Goal: Communication & Community: Connect with others

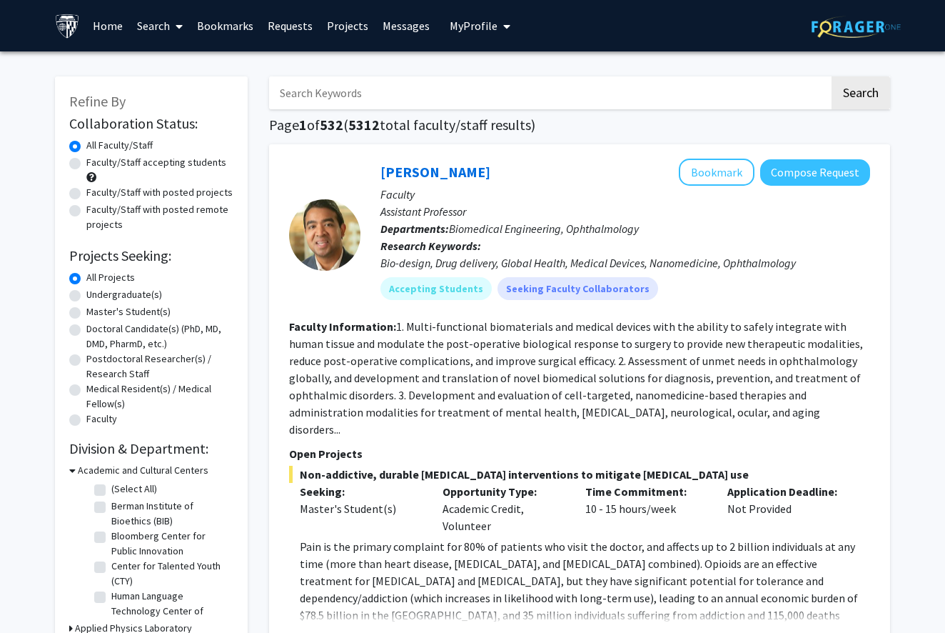
click at [170, 33] on span at bounding box center [176, 26] width 13 height 50
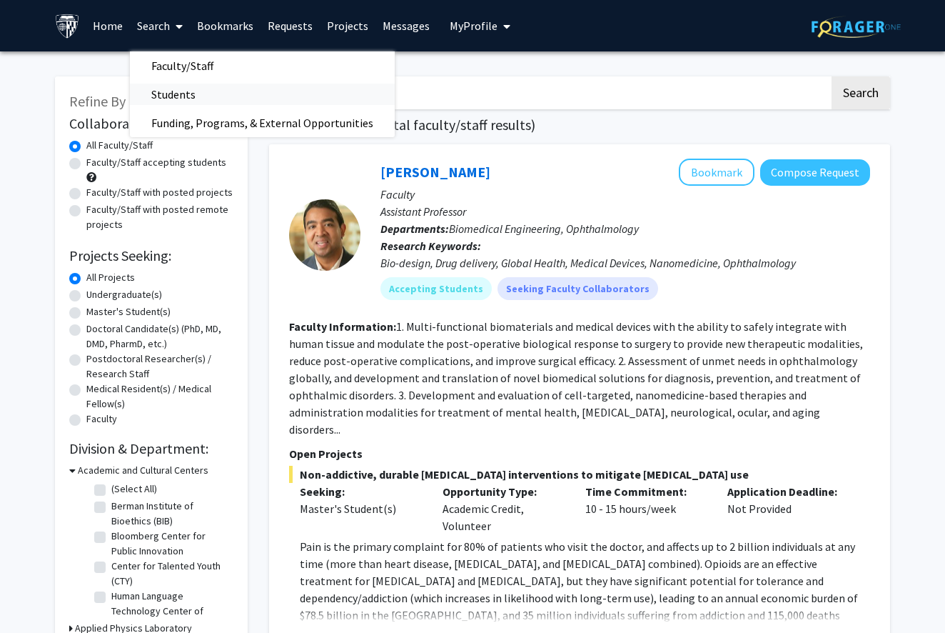
click at [199, 90] on span "Students" at bounding box center [173, 94] width 87 height 29
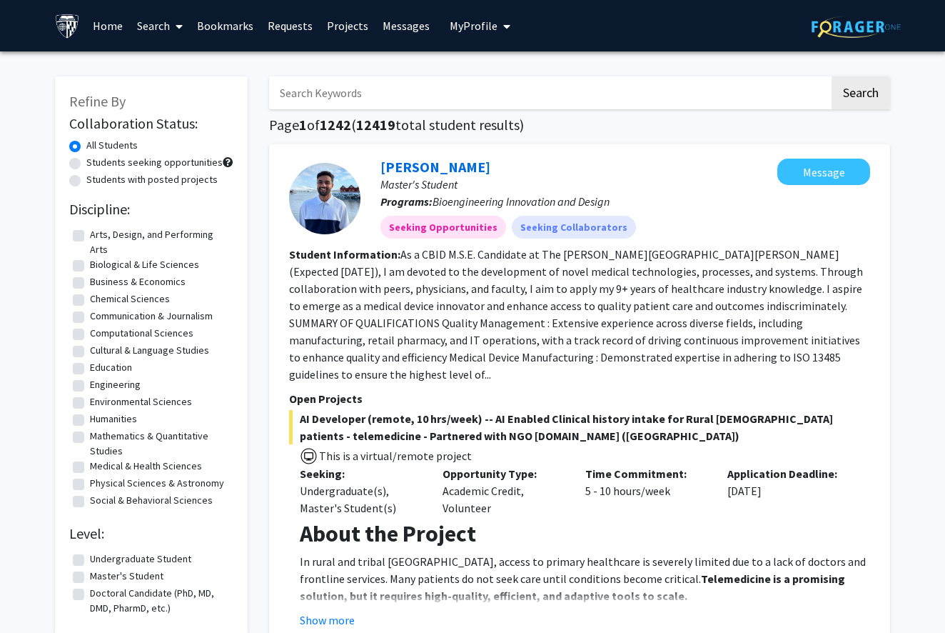
click at [172, 161] on label "Students seeking opportunities" at bounding box center [154, 162] width 136 height 15
click at [96, 161] on input "Students seeking opportunities" at bounding box center [90, 159] width 9 height 9
radio input "true"
click at [161, 184] on label "Students with posted projects" at bounding box center [151, 179] width 131 height 15
click at [96, 181] on input "Students with posted projects" at bounding box center [90, 176] width 9 height 9
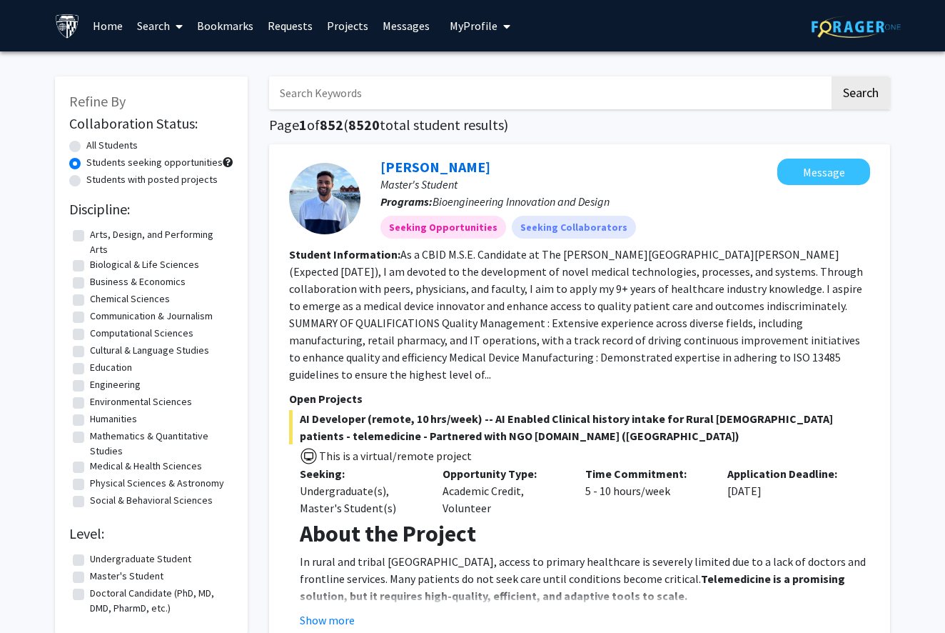
radio input "true"
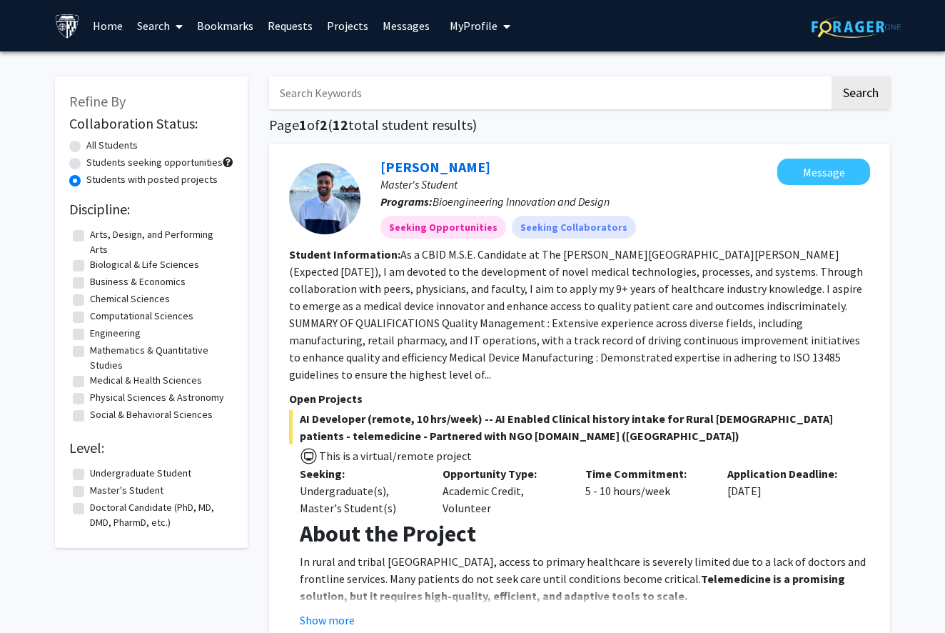
click at [554, 272] on fg-read-more "As a CBID M.S.E. Candidate at The Johns Hopkins University (Expected May 2025),…" at bounding box center [576, 314] width 574 height 134
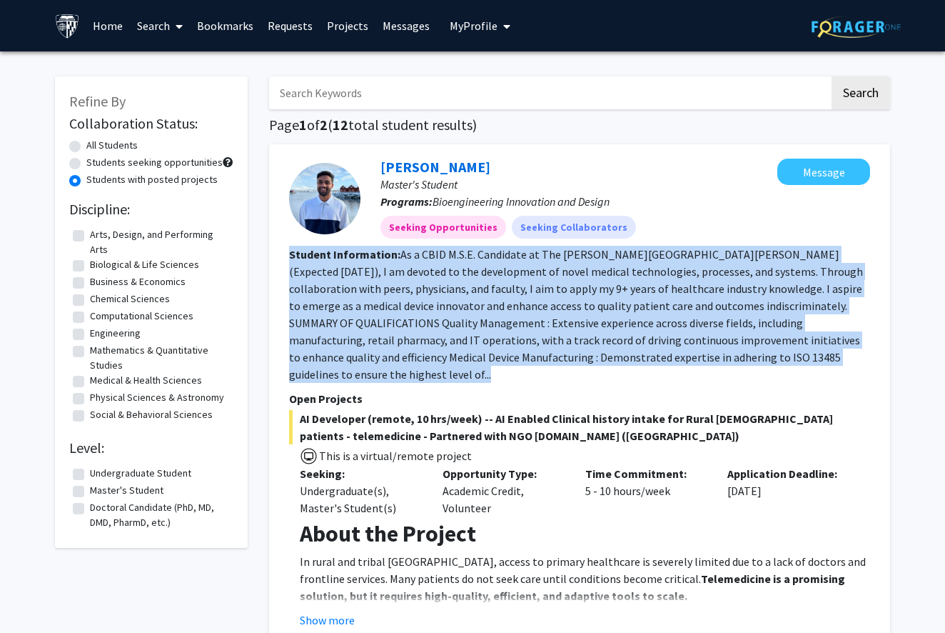
click at [554, 272] on fg-read-more "As a CBID M.S.E. Candidate at The Johns Hopkins University (Expected May 2025),…" at bounding box center [576, 314] width 574 height 134
click at [528, 298] on section "Student Information: As a CBID M.S.E. Candidate at The Johns Hopkins University…" at bounding box center [579, 314] width 581 height 137
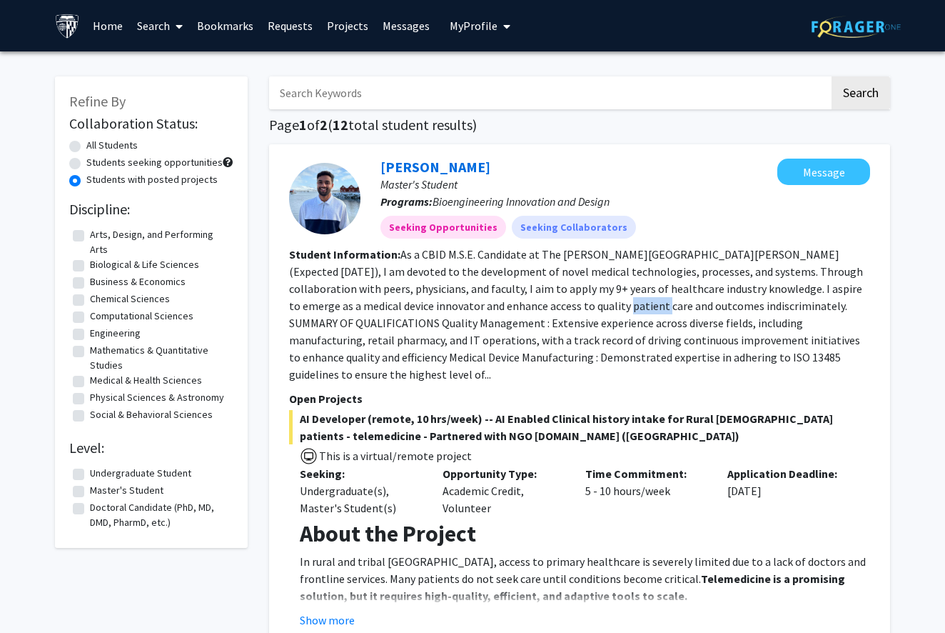
click at [528, 298] on section "Student Information: As a CBID M.S.E. Candidate at The Johns Hopkins University…" at bounding box center [579, 314] width 581 height 137
click at [525, 298] on section "Student Information: As a CBID M.S.E. Candidate at The Johns Hopkins University…" at bounding box center [579, 314] width 581 height 137
click at [526, 312] on fg-read-more "As a CBID M.S.E. Candidate at The Johns Hopkins University (Expected May 2025),…" at bounding box center [576, 314] width 574 height 134
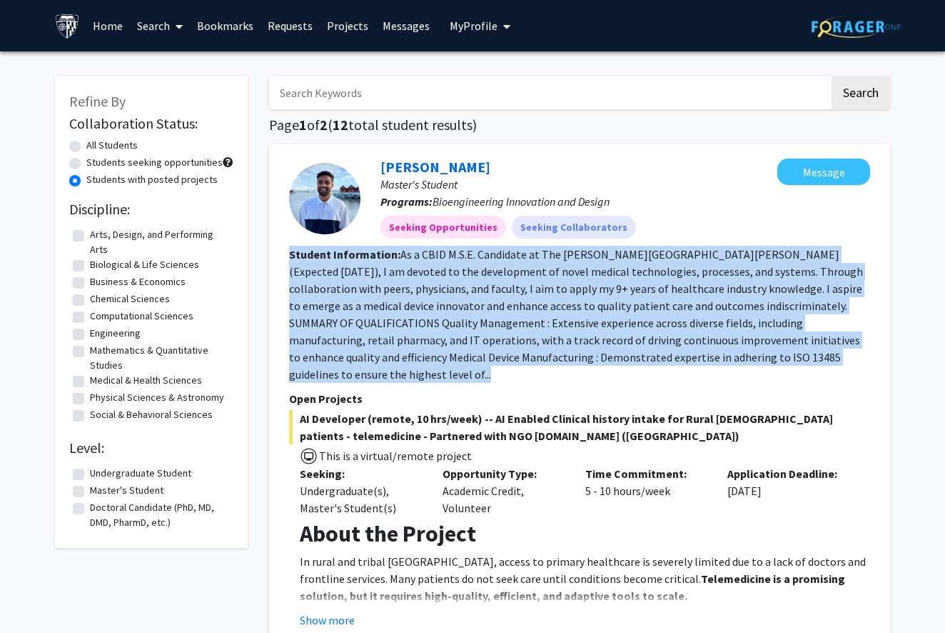
click at [526, 312] on fg-read-more "As a CBID M.S.E. Candidate at The Johns Hopkins University (Expected May 2025),…" at bounding box center [576, 314] width 574 height 134
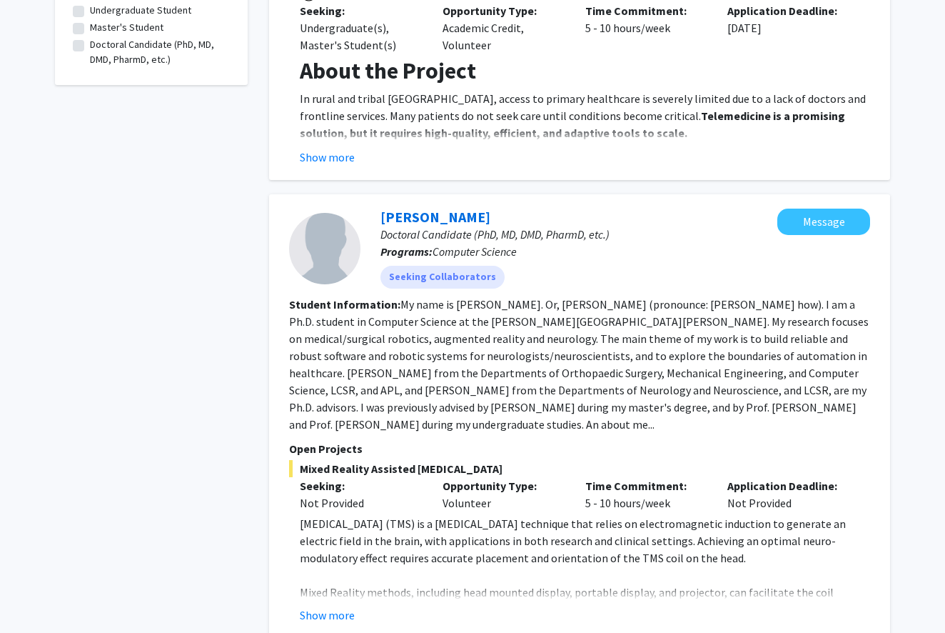
scroll to position [463, 0]
click at [568, 341] on fg-read-more "My name is Yihao Liu. Or, 柳一豪 (pronounce: leo yee how). I am a Ph.D. student in…" at bounding box center [579, 363] width 580 height 134
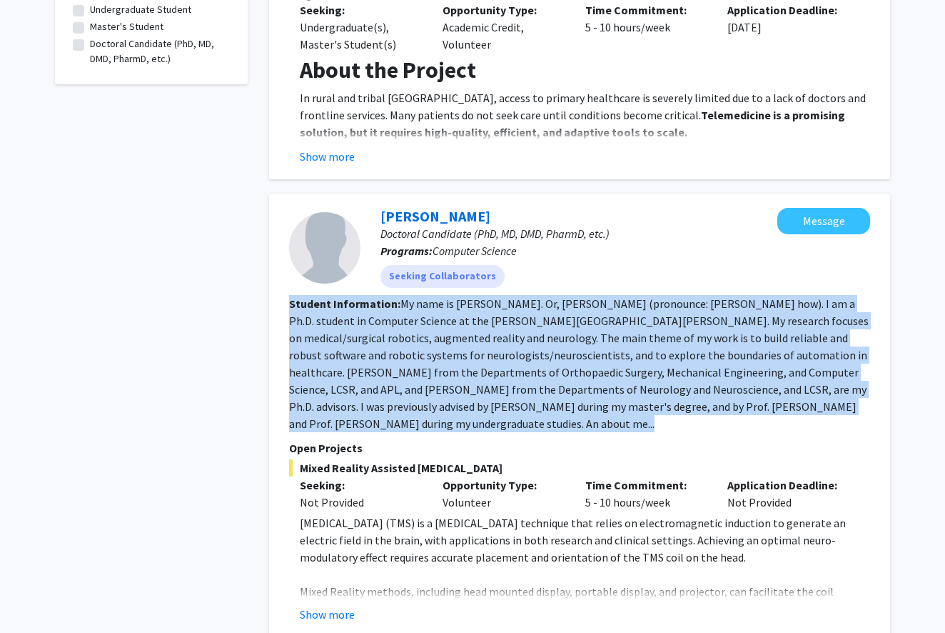
click at [568, 341] on fg-read-more "My name is Yihao Liu. Or, 柳一豪 (pronounce: leo yee how). I am a Ph.D. student in…" at bounding box center [579, 363] width 580 height 134
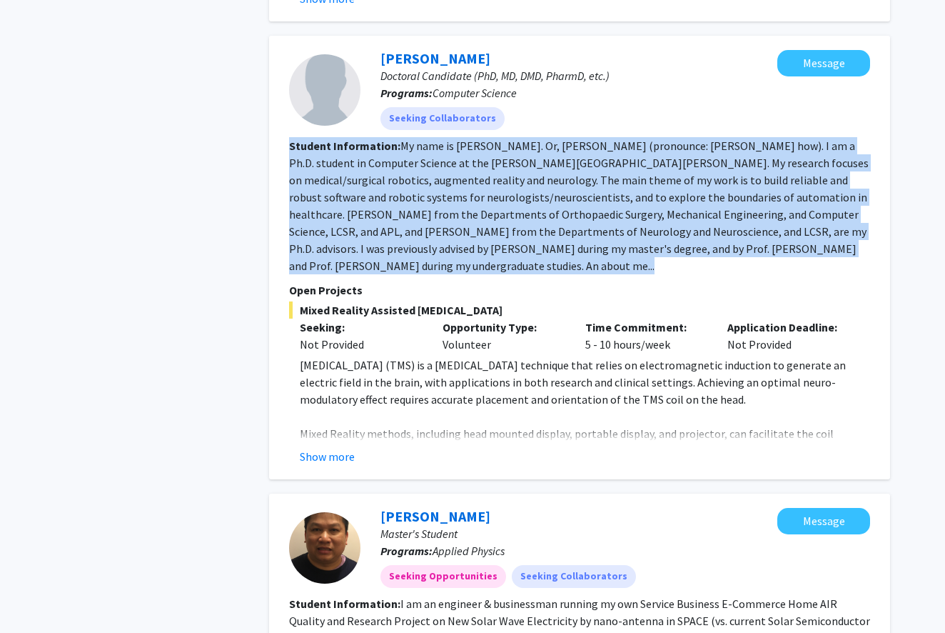
scroll to position [648, 0]
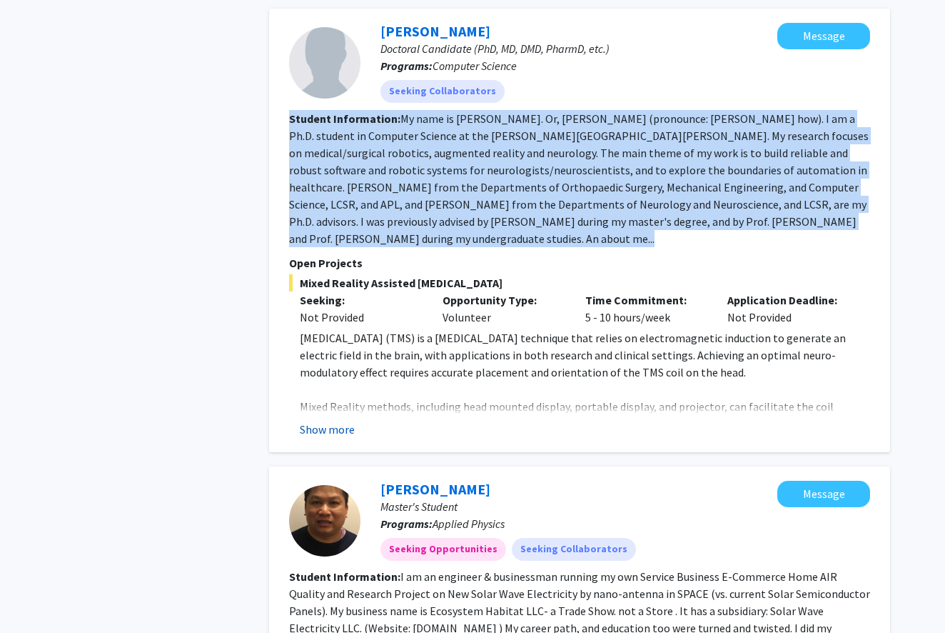
click at [342, 421] on button "Show more" at bounding box center [327, 429] width 55 height 17
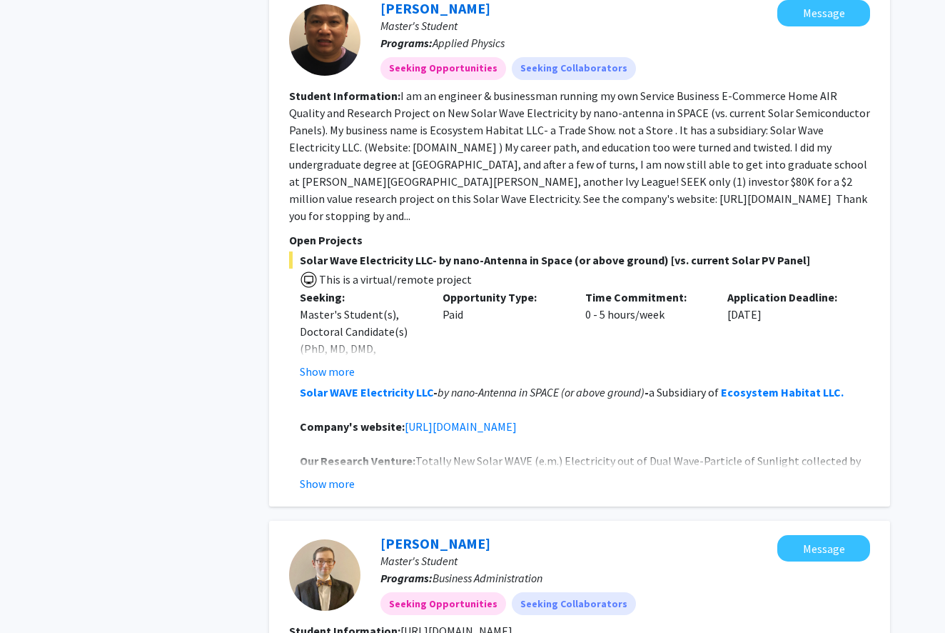
scroll to position [1152, 0]
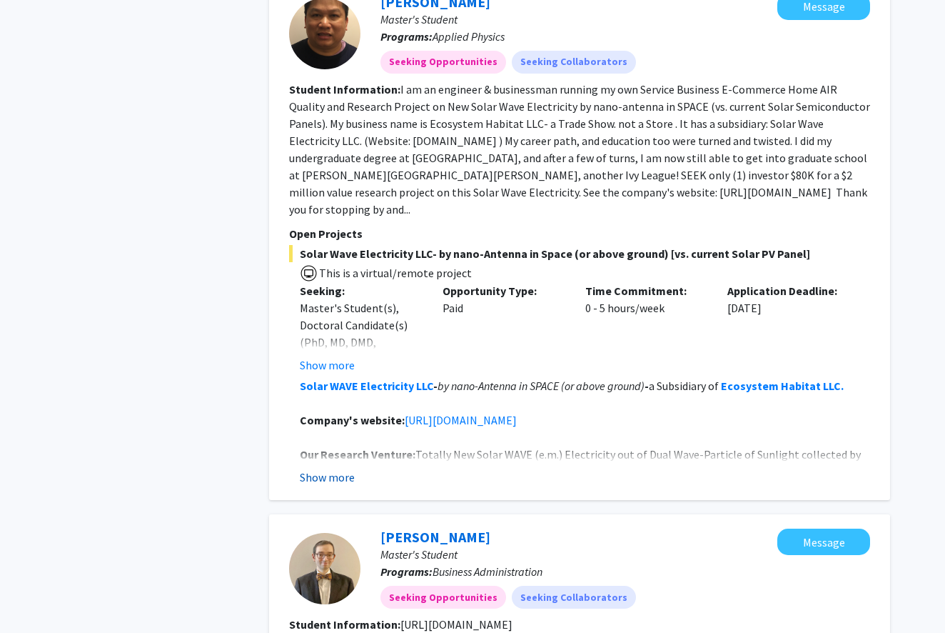
click at [339, 468] on button "Show more" at bounding box center [327, 476] width 55 height 17
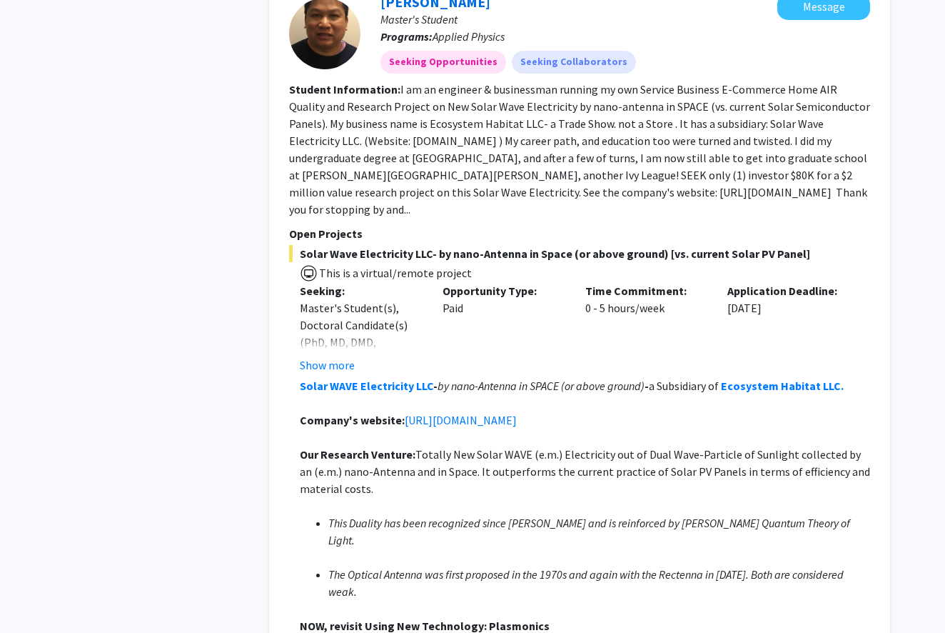
click at [568, 134] on section "Student Information: I am an engineer & businessman running my own Service Busi…" at bounding box center [579, 149] width 581 height 137
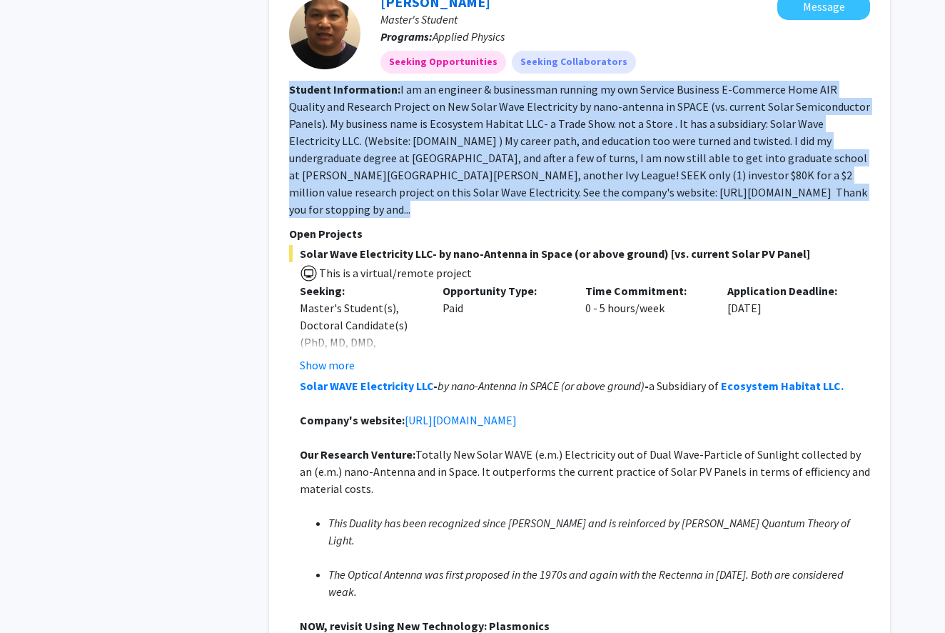
click at [568, 134] on section "Student Information: I am an engineer & businessman running my own Service Busi…" at bounding box center [579, 149] width 581 height 137
click at [624, 134] on section "Student Information: I am an engineer & businessman running my own Service Busi…" at bounding box center [579, 149] width 581 height 137
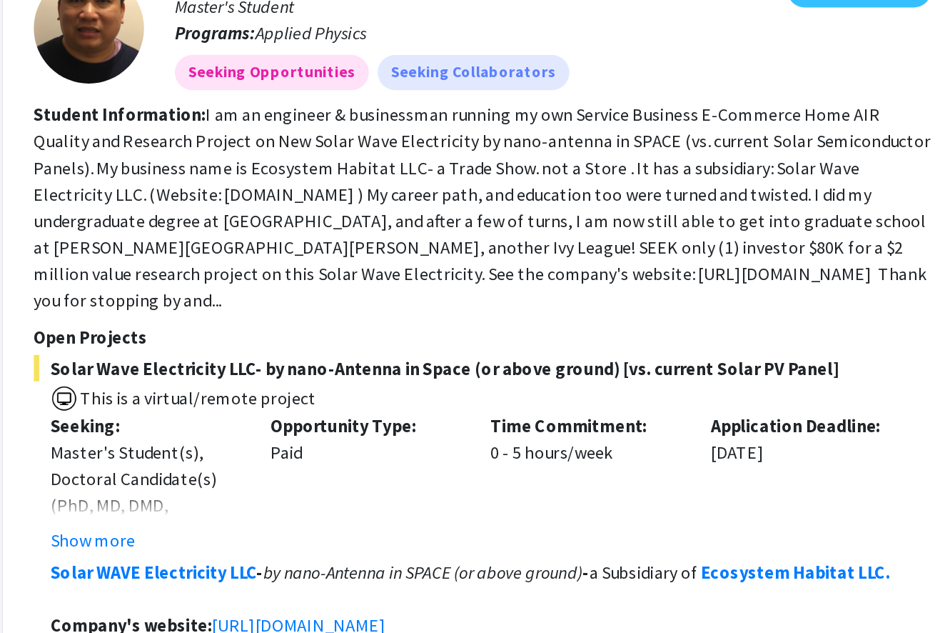
click at [397, 258] on fg-read-more "I am an engineer & businessman running my own Service Business E-Commerce Home …" at bounding box center [579, 325] width 581 height 134
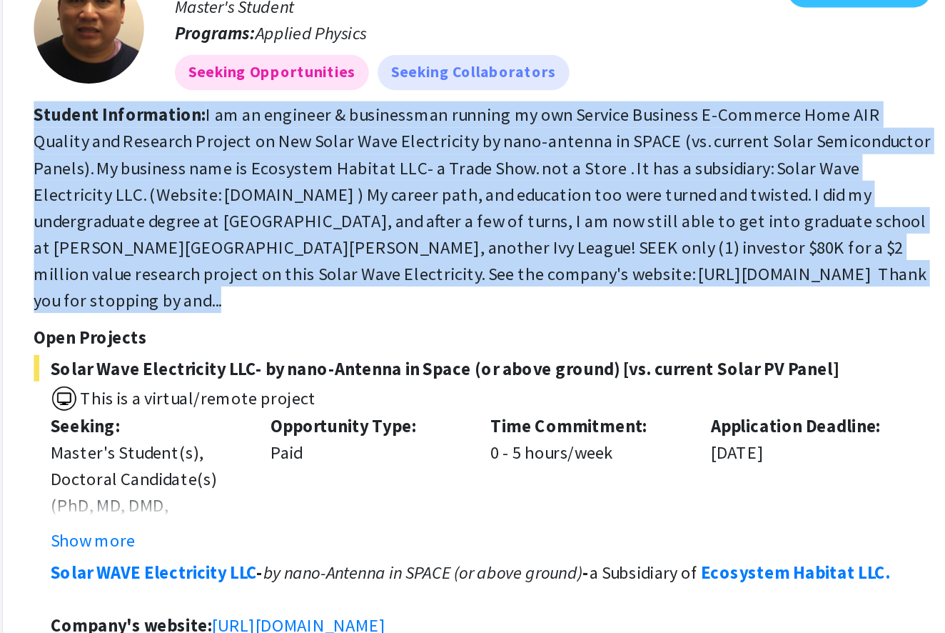
click at [397, 258] on fg-read-more "I am an engineer & businessman running my own Service Business E-Commerce Home …" at bounding box center [579, 325] width 581 height 134
click at [406, 257] on section "Student Information: I am an engineer & businessman running my own Service Busi…" at bounding box center [579, 325] width 581 height 137
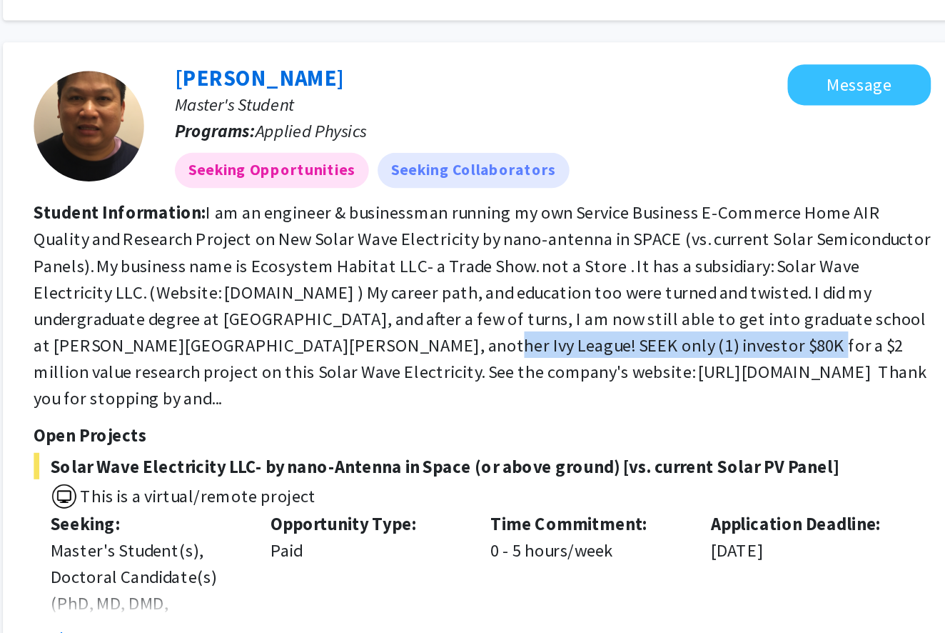
drag, startPoint x: 121, startPoint y: 209, endPoint x: 330, endPoint y: 205, distance: 209.3
click at [331, 258] on fg-read-more "I am an engineer & businessman running my own Service Business E-Commerce Home …" at bounding box center [579, 325] width 581 height 134
click at [330, 258] on fg-read-more "I am an engineer & businessman running my own Service Business E-Commerce Home …" at bounding box center [579, 325] width 581 height 134
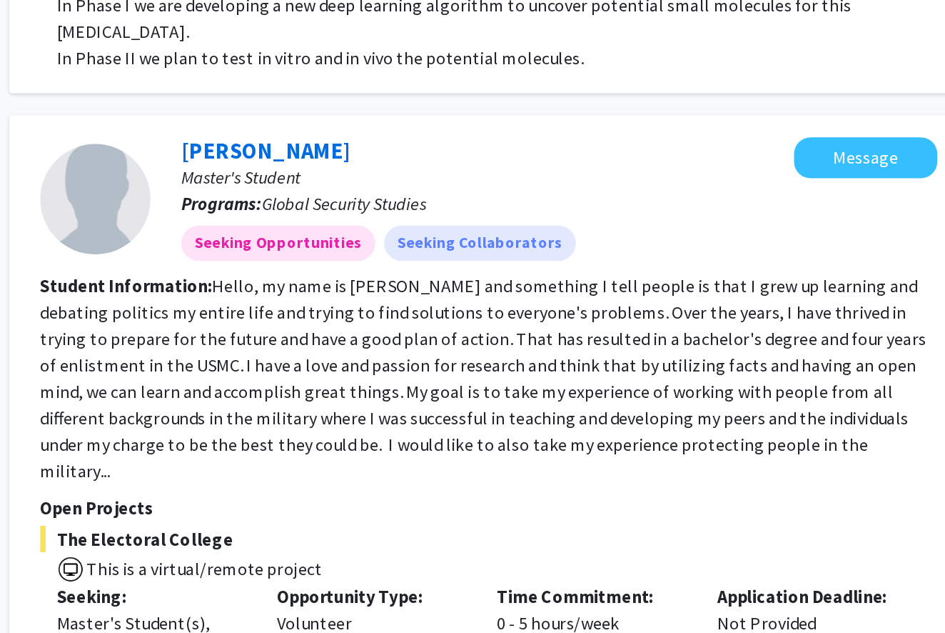
scroll to position [2159, 0]
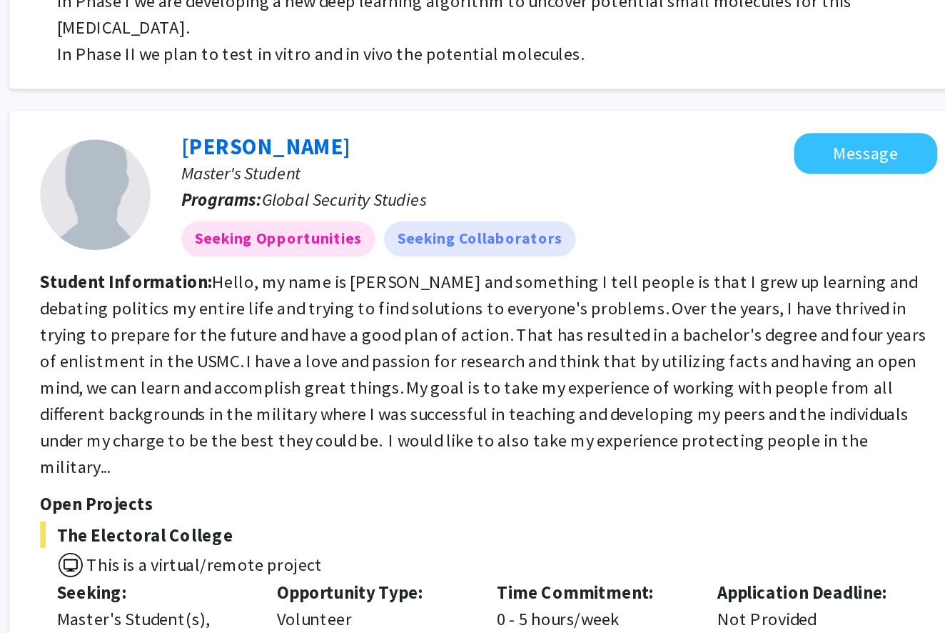
click at [289, 398] on fg-read-more "Hello, my name is John Ramsey and something I tell people is that I grew up lea…" at bounding box center [576, 465] width 574 height 134
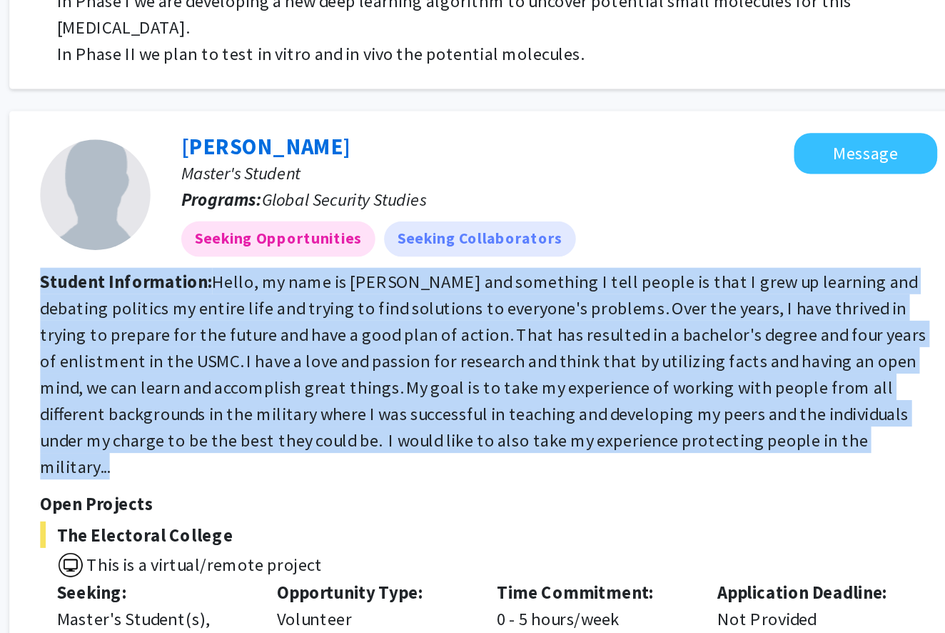
click at [289, 398] on fg-read-more "Hello, my name is John Ramsey and something I tell people is that I grew up lea…" at bounding box center [576, 465] width 574 height 134
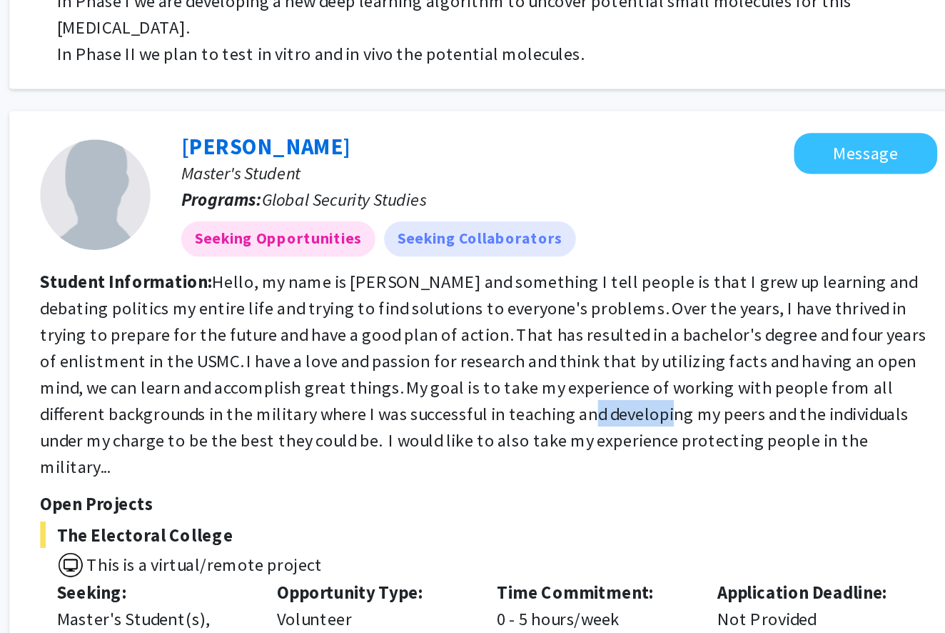
click at [289, 398] on fg-read-more "Hello, my name is John Ramsey and something I tell people is that I grew up lea…" at bounding box center [576, 465] width 574 height 134
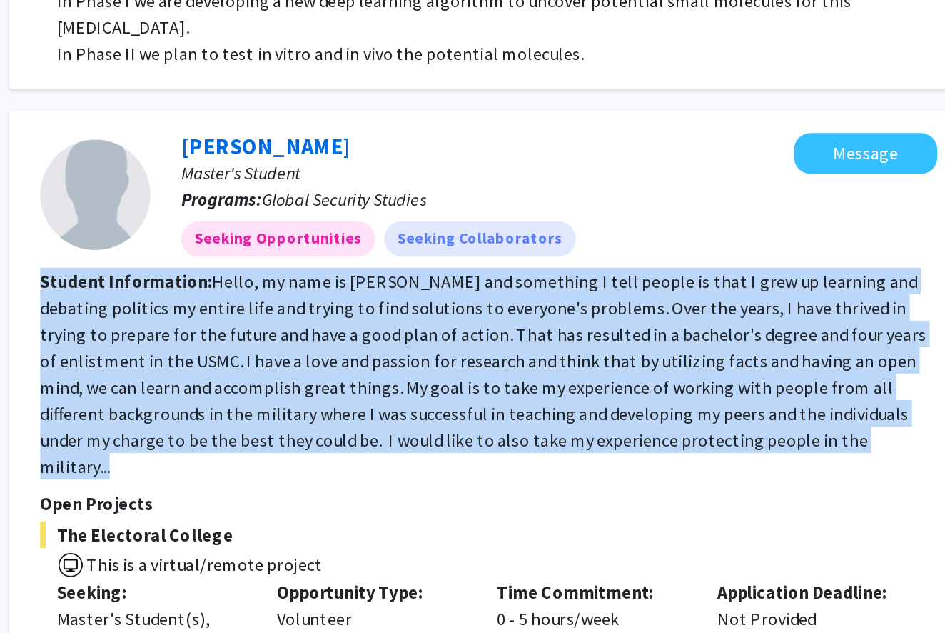
click at [289, 398] on fg-read-more "Hello, my name is John Ramsey and something I tell people is that I grew up lea…" at bounding box center [576, 465] width 574 height 134
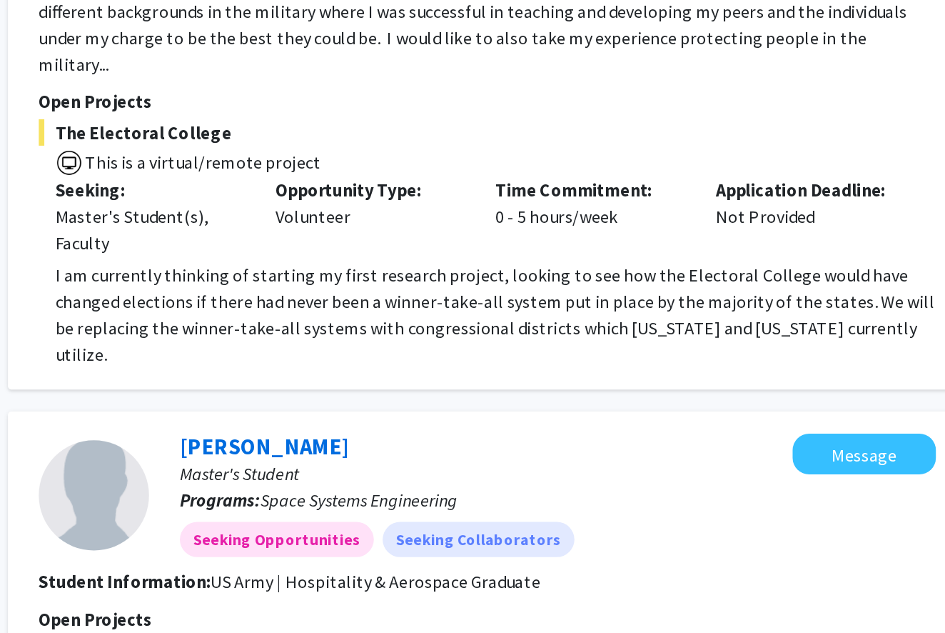
scroll to position [2546, 0]
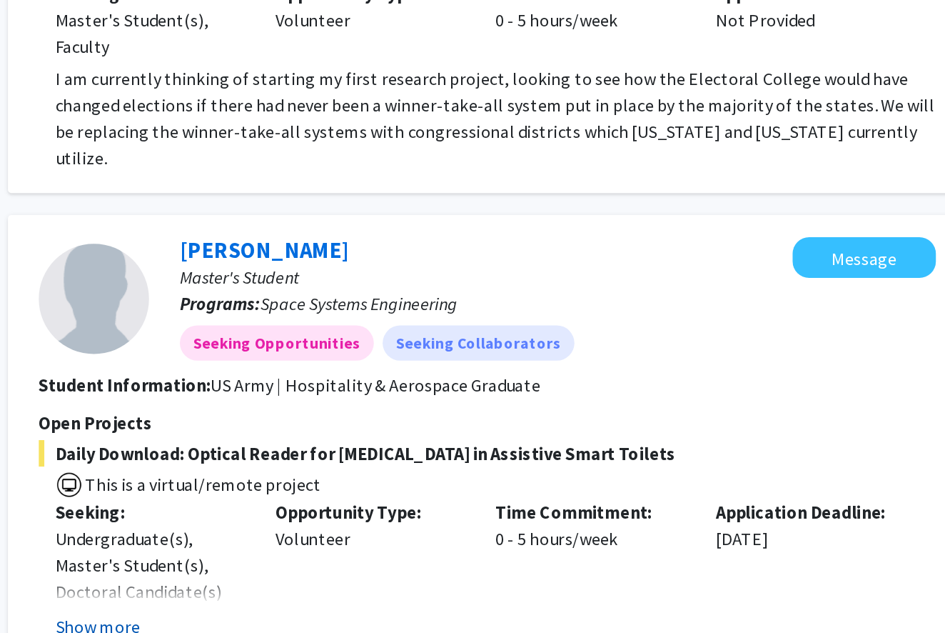
click at [300, 620] on button "Show more" at bounding box center [327, 628] width 55 height 17
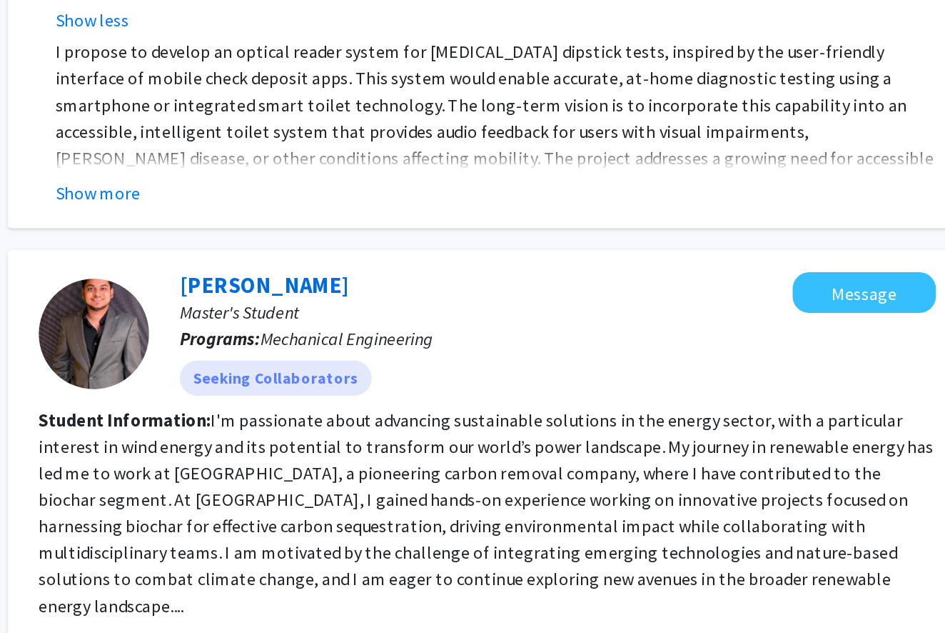
scroll to position [3070, 0]
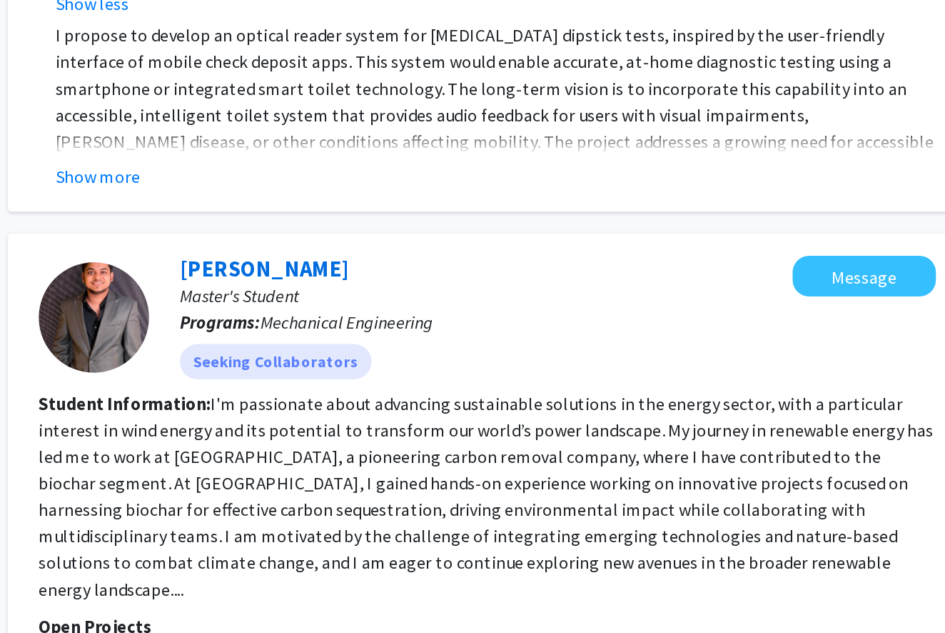
click at [289, 477] on fg-read-more "I'm passionate about advancing sustainable solutions in the energy sector, with…" at bounding box center [579, 544] width 580 height 134
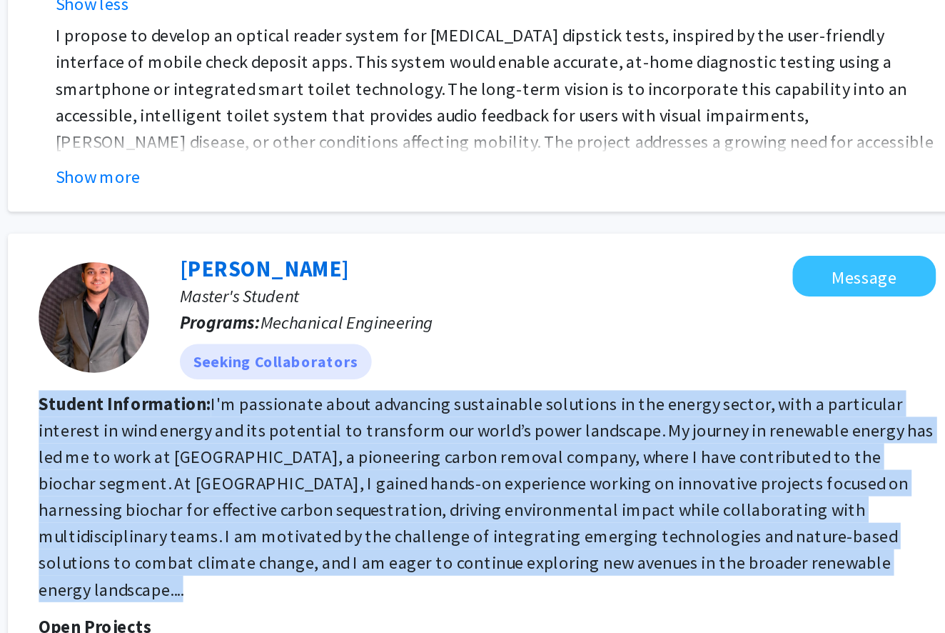
click at [289, 477] on fg-read-more "I'm passionate about advancing sustainable solutions in the energy sector, with…" at bounding box center [579, 544] width 580 height 134
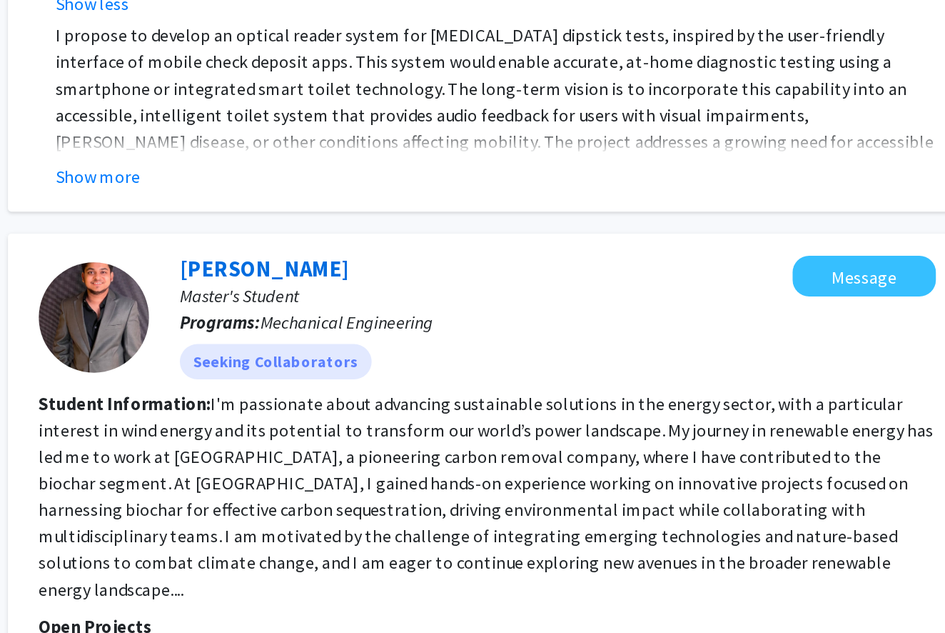
click at [289, 477] on fg-read-more "I'm passionate about advancing sustainable solutions in the energy sector, with…" at bounding box center [579, 544] width 580 height 134
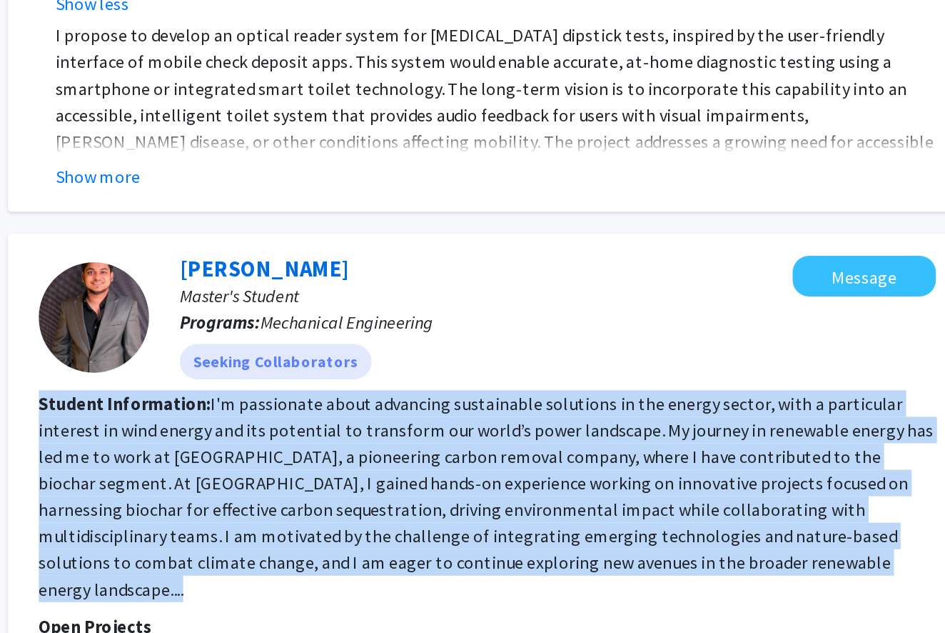
click at [289, 477] on fg-read-more "I'm passionate about advancing sustainable solutions in the energy sector, with…" at bounding box center [579, 544] width 580 height 134
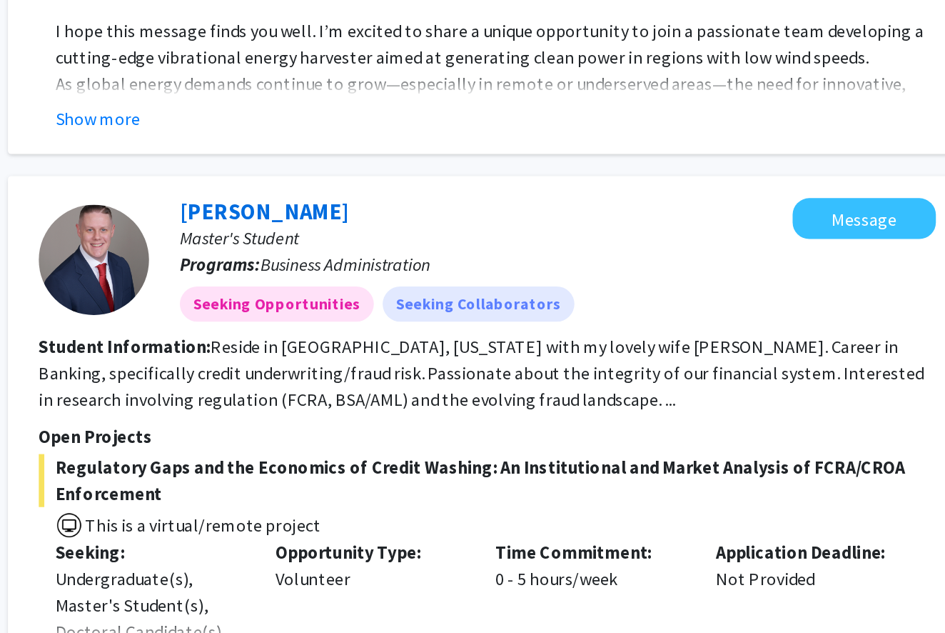
scroll to position [3659, 0]
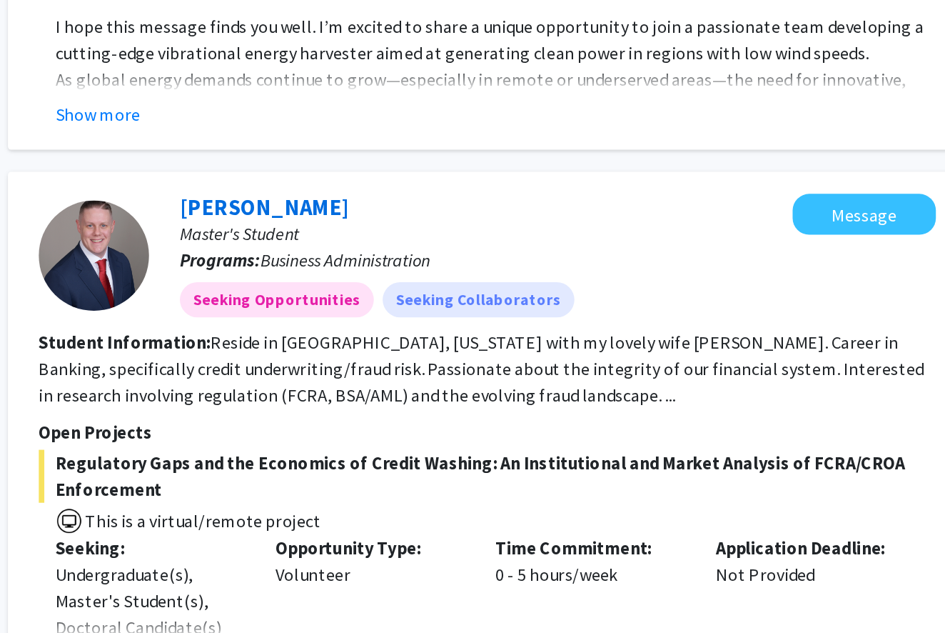
click at [289, 514] on span "Regulatory Gaps and the Economics of Credit Washing: An Institutional and Marke…" at bounding box center [579, 531] width 581 height 34
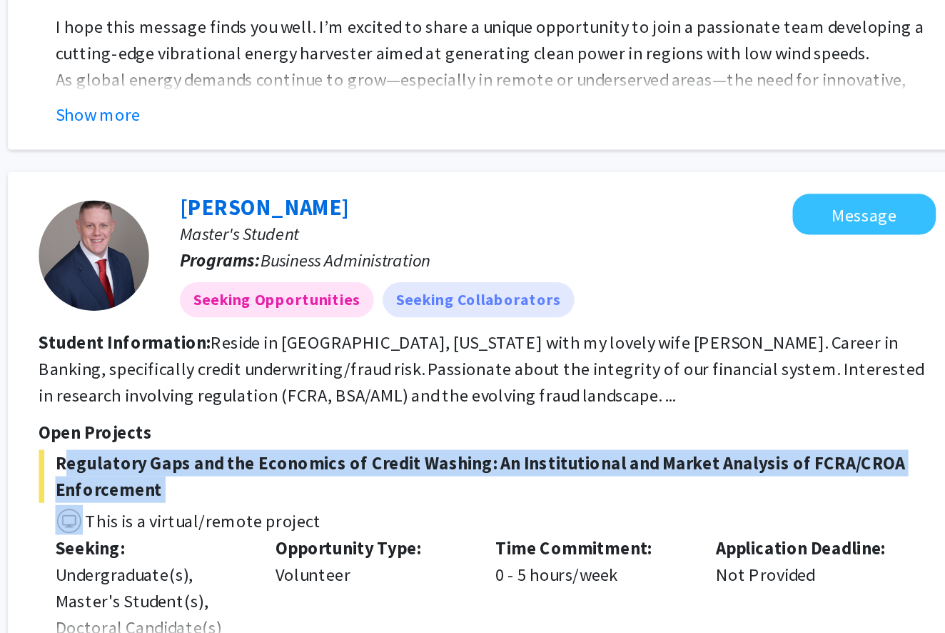
click at [289, 514] on span "Regulatory Gaps and the Economics of Credit Washing: An Institutional and Marke…" at bounding box center [579, 531] width 581 height 34
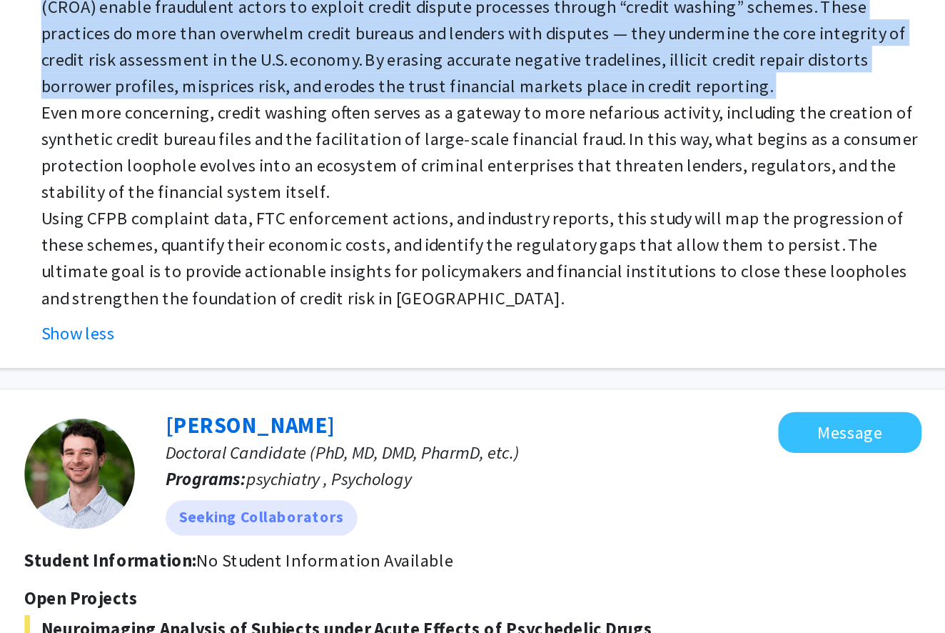
scroll to position [4212, 0]
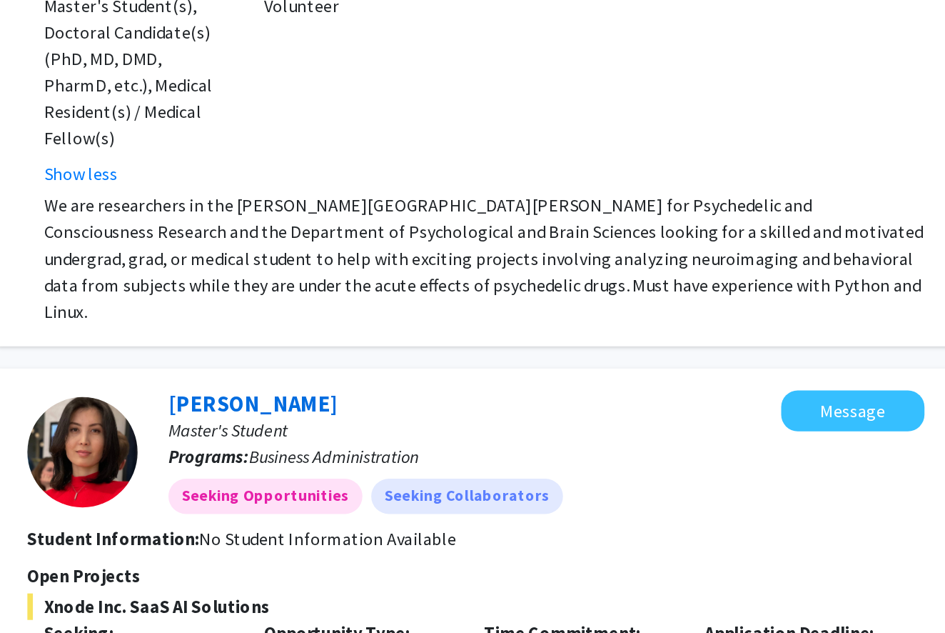
scroll to position [4630, 0]
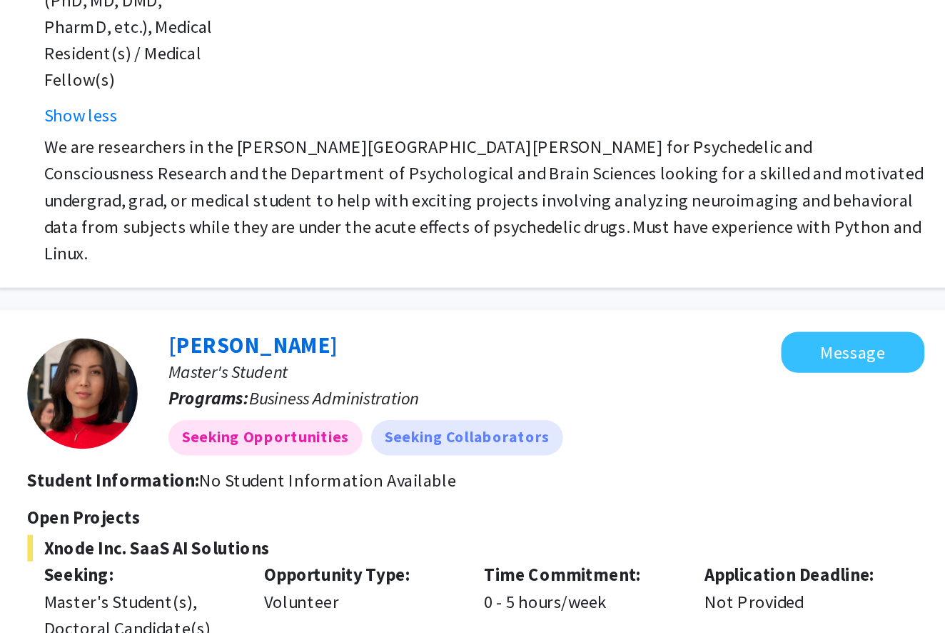
scroll to position [4741, 0]
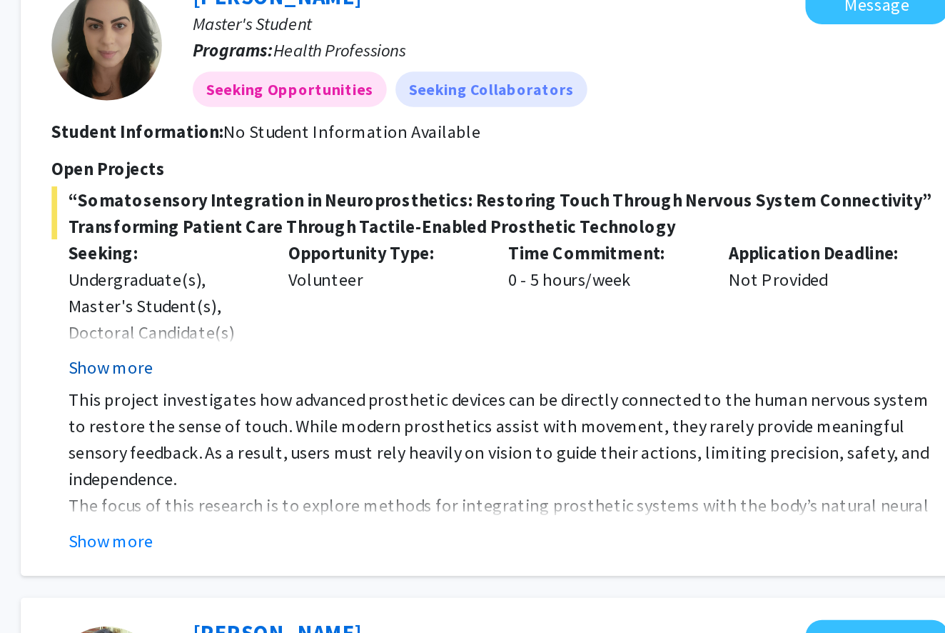
click at [300, 398] on button "Show more" at bounding box center [327, 406] width 55 height 17
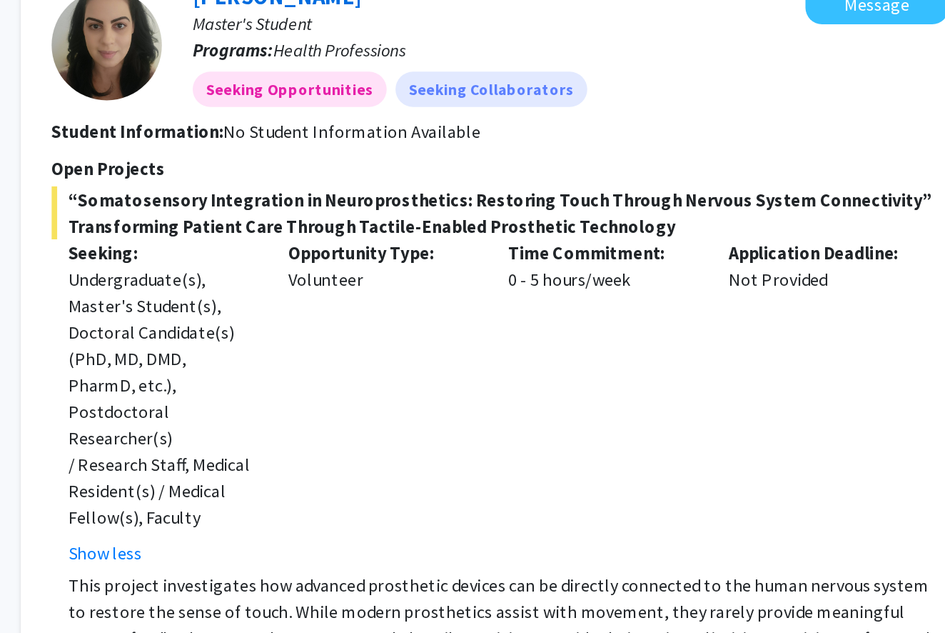
click at [300, 341] on div "Undergraduate(s), Master's Student(s), Doctoral Candidate(s) (PhD, MD, DMD, Pha…" at bounding box center [360, 426] width 121 height 171
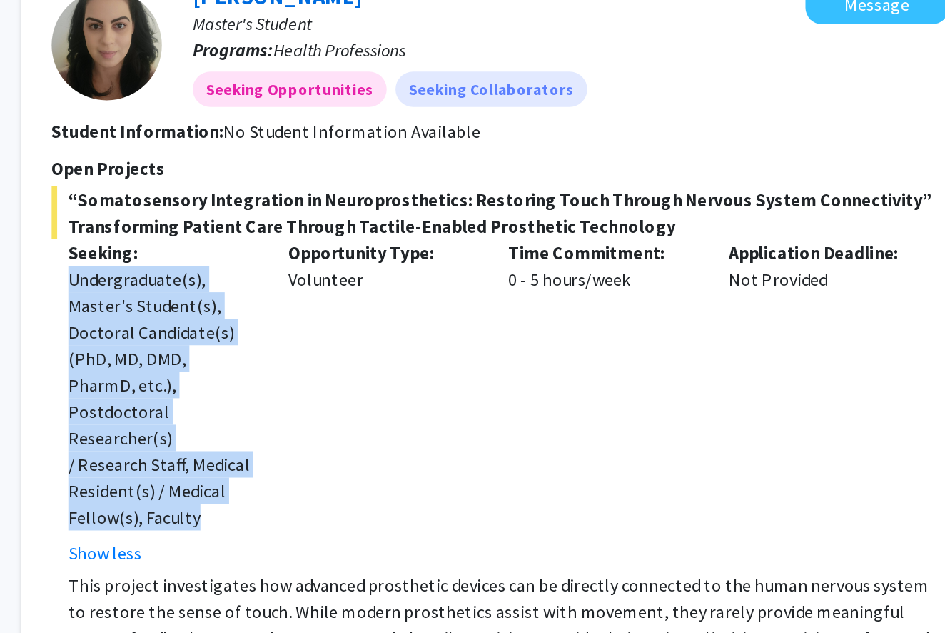
click at [300, 341] on div "Undergraduate(s), Master's Student(s), Doctoral Candidate(s) (PhD, MD, DMD, Pha…" at bounding box center [360, 426] width 121 height 171
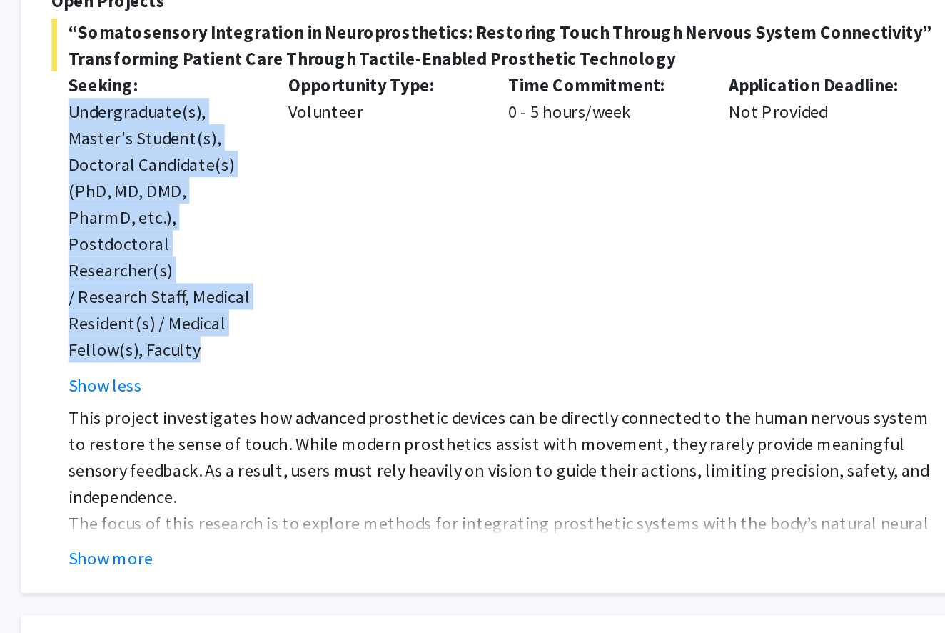
scroll to position [64, 0]
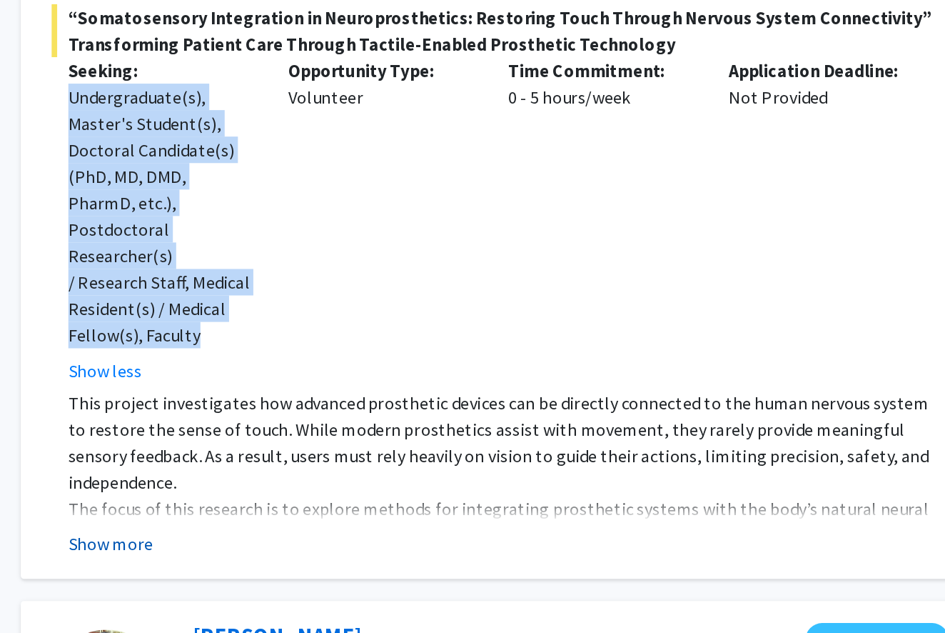
click at [300, 566] on button "Show more" at bounding box center [327, 574] width 55 height 17
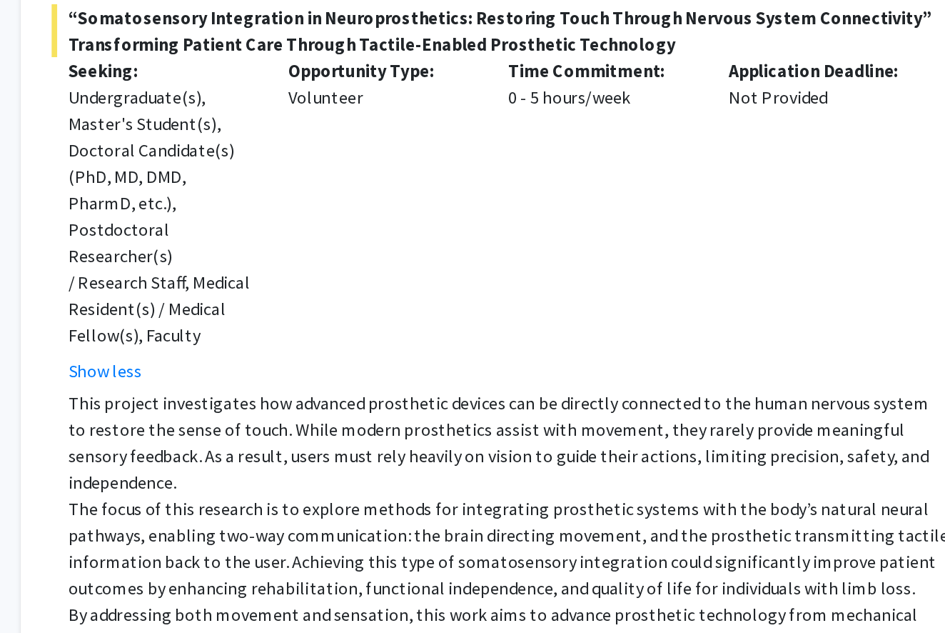
click at [300, 475] on p "This project investigates how advanced prosthetic devices can be directly conne…" at bounding box center [585, 509] width 571 height 69
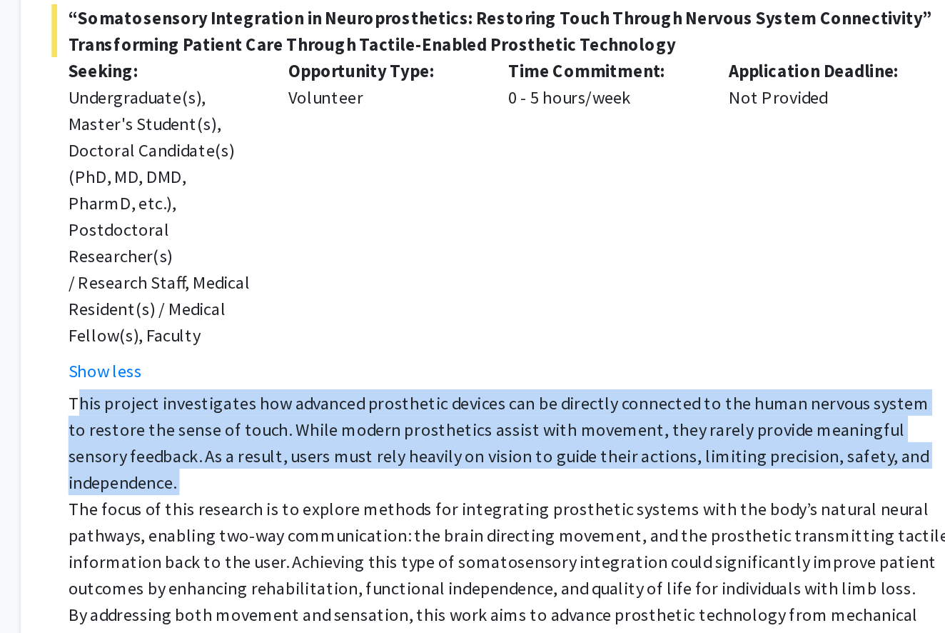
click at [300, 475] on p "This project investigates how advanced prosthetic devices can be directly conne…" at bounding box center [585, 509] width 571 height 69
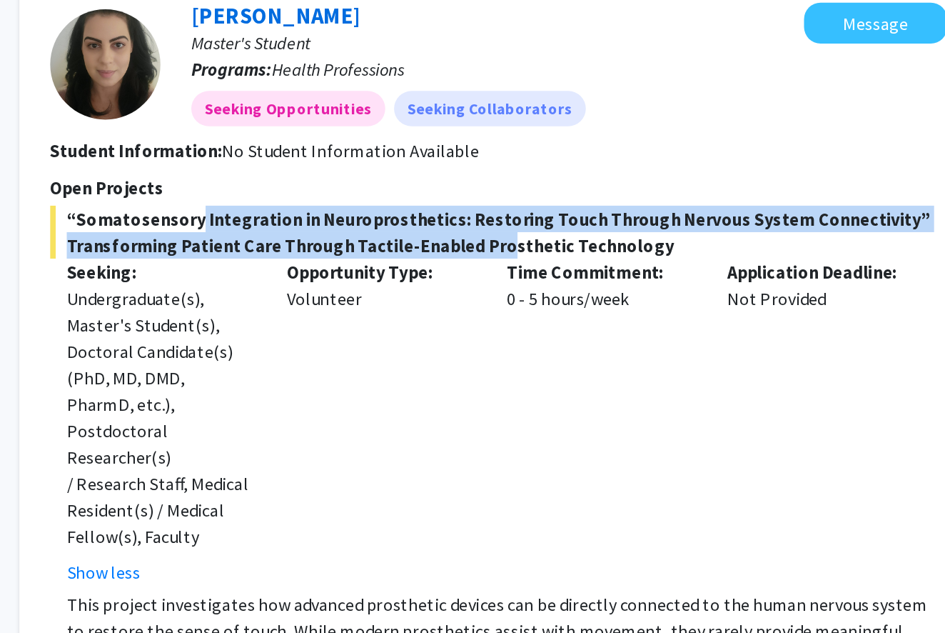
drag, startPoint x: 121, startPoint y: 149, endPoint x: 316, endPoint y: 158, distance: 195.1
click at [316, 226] on span "“Somatosensory Integration in Neuroprosthetics: Restoring Touch Through Nervous…" at bounding box center [579, 243] width 581 height 34
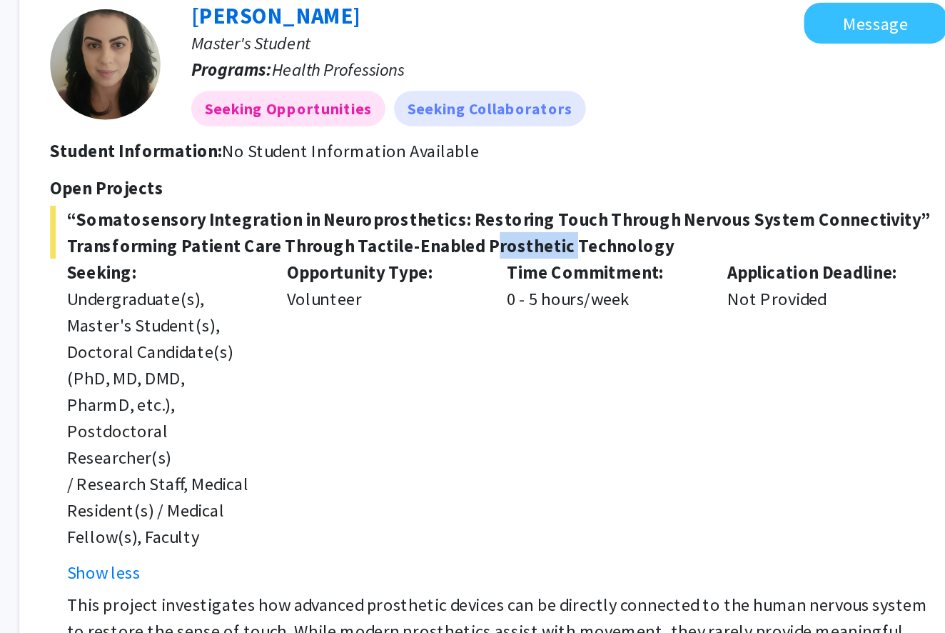
click at [316, 226] on span "“Somatosensory Integration in Neuroprosthetics: Restoring Touch Through Nervous…" at bounding box center [579, 243] width 581 height 34
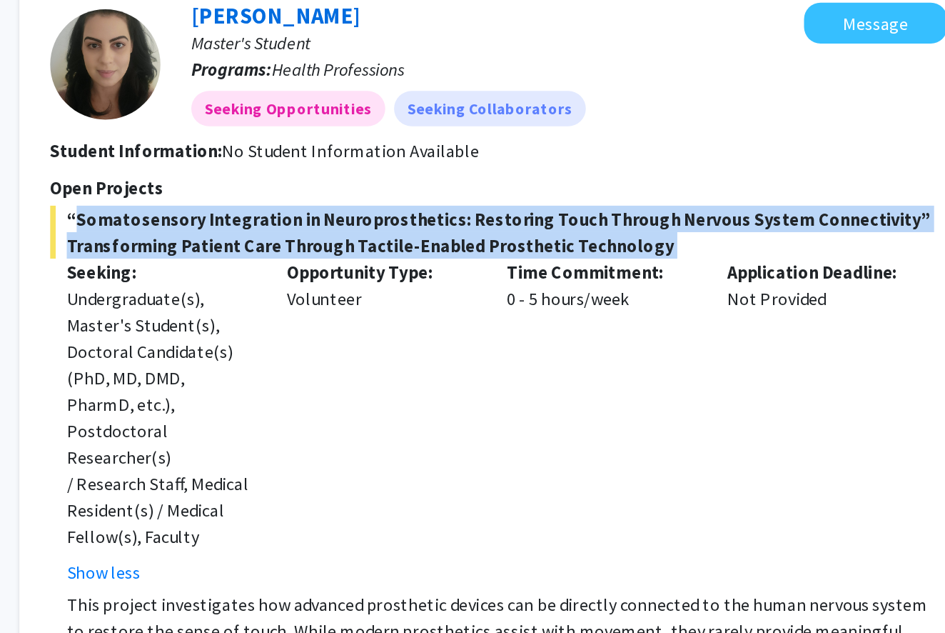
click at [316, 226] on span "“Somatosensory Integration in Neuroprosthetics: Restoring Touch Through Nervous…" at bounding box center [579, 243] width 581 height 34
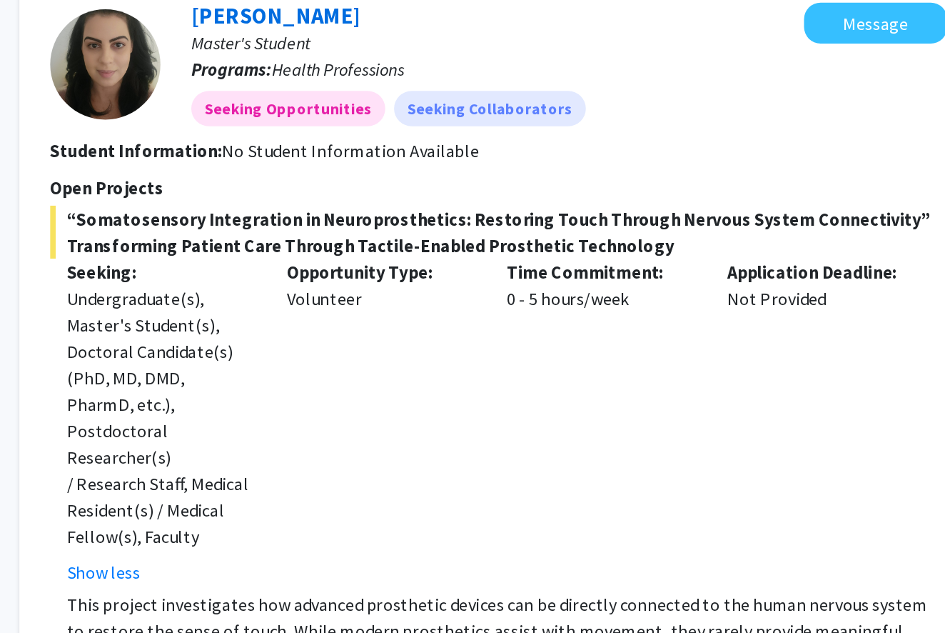
click at [326, 226] on span "“Somatosensory Integration in Neuroprosthetics: Restoring Touch Through Nervous…" at bounding box center [579, 243] width 581 height 34
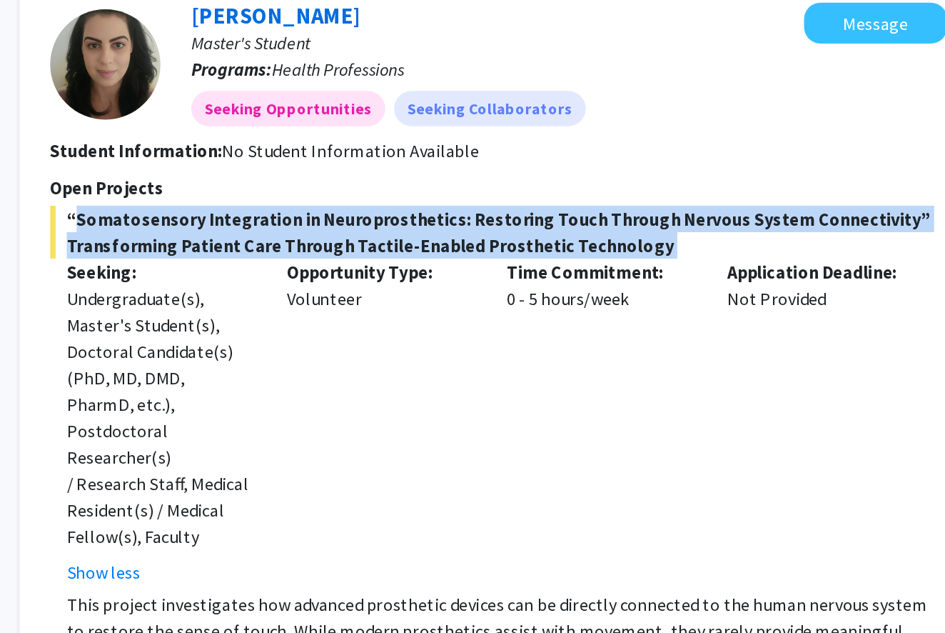
click at [326, 226] on span "“Somatosensory Integration in Neuroprosthetics: Restoring Touch Through Nervous…" at bounding box center [579, 243] width 581 height 34
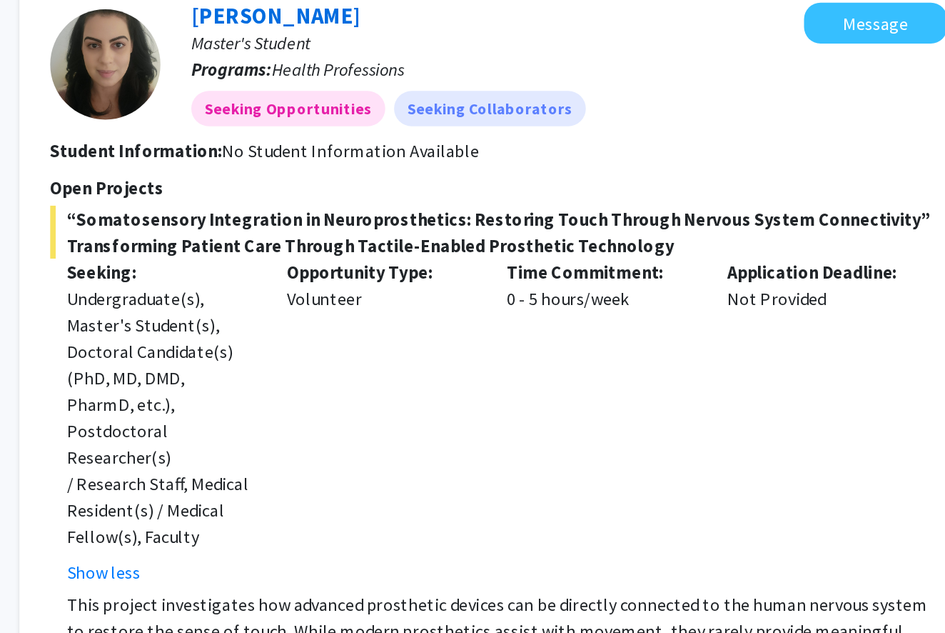
click at [326, 226] on span "“Somatosensory Integration in Neuroprosthetics: Restoring Touch Through Nervous…" at bounding box center [579, 243] width 581 height 34
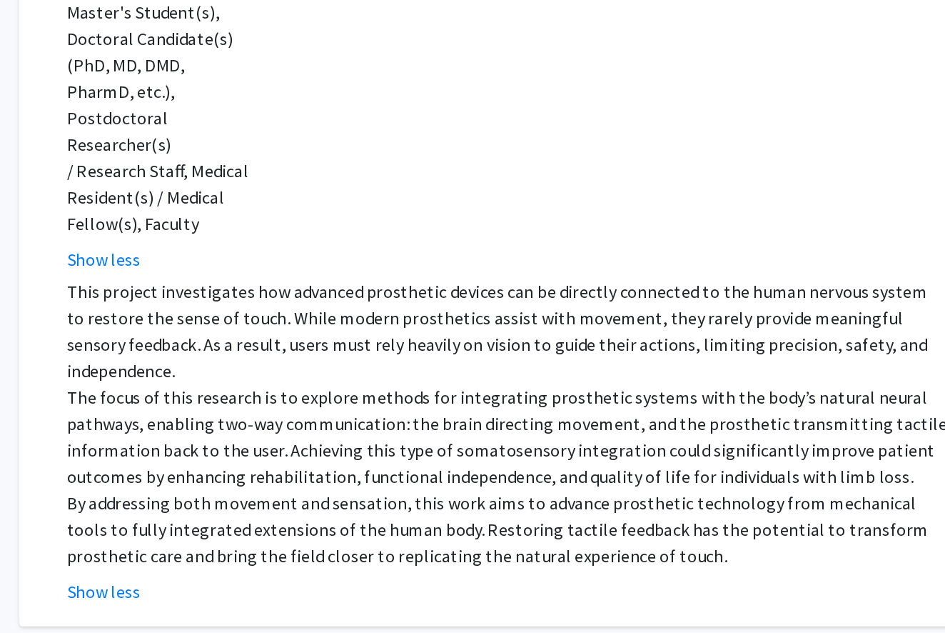
scroll to position [141, 0]
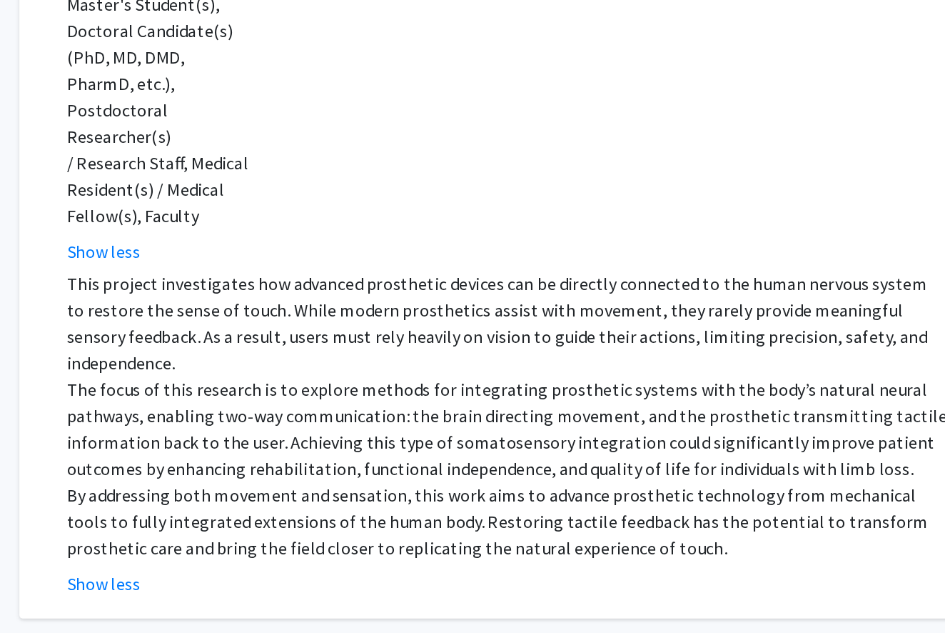
click at [300, 466] on p "The focus of this research is to explore methods for integrating prosthetic sys…" at bounding box center [585, 500] width 571 height 69
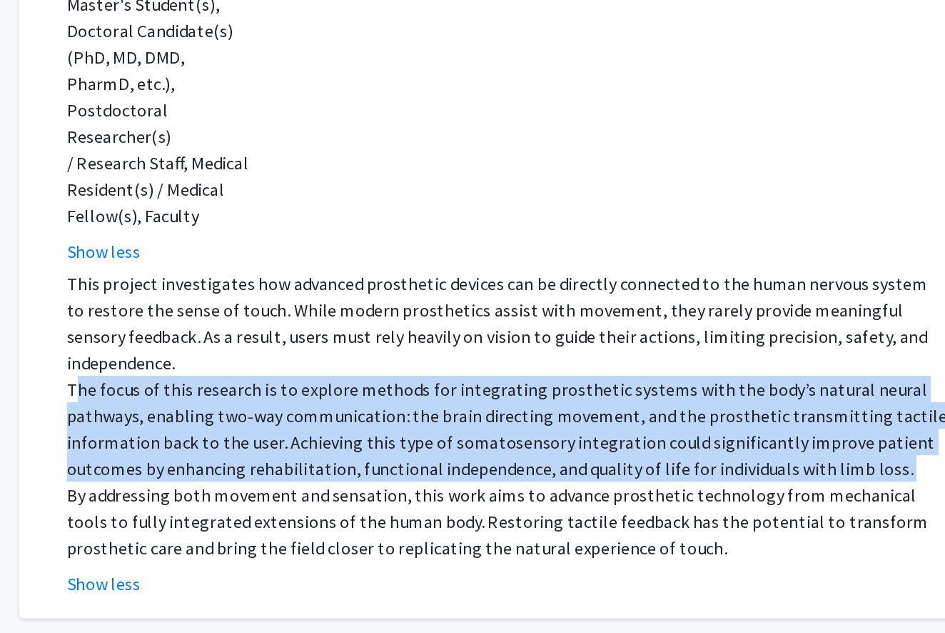
click at [300, 466] on p "The focus of this research is to explore methods for integrating prosthetic sys…" at bounding box center [585, 500] width 571 height 69
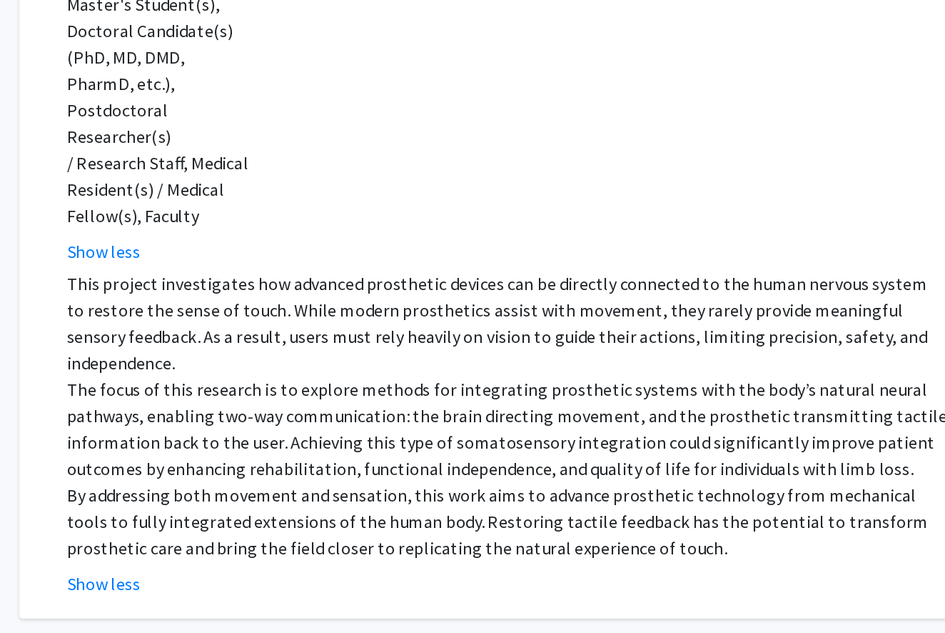
click at [300, 466] on p "The focus of this research is to explore methods for integrating prosthetic sys…" at bounding box center [585, 500] width 571 height 69
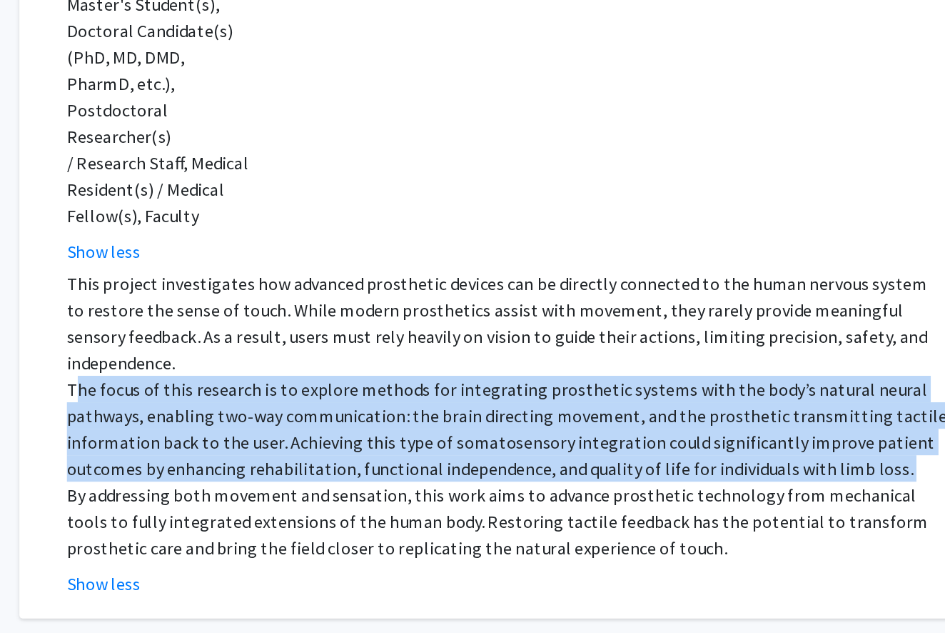
click at [300, 466] on p "The focus of this research is to explore methods for integrating prosthetic sys…" at bounding box center [585, 500] width 571 height 69
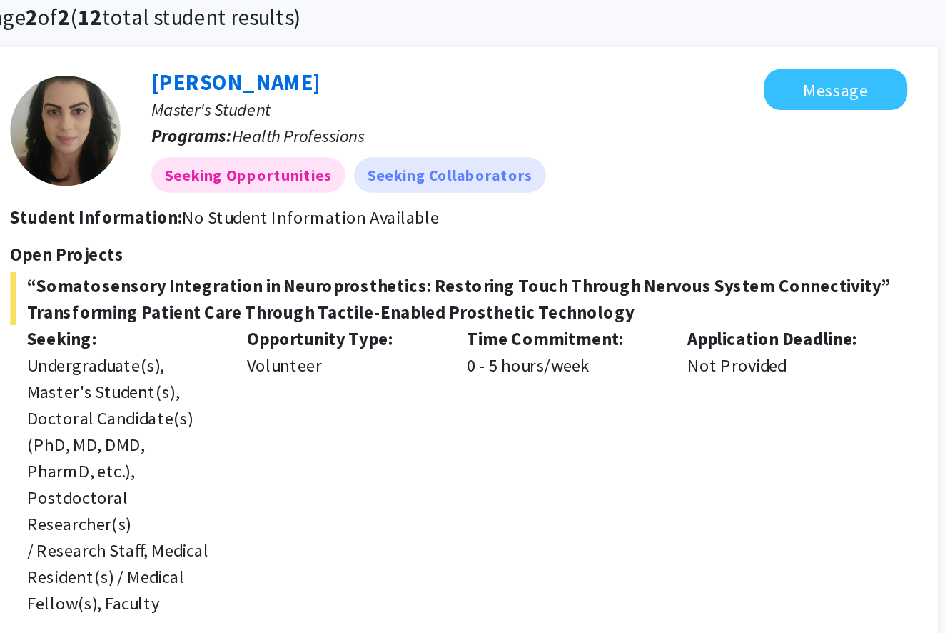
scroll to position [112, 0]
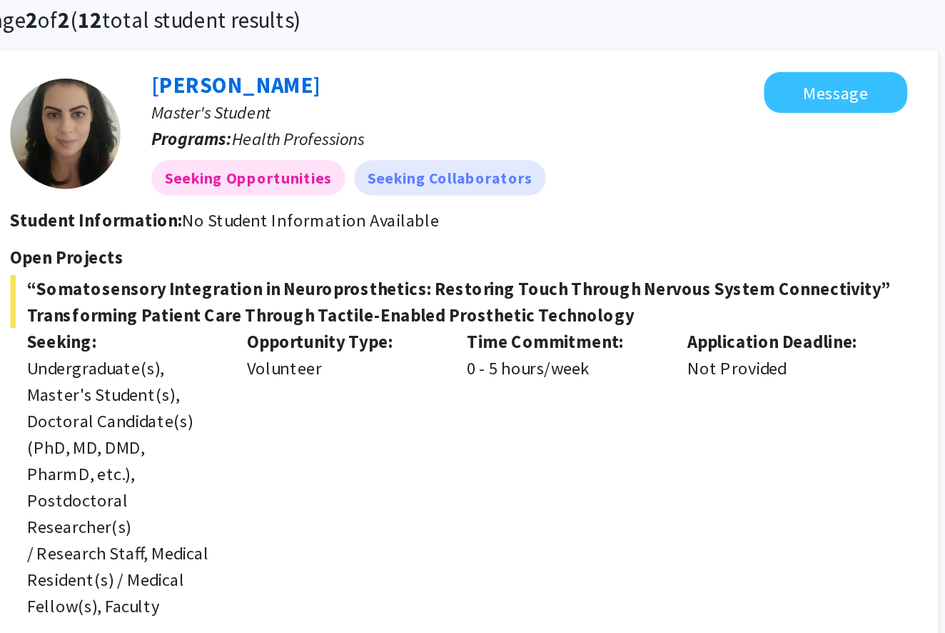
click at [289, 203] on span "“Somatosensory Integration in Neuroprosthetics: Restoring Touch Through Nervous…" at bounding box center [579, 195] width 581 height 34
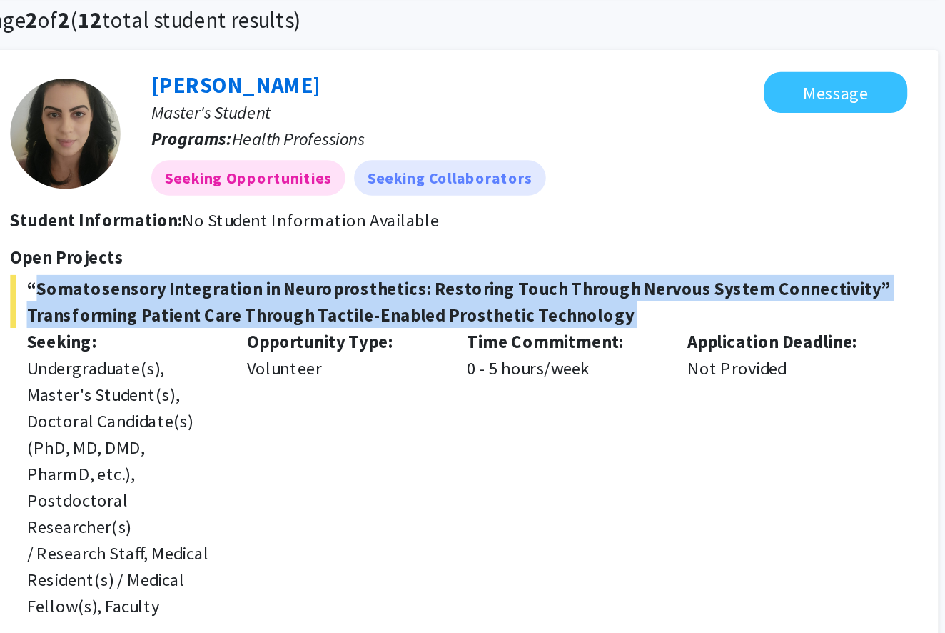
click at [289, 203] on span "“Somatosensory Integration in Neuroprosthetics: Restoring Touch Through Nervous…" at bounding box center [579, 195] width 581 height 34
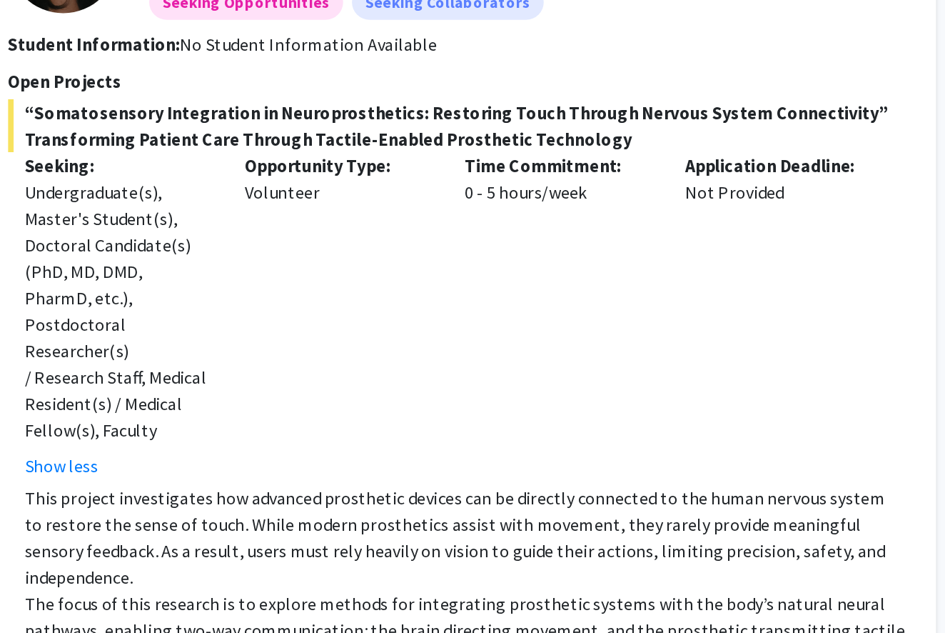
click at [300, 427] on p "This project investigates how advanced prosthetic devices can be directly conne…" at bounding box center [585, 461] width 571 height 69
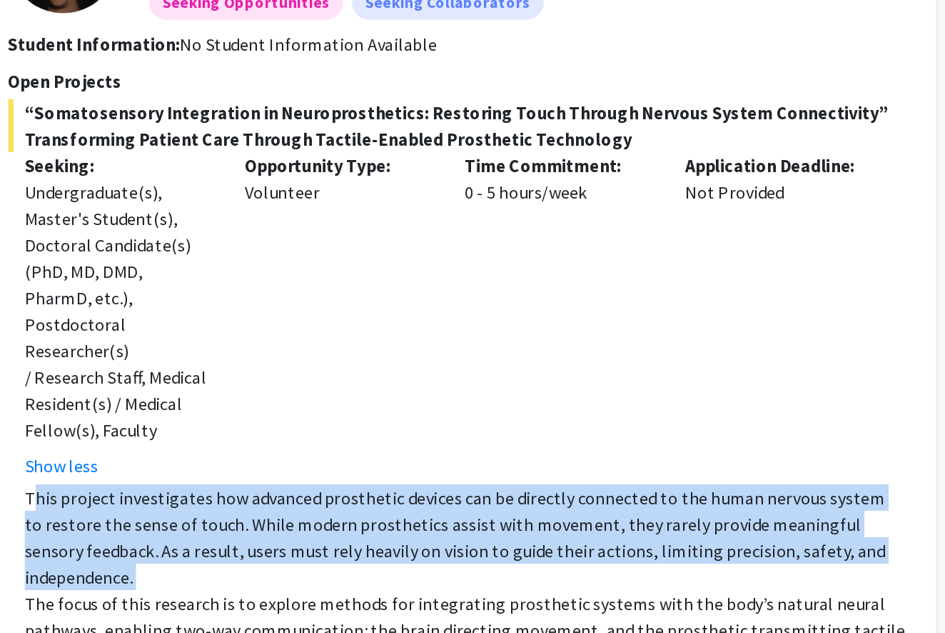
click at [300, 427] on p "This project investigates how advanced prosthetic devices can be directly conne…" at bounding box center [585, 461] width 571 height 69
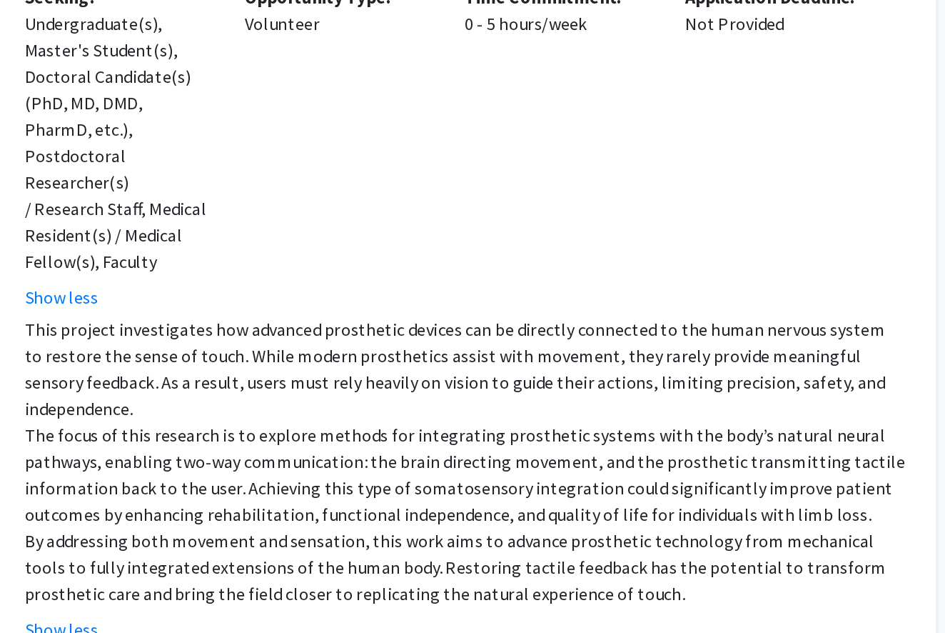
click at [300, 564] on p "By addressing both movement and sensation, this work aims to advance prosthetic…" at bounding box center [585, 589] width 571 height 51
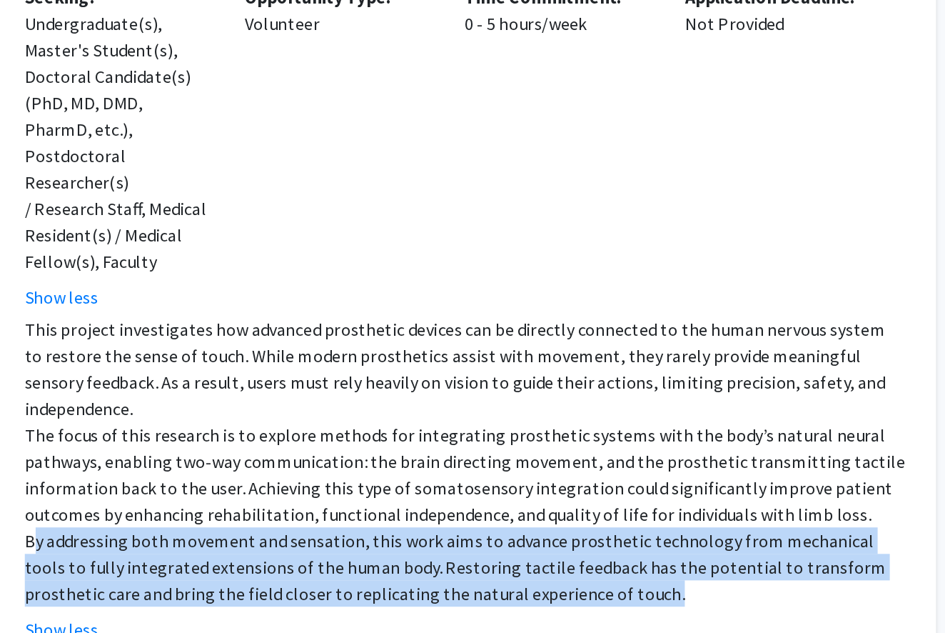
click at [300, 564] on p "By addressing both movement and sensation, this work aims to advance prosthetic…" at bounding box center [585, 589] width 571 height 51
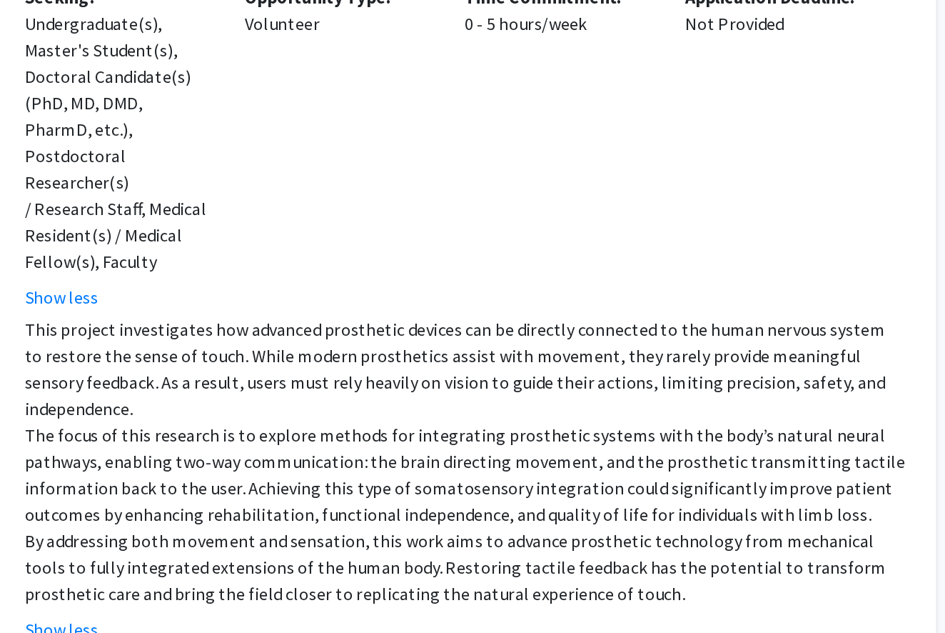
click at [300, 496] on p "The focus of this research is to explore methods for integrating prosthetic sys…" at bounding box center [585, 530] width 571 height 69
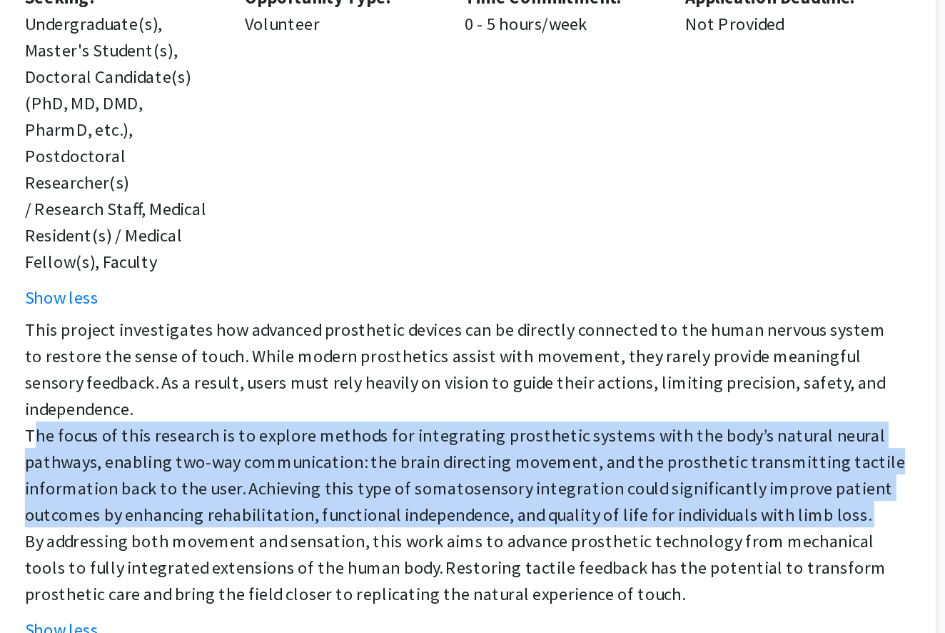
click at [300, 496] on p "The focus of this research is to explore methods for integrating prosthetic sys…" at bounding box center [585, 530] width 571 height 69
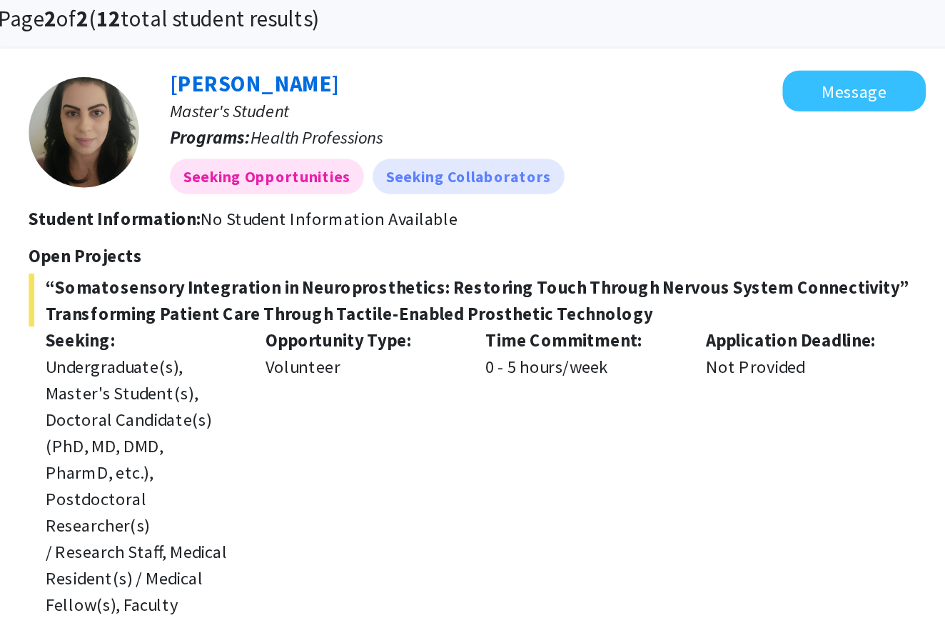
scroll to position [33, 0]
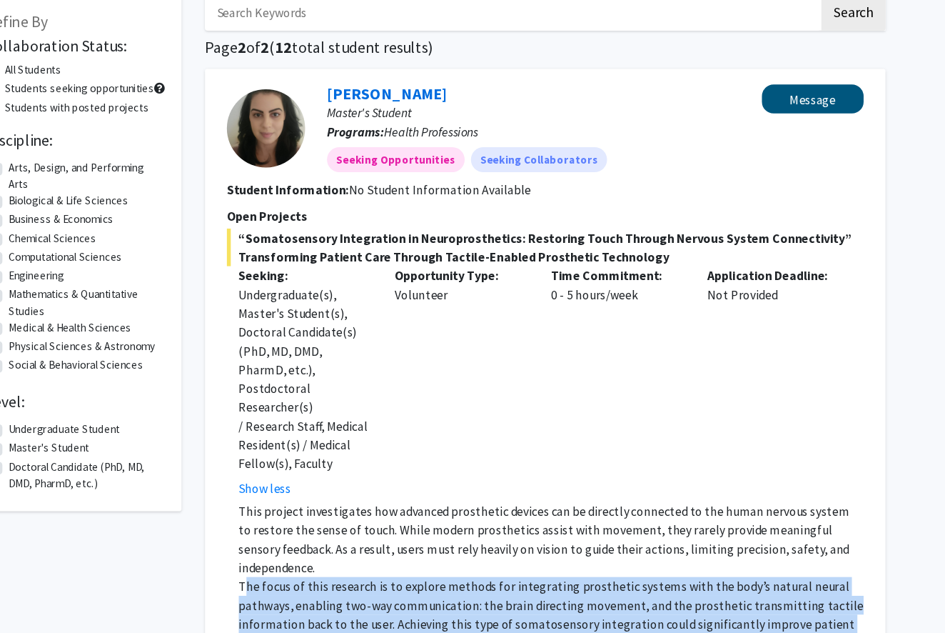
click at [778, 126] on button "Message" at bounding box center [824, 139] width 93 height 26
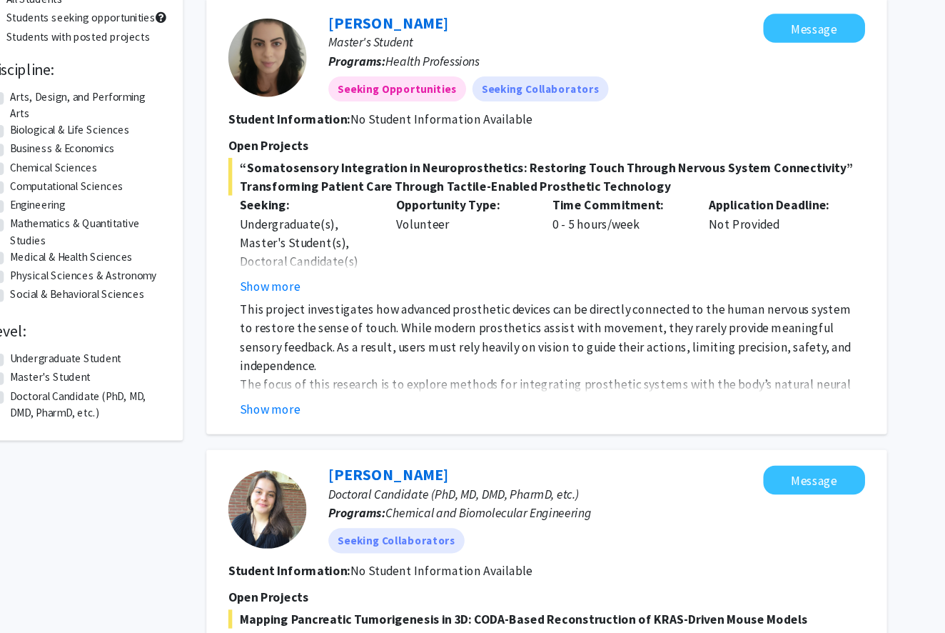
scroll to position [146, 0]
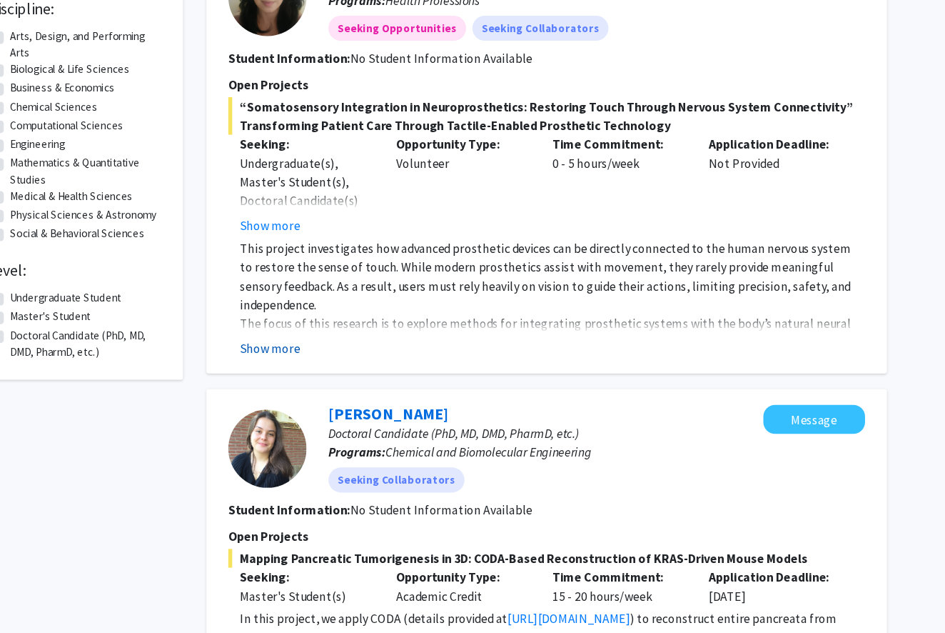
click at [300, 365] on button "Show more" at bounding box center [327, 373] width 55 height 17
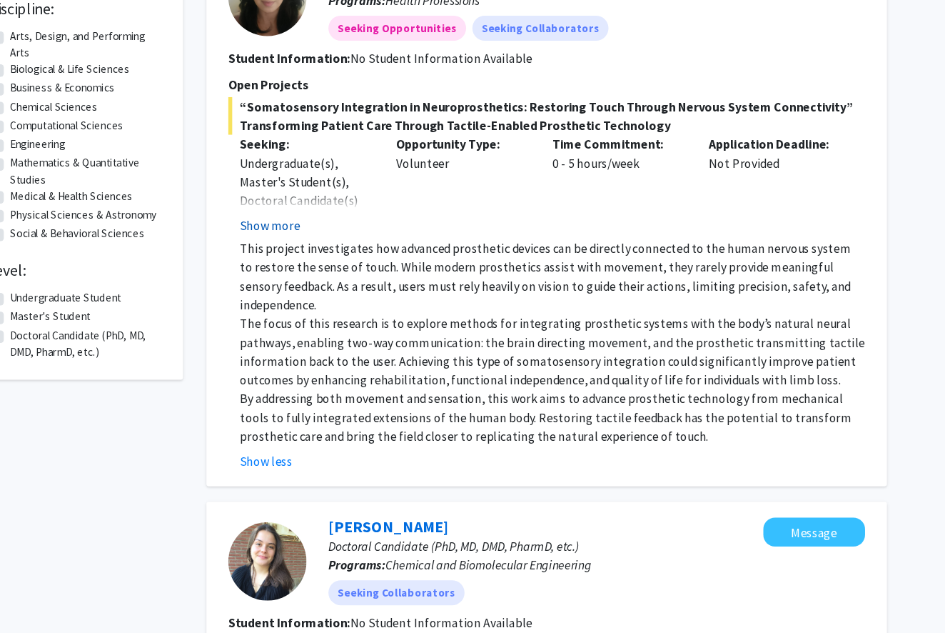
click at [300, 253] on button "Show more" at bounding box center [327, 261] width 55 height 17
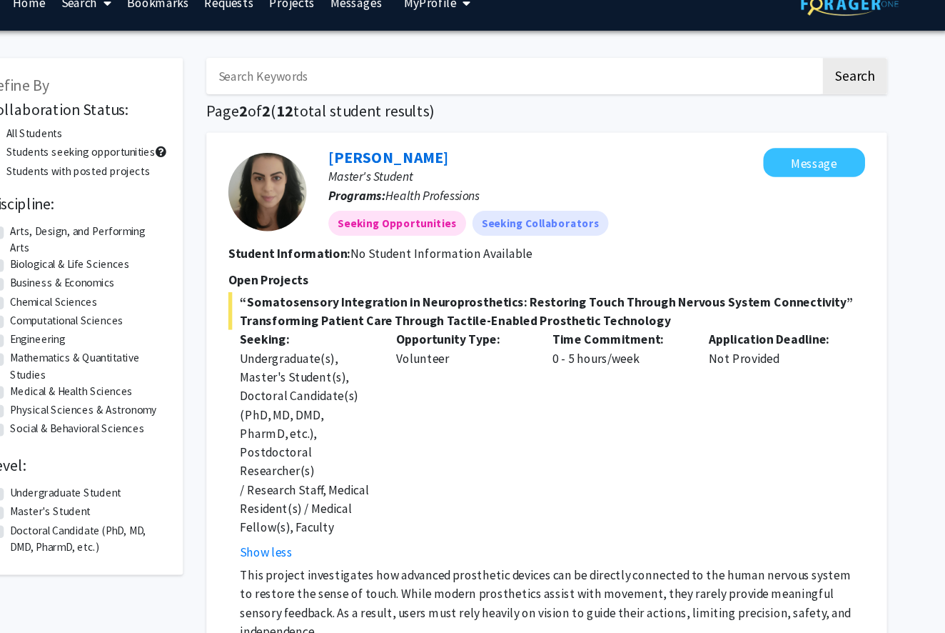
scroll to position [14, 0]
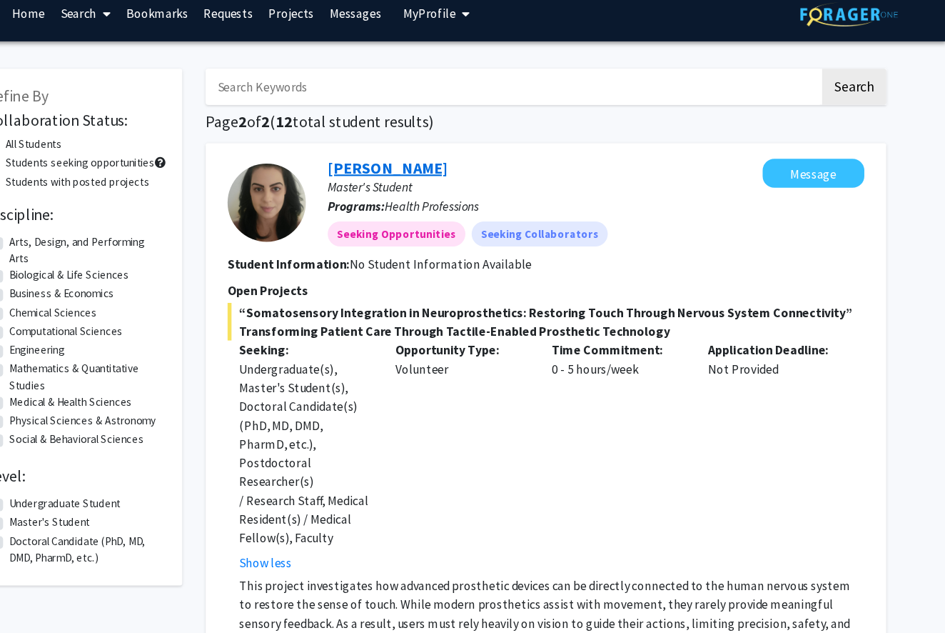
click at [381, 157] on link "[PERSON_NAME]" at bounding box center [436, 153] width 110 height 18
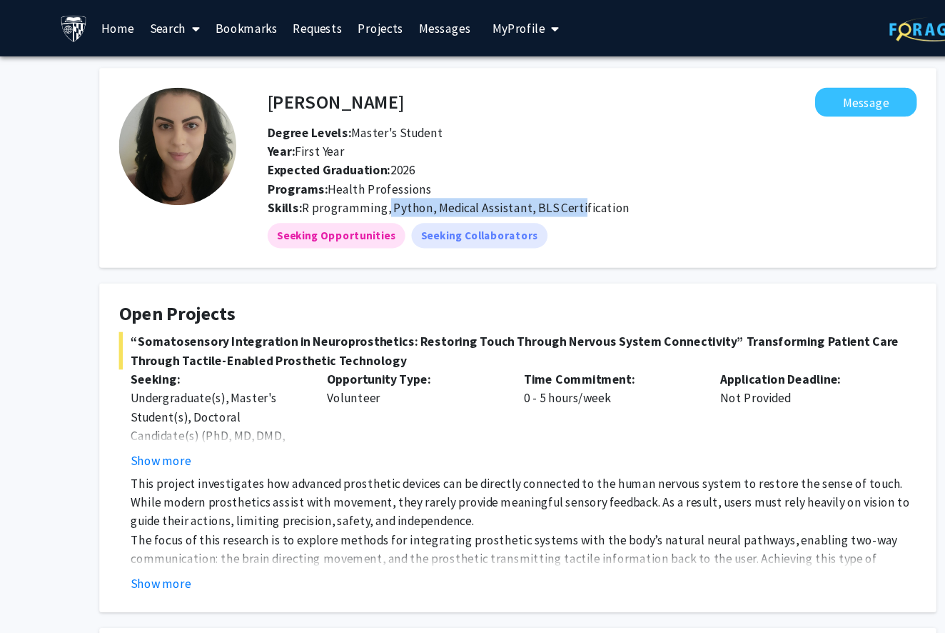
drag, startPoint x: 353, startPoint y: 190, endPoint x: 525, endPoint y: 189, distance: 171.4
click at [525, 189] on span "R programming, Python, Medical Assistant, BLS Certification" at bounding box center [425, 189] width 299 height 14
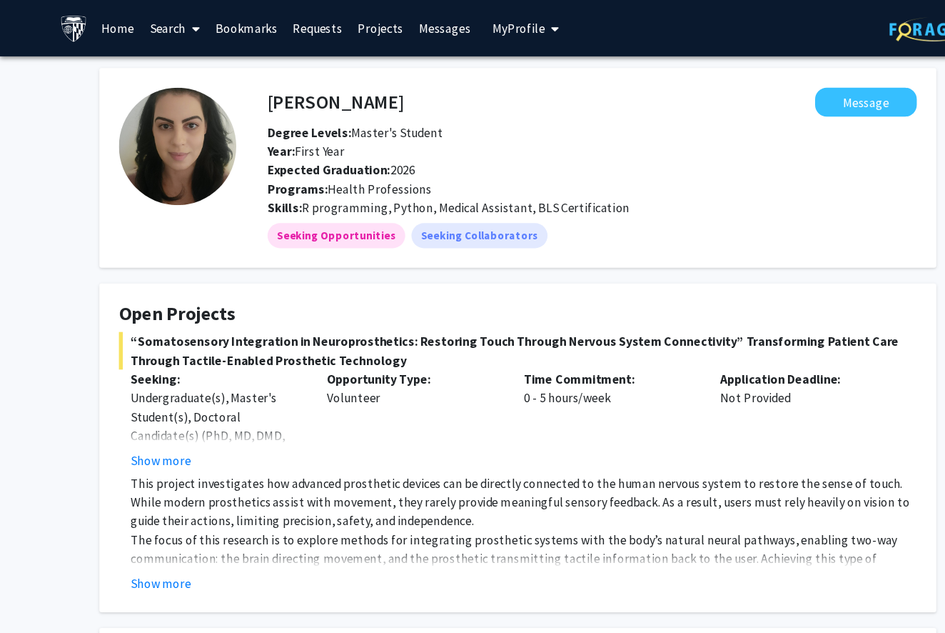
click at [496, 191] on span "R programming, Python, Medical Assistant, BLS Certification" at bounding box center [425, 189] width 299 height 14
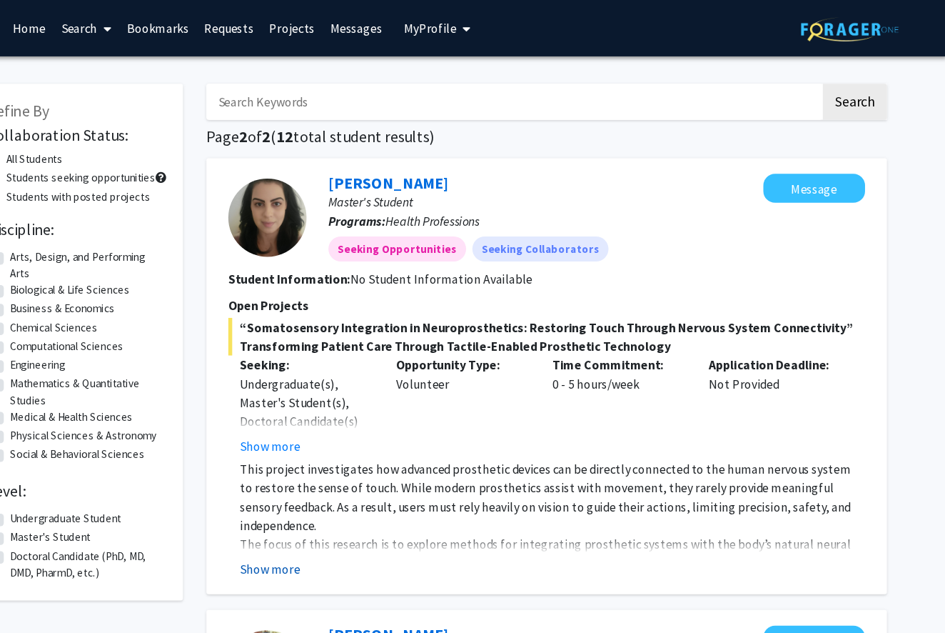
click at [300, 525] on button "Show more" at bounding box center [327, 519] width 55 height 17
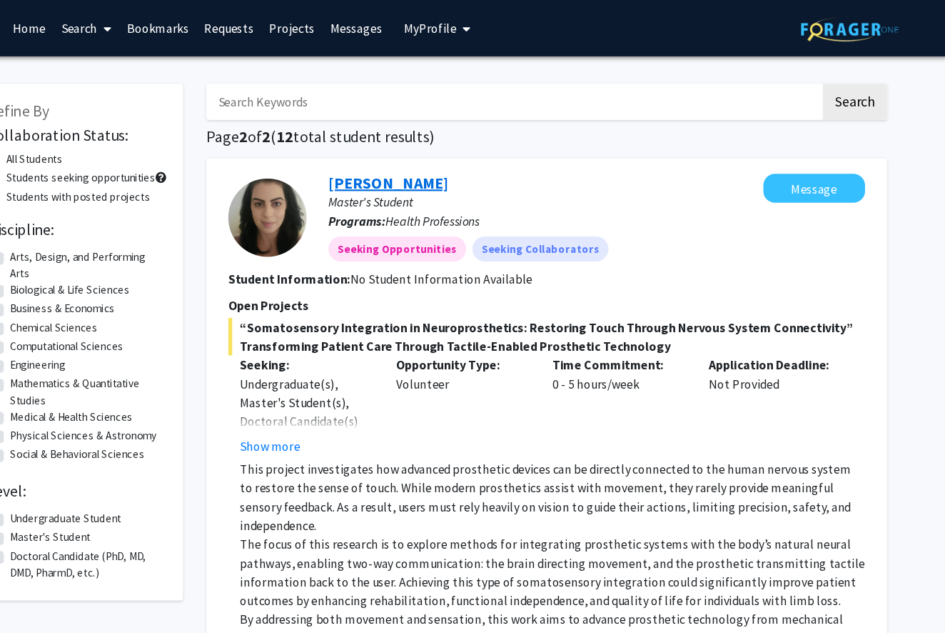
click at [381, 172] on link "[PERSON_NAME]" at bounding box center [436, 167] width 110 height 18
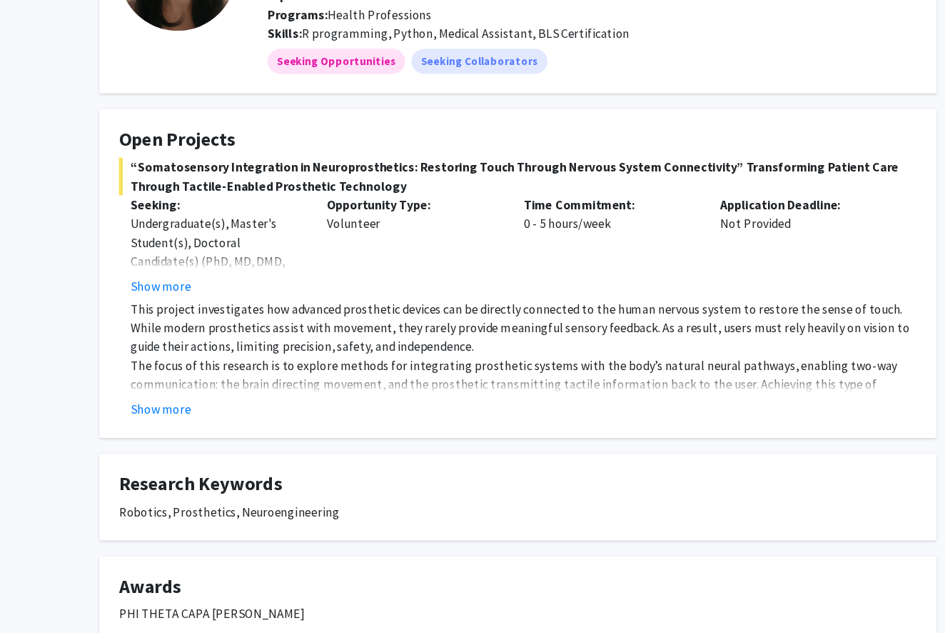
scroll to position [116, 0]
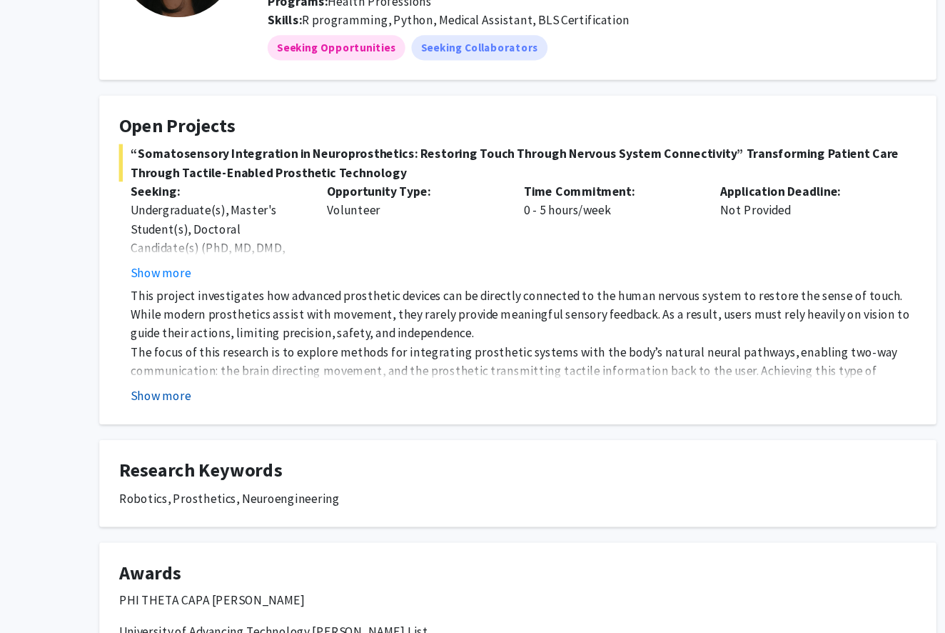
click at [164, 408] on button "Show more" at bounding box center [146, 416] width 55 height 17
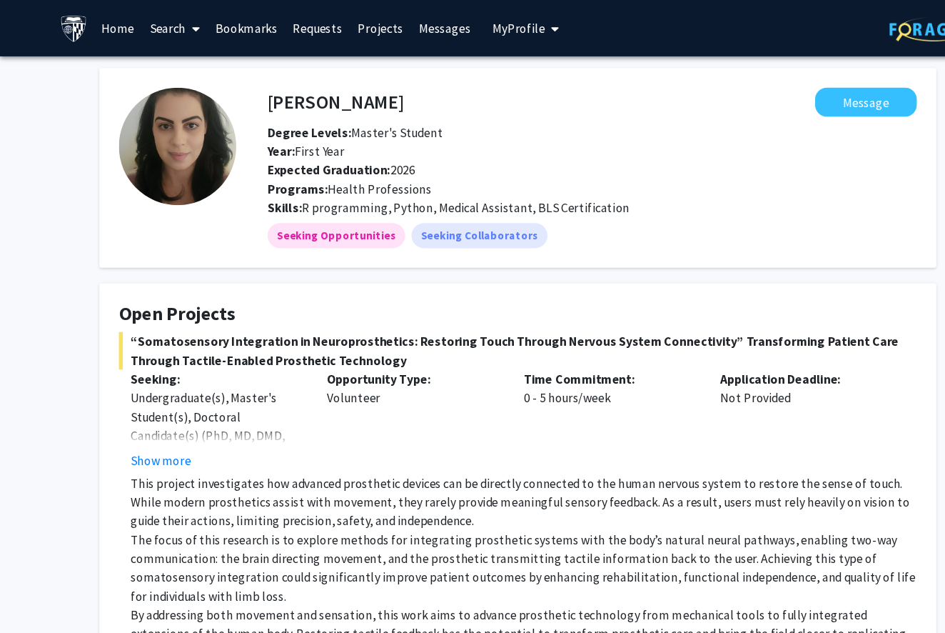
scroll to position [0, 0]
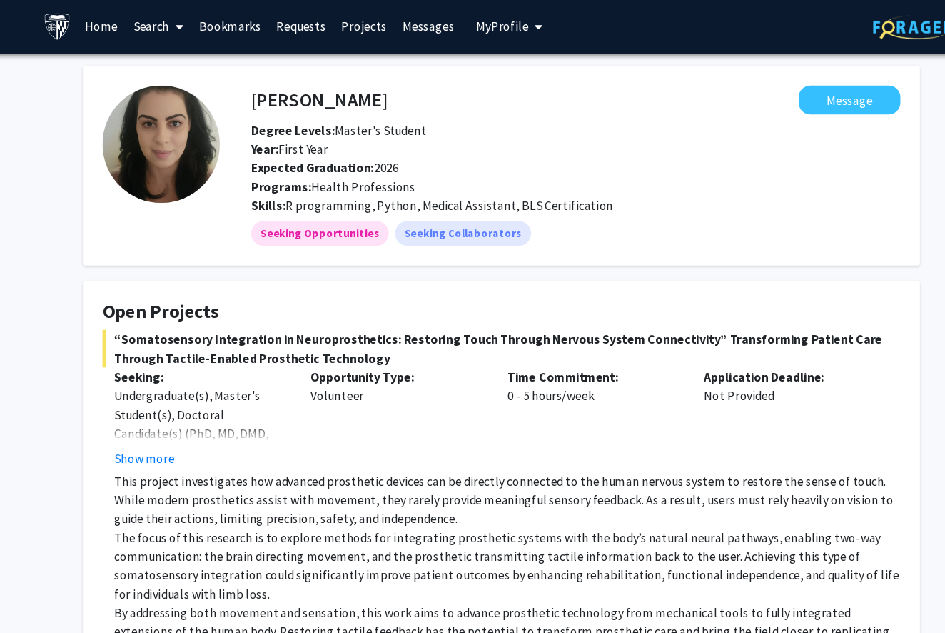
click at [463, 10] on button "My Profile" at bounding box center [480, 25] width 69 height 51
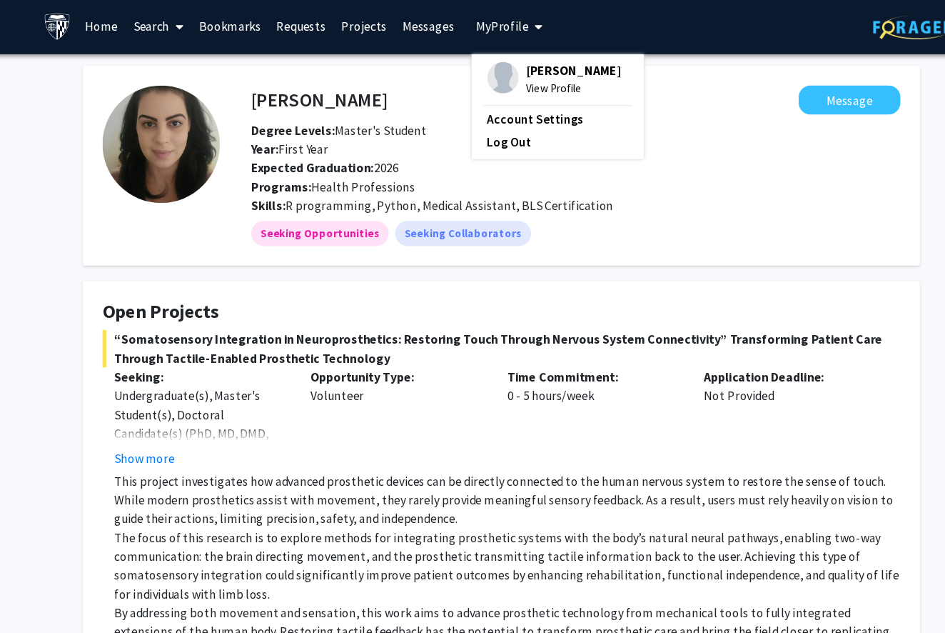
click at [496, 69] on span "Ayrton Avery" at bounding box center [539, 67] width 86 height 16
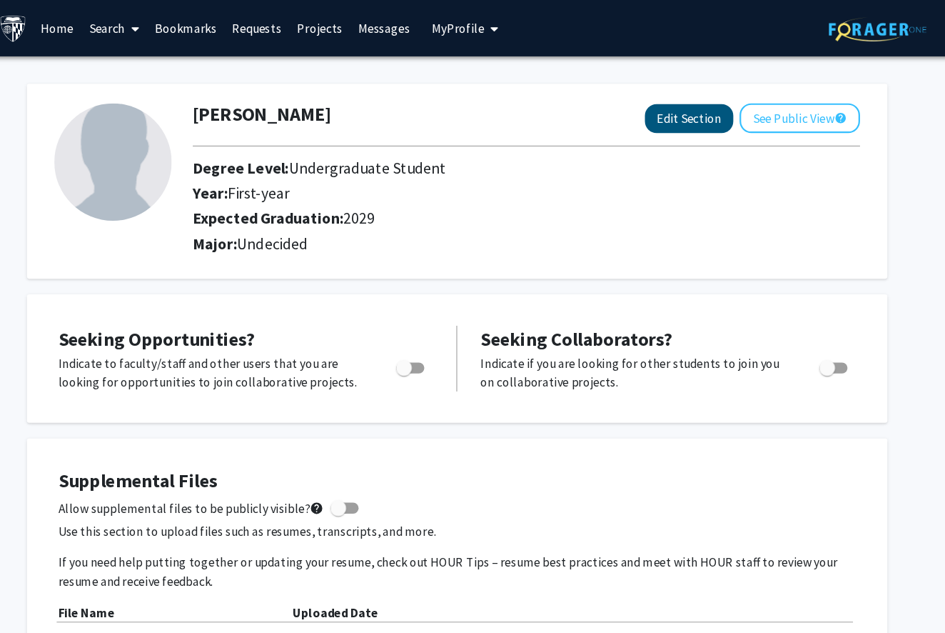
click at [644, 105] on button "Edit Section" at bounding box center [684, 108] width 81 height 26
select select "first-year"
select select "2029"
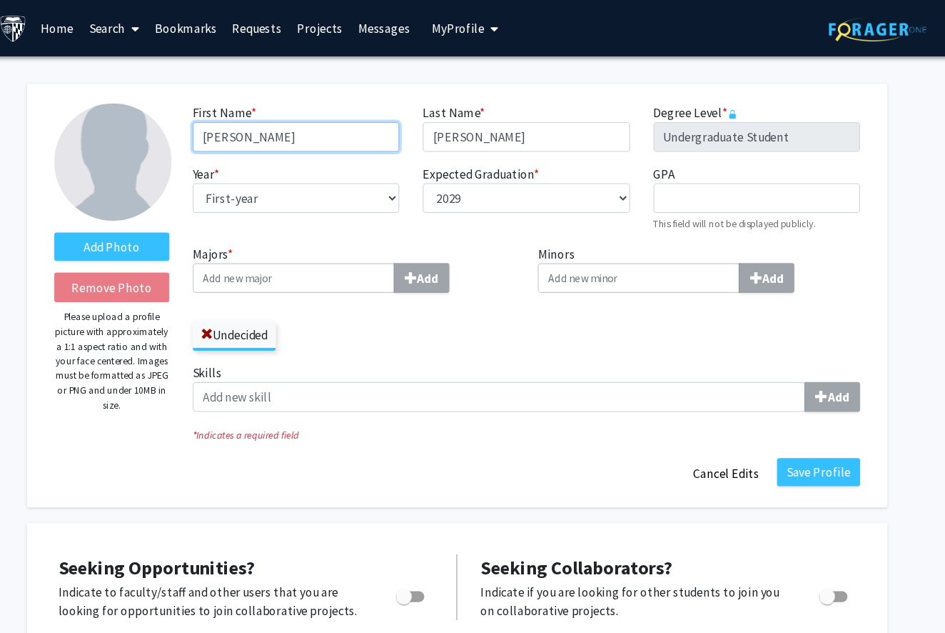
click at [253, 126] on input "Ayrton" at bounding box center [325, 124] width 189 height 27
type input "Que"
click at [528, 394] on icon "* Indicates a required field" at bounding box center [535, 397] width 609 height 14
click at [292, 256] on input "Majors * Add" at bounding box center [323, 253] width 184 height 27
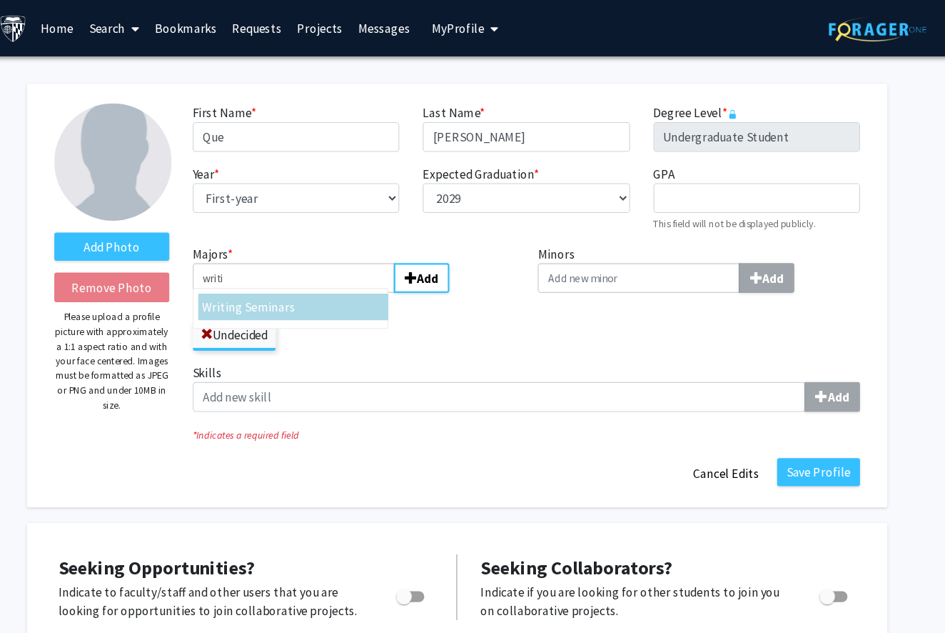
type input "writi"
click at [340, 329] on div "Majors * writi Writi ng Seminars Add Undecided" at bounding box center [379, 277] width 316 height 109
click at [236, 316] on label "Undecided" at bounding box center [269, 305] width 76 height 24
click at [0, 0] on input "Undecided" at bounding box center [0, 0] width 0 height 0
click at [231, 308] on label "Undecided" at bounding box center [269, 305] width 76 height 24
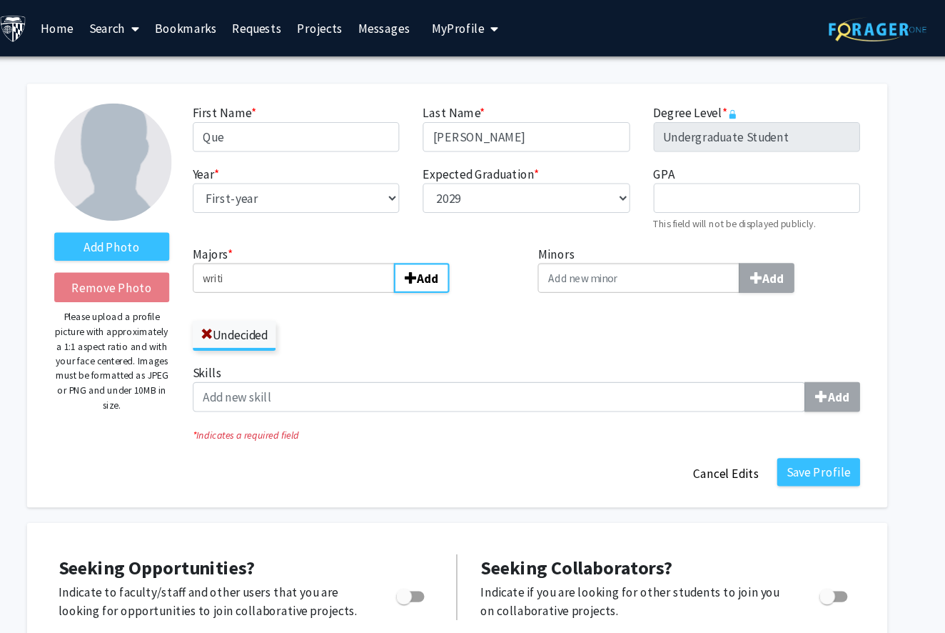
click at [0, 0] on input "Undecided" at bounding box center [0, 0] width 0 height 0
click at [231, 298] on label "Undecided" at bounding box center [269, 305] width 76 height 24
click at [0, 0] on input "Undecided" at bounding box center [0, 0] width 0 height 0
click at [231, 263] on input "writi" at bounding box center [323, 253] width 184 height 27
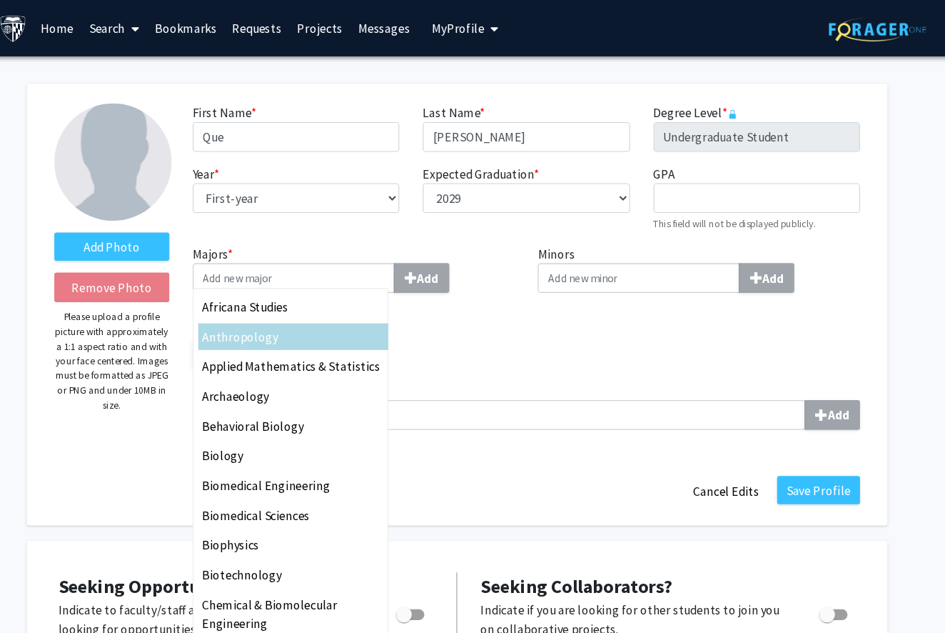
click at [436, 338] on div "Majors * Africana Studies Anthropology Applied Mathematics & Statistics Archaeo…" at bounding box center [536, 313] width 631 height 181
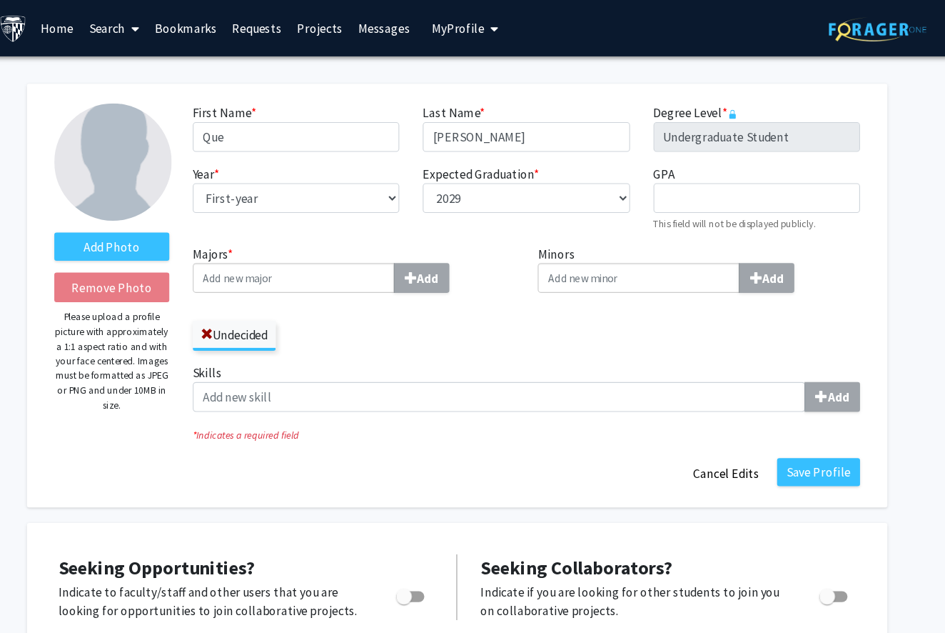
click at [417, 338] on label "Skills Add" at bounding box center [535, 353] width 609 height 44
click at [417, 348] on input "Skills Add" at bounding box center [510, 361] width 559 height 27
click at [234, 307] on label "Undecided" at bounding box center [269, 305] width 76 height 24
click at [0, 0] on input "Undecided" at bounding box center [0, 0] width 0 height 0
click at [336, 306] on div "Undecided" at bounding box center [378, 298] width 294 height 41
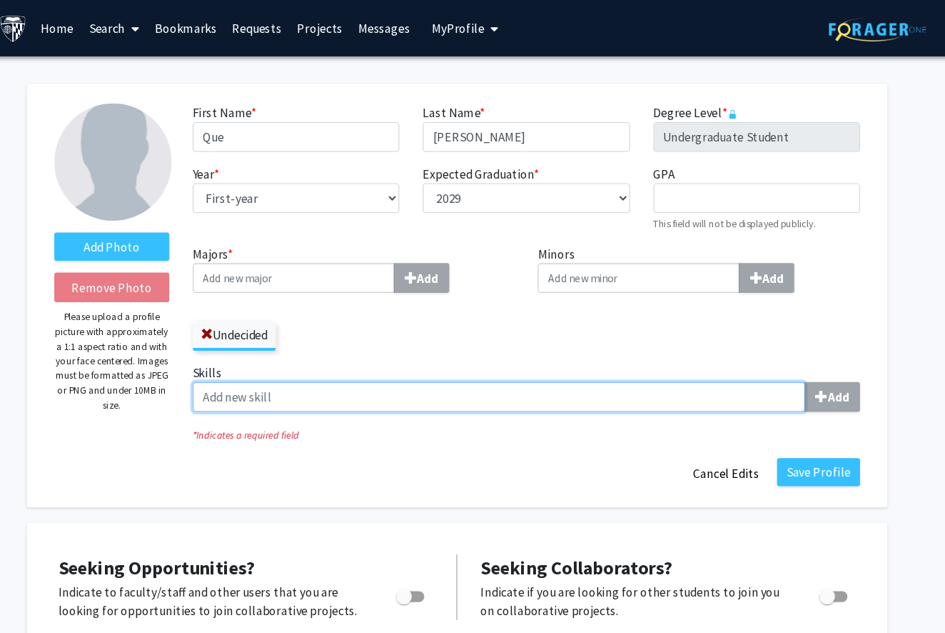
click at [687, 373] on input "Skills Add" at bounding box center [510, 361] width 559 height 27
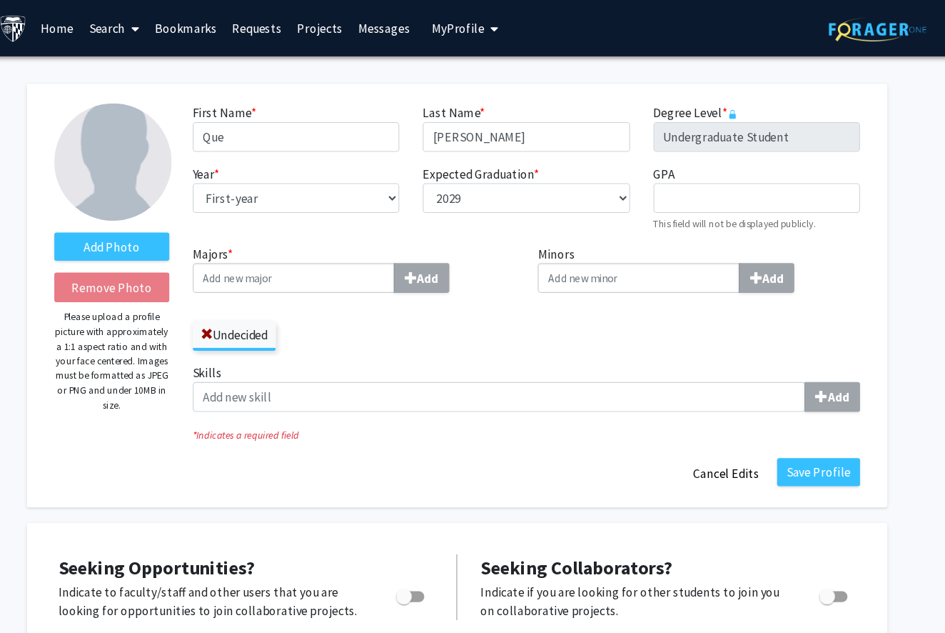
click at [536, 292] on div "Minors Add" at bounding box center [694, 277] width 316 height 109
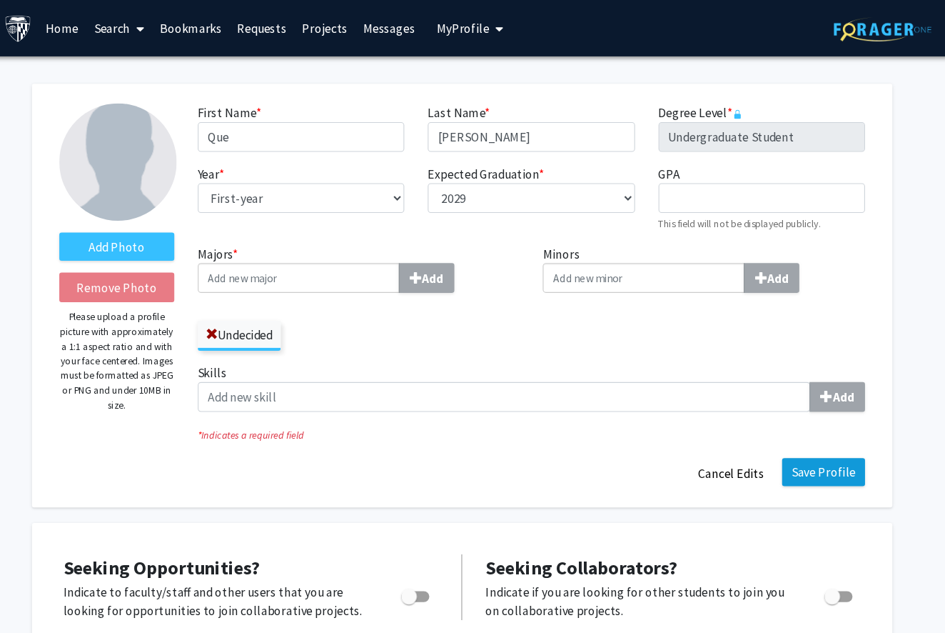
click at [765, 435] on button "Save Profile" at bounding box center [803, 431] width 76 height 26
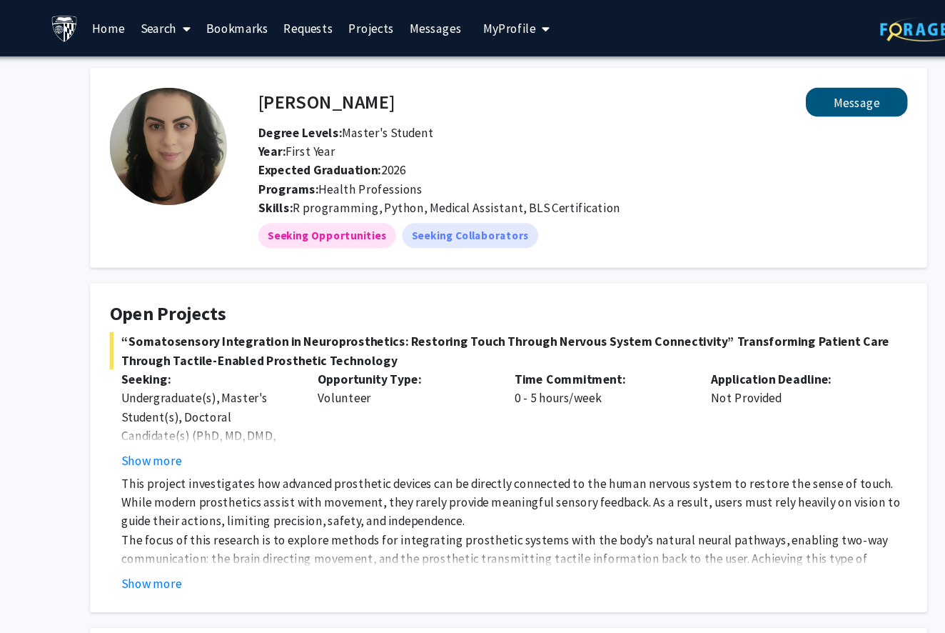
click at [780, 103] on button "Message" at bounding box center [790, 93] width 93 height 26
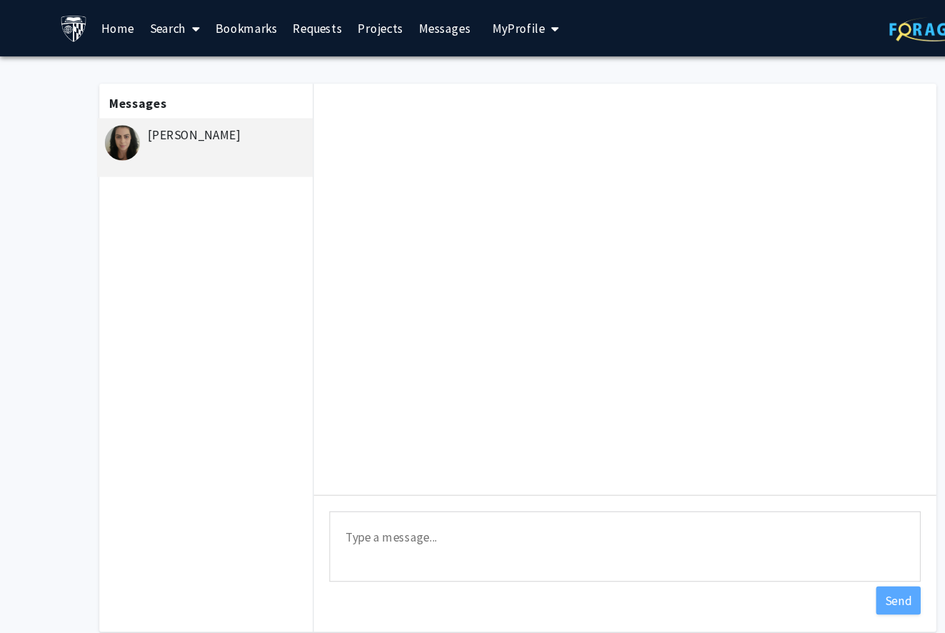
click at [368, 496] on textarea "Type a message" at bounding box center [571, 498] width 540 height 64
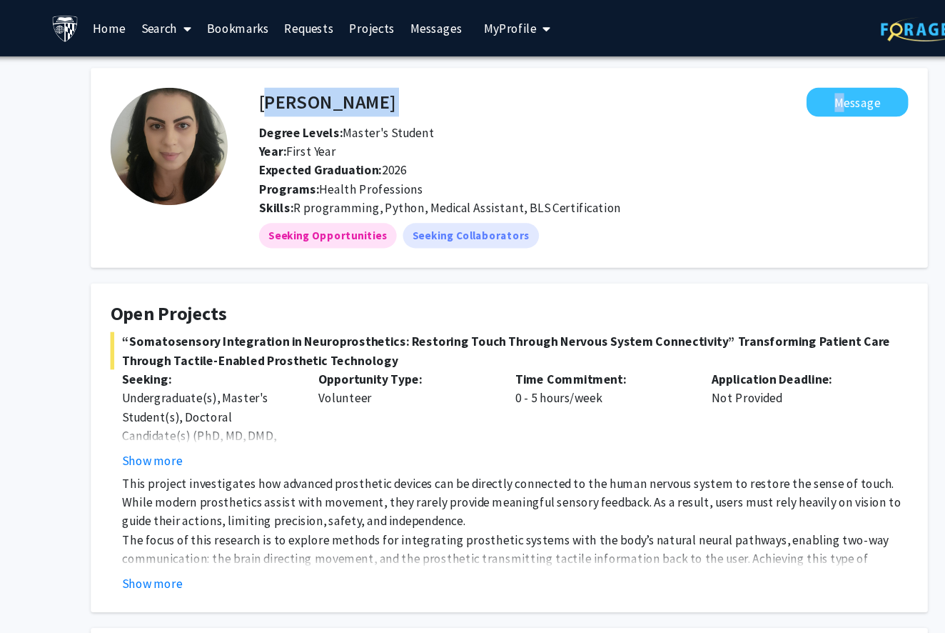
drag, startPoint x: 334, startPoint y: 92, endPoint x: 238, endPoint y: 94, distance: 95.7
click at [238, 94] on div "Dian Dukum Message" at bounding box center [540, 93] width 614 height 26
copy div "[PERSON_NAME]"
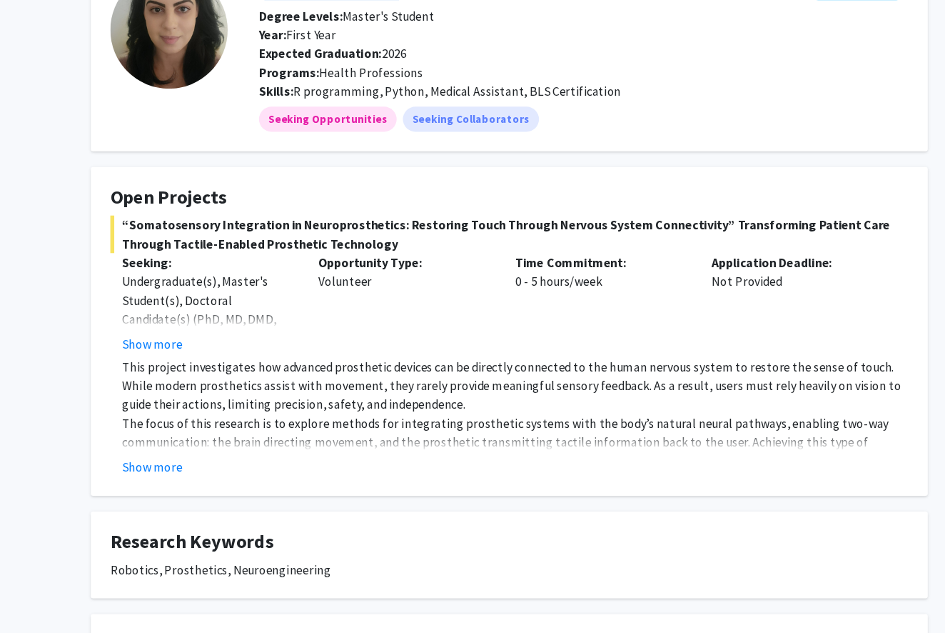
scroll to position [61, 0]
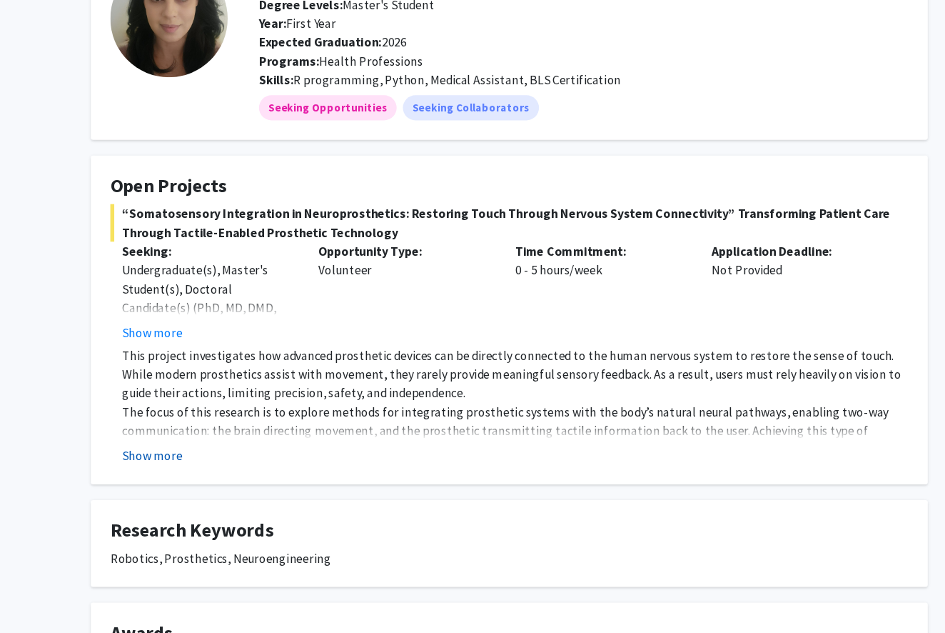
click at [141, 462] on button "Show more" at bounding box center [146, 470] width 55 height 17
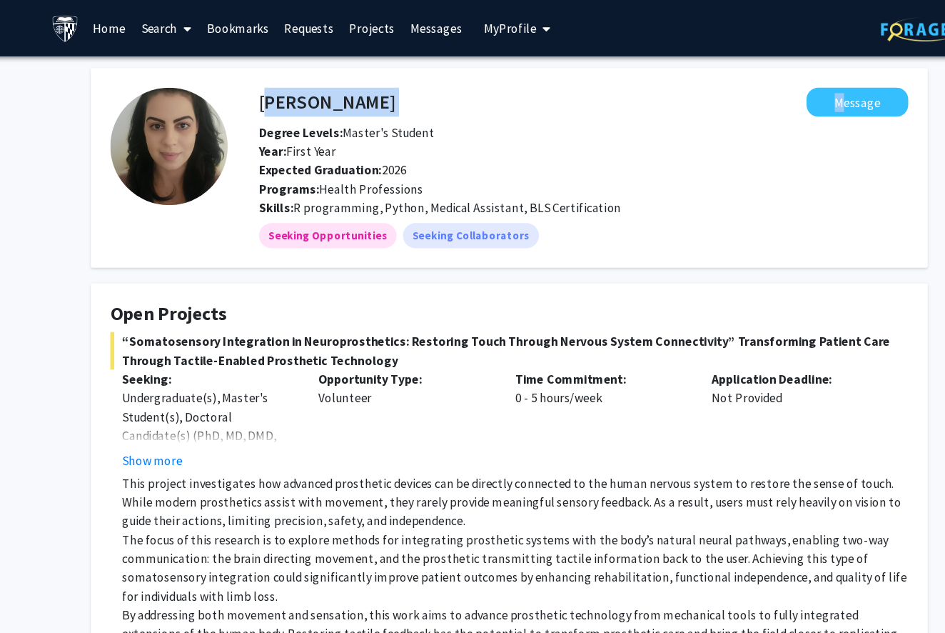
scroll to position [0, 0]
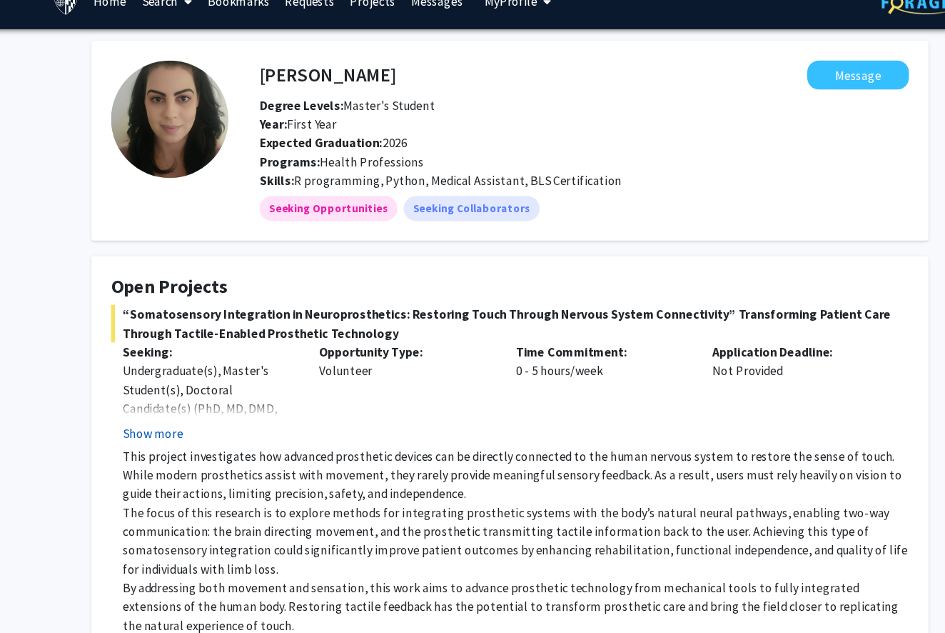
click at [144, 411] on button "Show more" at bounding box center [146, 419] width 55 height 17
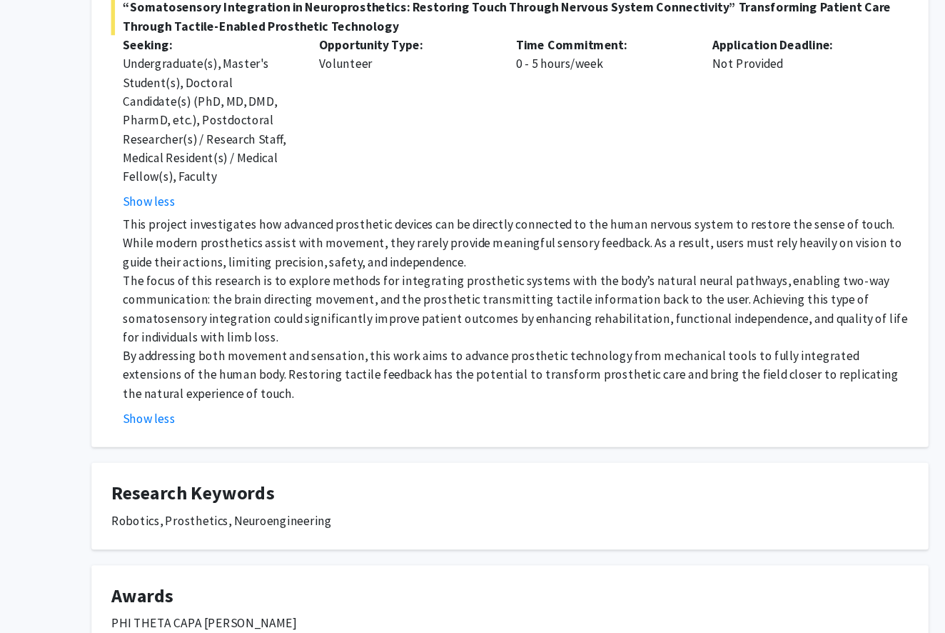
scroll to position [263, 0]
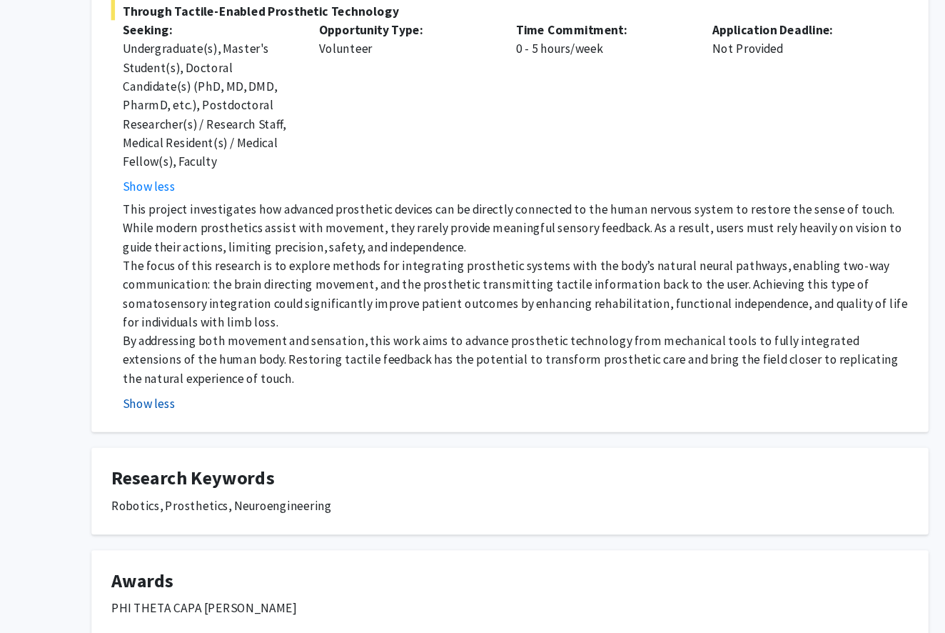
click at [131, 414] on button "Show less" at bounding box center [143, 422] width 48 height 17
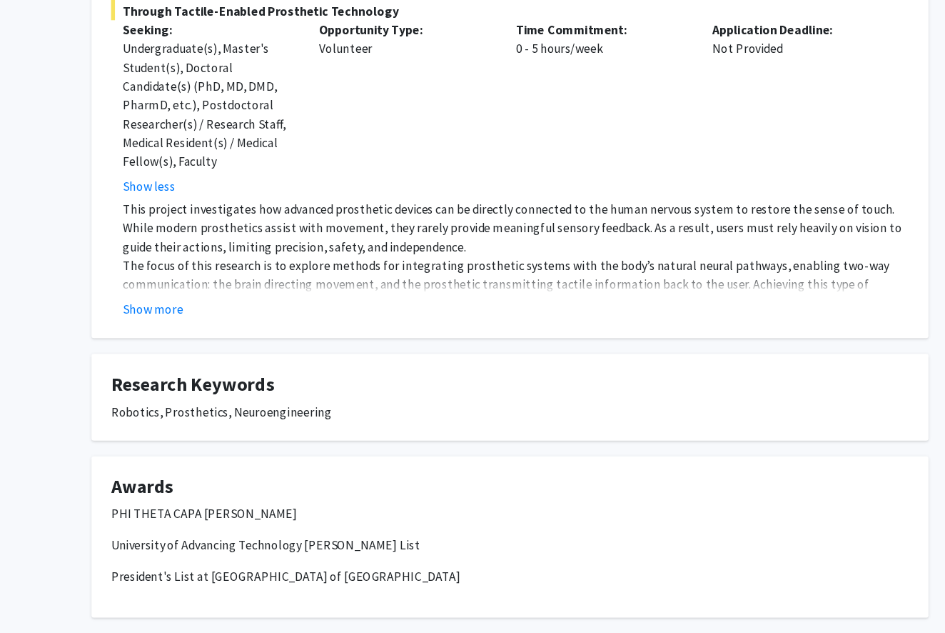
click at [141, 288] on p "The focus of this research is to explore methods for integrating prosthetic sys…" at bounding box center [478, 322] width 718 height 69
click at [142, 328] on button "Show more" at bounding box center [146, 336] width 55 height 17
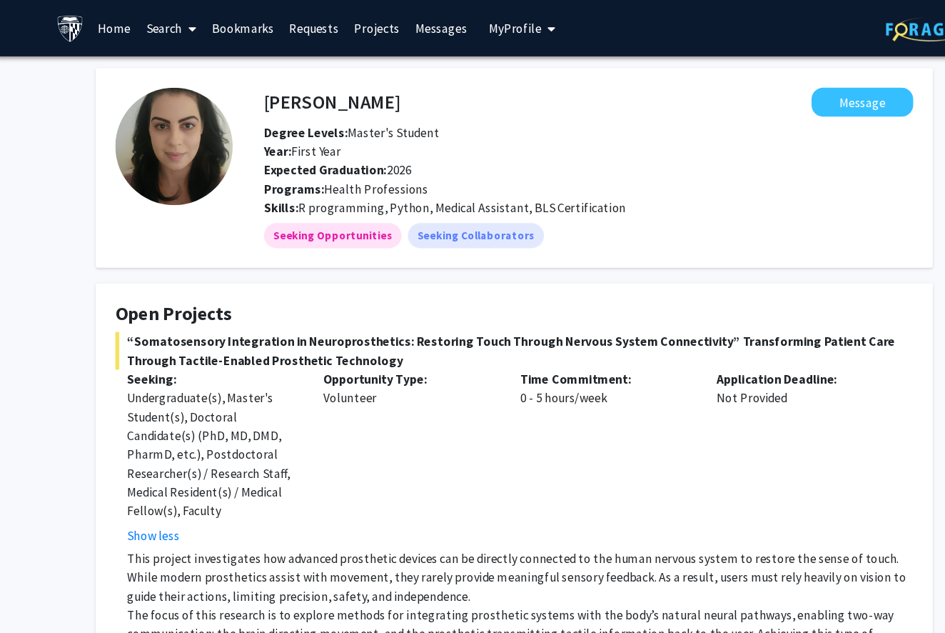
scroll to position [0, 0]
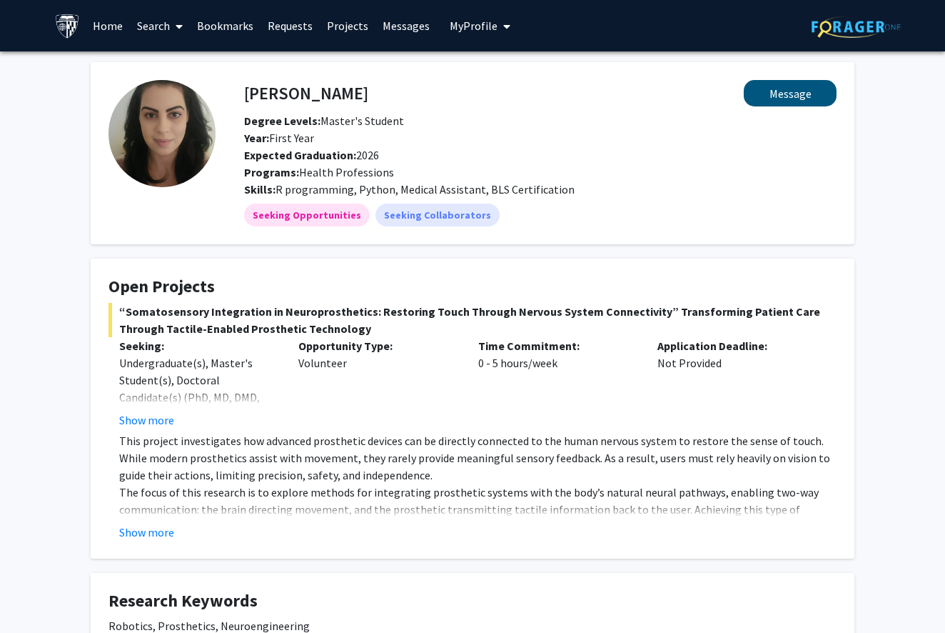
click at [808, 101] on button "Message" at bounding box center [790, 93] width 93 height 26
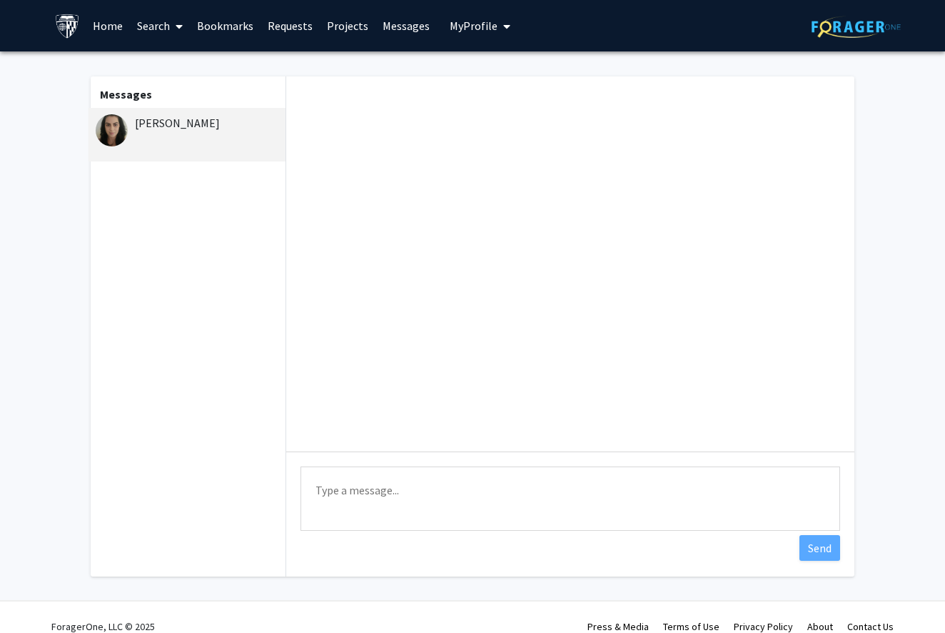
click at [431, 488] on textarea "Type a message" at bounding box center [571, 498] width 540 height 64
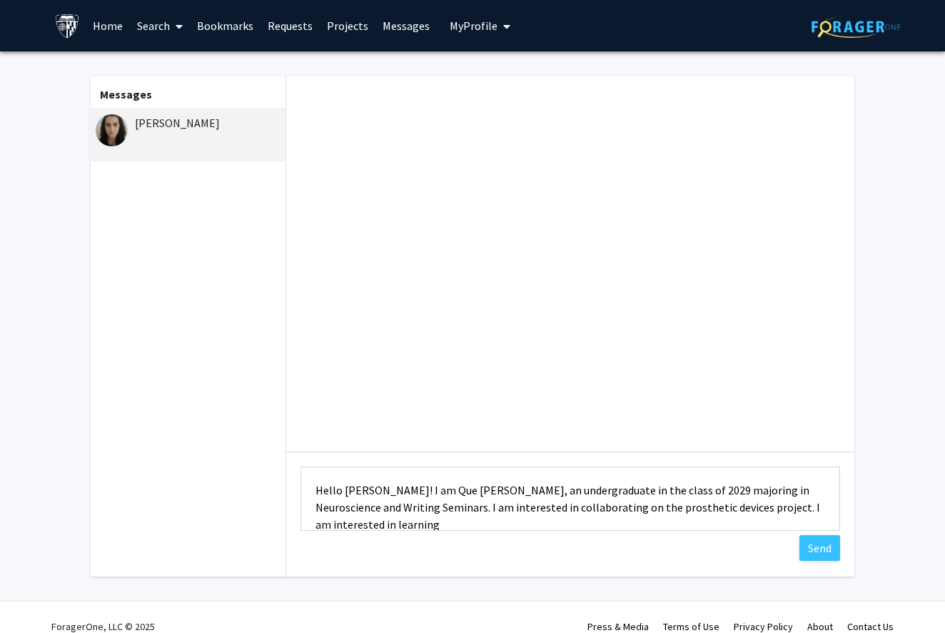
scroll to position [1, 0]
click at [506, 523] on textarea "Hello [PERSON_NAME]! I am Que [PERSON_NAME], an undergraduate in the class of 2…" at bounding box center [571, 498] width 540 height 64
click at [478, 498] on textarea "Hello [PERSON_NAME]! I am Que [PERSON_NAME], an undergraduate in the class of 2…" at bounding box center [571, 498] width 540 height 64
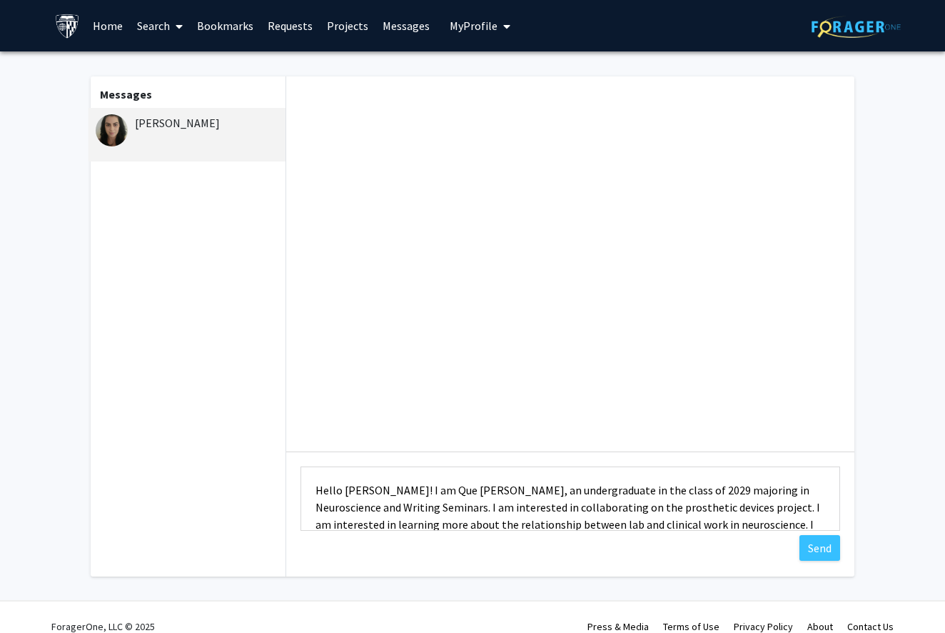
scroll to position [0, 0]
click at [478, 498] on textarea "Hello [PERSON_NAME]! I am Que [PERSON_NAME], an undergraduate in the class of 2…" at bounding box center [571, 498] width 540 height 64
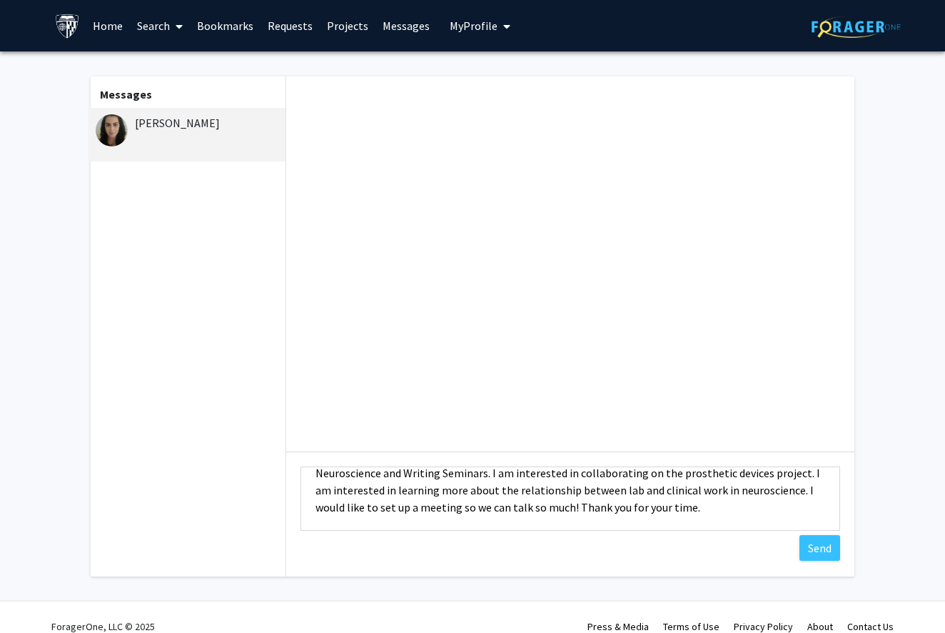
scroll to position [34, 0]
click at [443, 518] on textarea "Hello [PERSON_NAME]! I am Que [PERSON_NAME], an undergraduate in the class of 2…" at bounding box center [571, 498] width 540 height 64
click at [446, 511] on textarea "Hello [PERSON_NAME]! I am Que [PERSON_NAME], an undergraduate in the class of 2…" at bounding box center [571, 498] width 540 height 64
click at [751, 506] on textarea "Hello [PERSON_NAME]! I am Que [PERSON_NAME], an undergraduate in the class of 2…" at bounding box center [571, 498] width 540 height 64
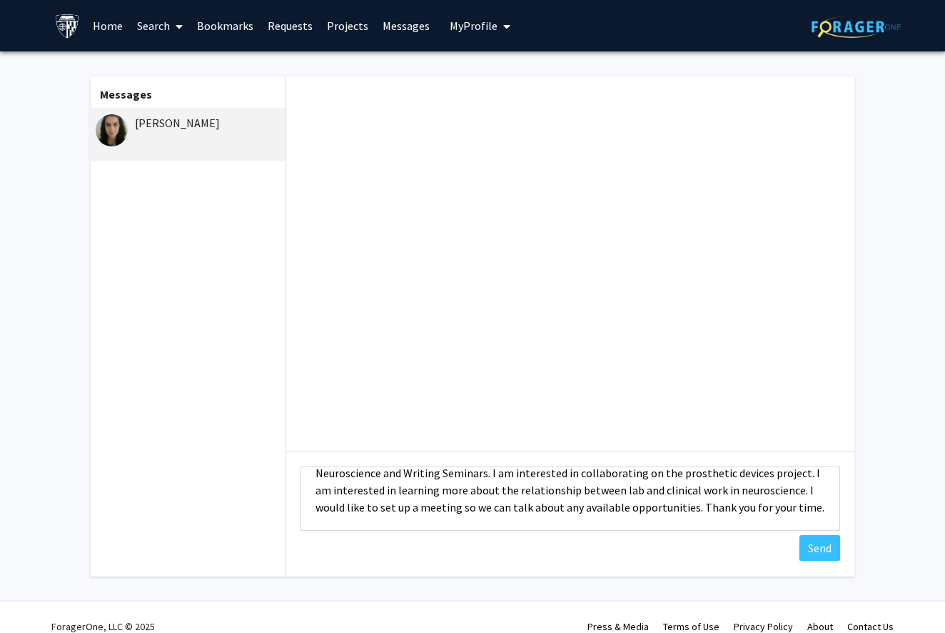
scroll to position [0, 0]
click at [751, 506] on textarea "Hello [PERSON_NAME]! I am Que [PERSON_NAME], an undergraduate in the class of 2…" at bounding box center [571, 498] width 540 height 64
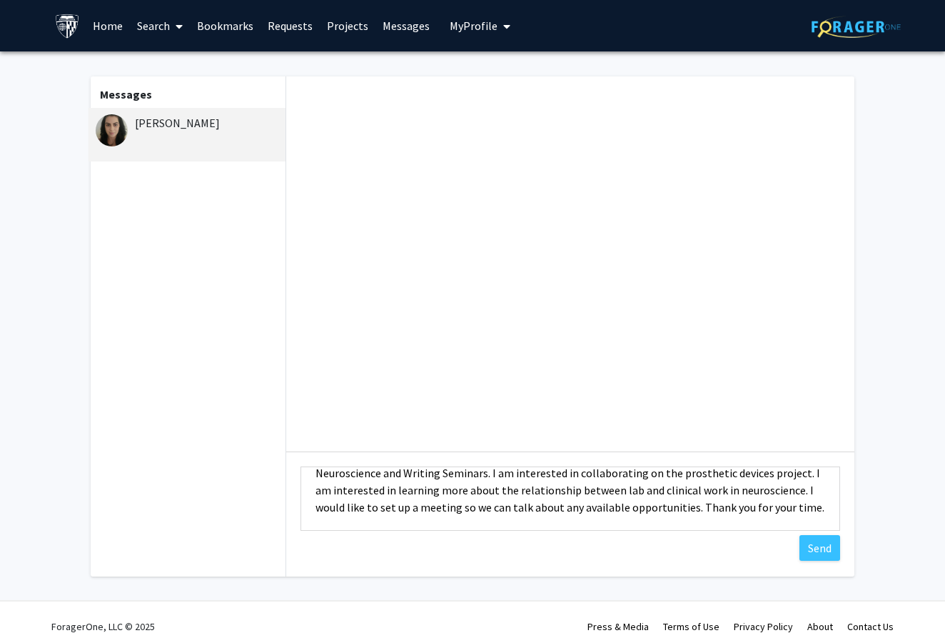
click at [751, 506] on textarea "Hello [PERSON_NAME]! I am Que [PERSON_NAME], an undergraduate in the class of 2…" at bounding box center [571, 498] width 540 height 64
click at [756, 506] on textarea "Hello [PERSON_NAME]! I am Que [PERSON_NAME], an undergraduate in the class of 2…" at bounding box center [571, 498] width 540 height 64
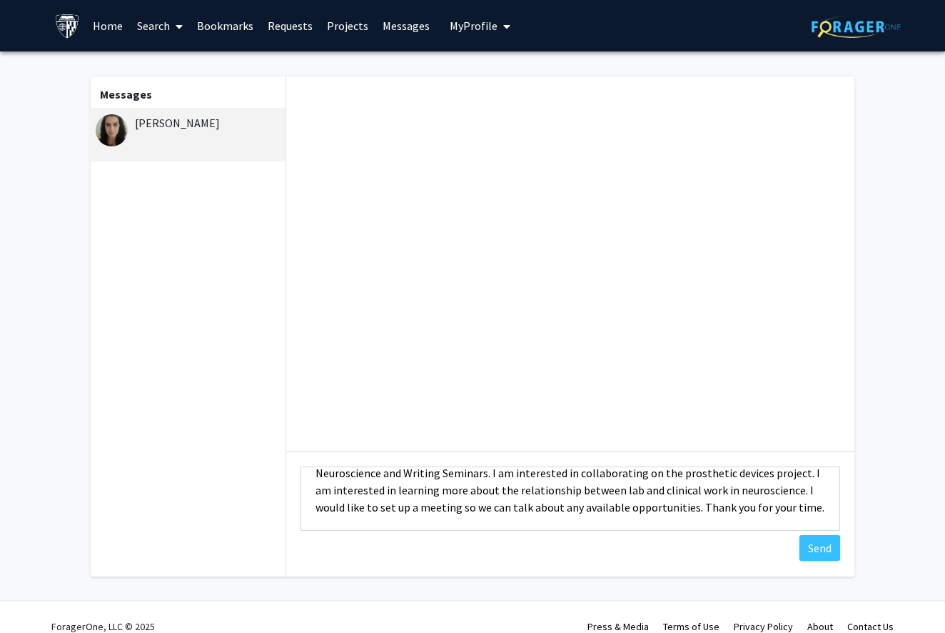
click at [755, 516] on textarea "Hello [PERSON_NAME]! I am Que [PERSON_NAME], an undergraduate in the class of 2…" at bounding box center [571, 498] width 540 height 64
click at [731, 517] on textarea "Hello [PERSON_NAME]! I am Que [PERSON_NAME], an undergraduate in the class of 2…" at bounding box center [571, 498] width 540 height 64
click at [707, 508] on textarea "Hello [PERSON_NAME]! I am Que [PERSON_NAME], an undergraduate in the class of 2…" at bounding box center [571, 498] width 540 height 64
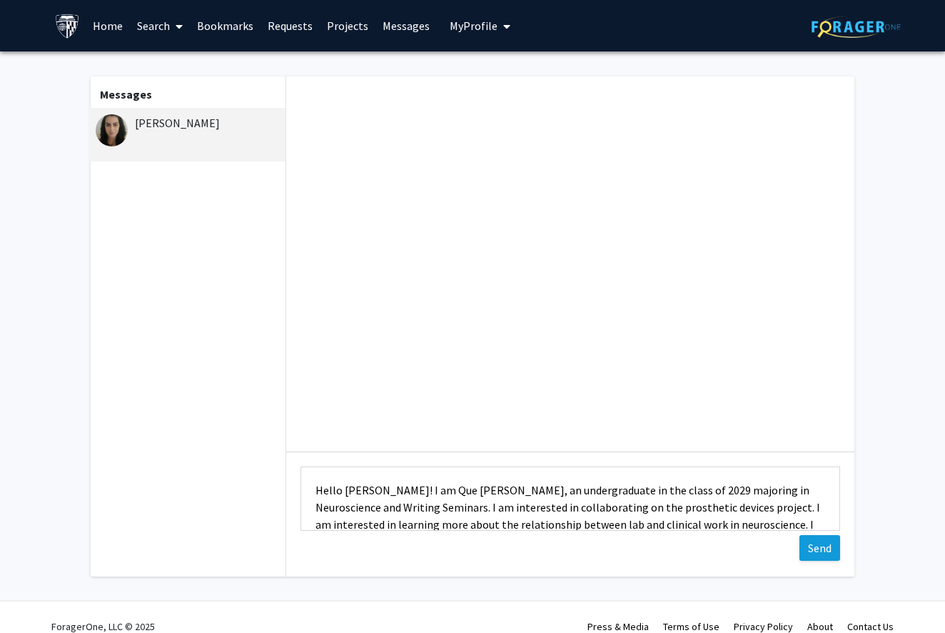
scroll to position [0, 0]
type textarea "Hello [PERSON_NAME]! I am Que [PERSON_NAME], an undergraduate in the class of 2…"
click at [819, 554] on button "Send" at bounding box center [820, 548] width 41 height 26
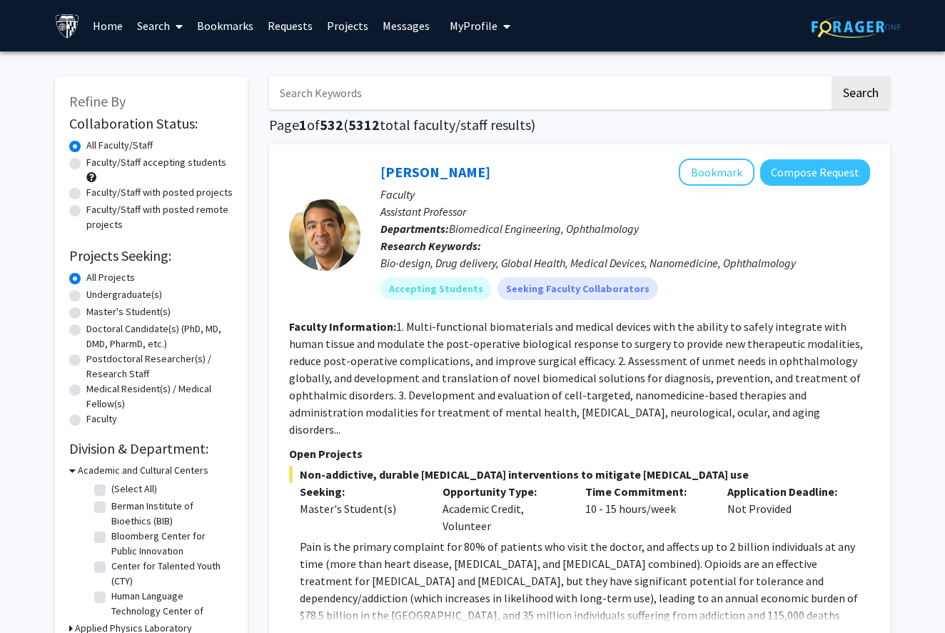
click at [152, 165] on label "Faculty/Staff accepting students" at bounding box center [156, 162] width 140 height 15
click at [96, 164] on input "Faculty/Staff accepting students" at bounding box center [90, 159] width 9 height 9
radio input "true"
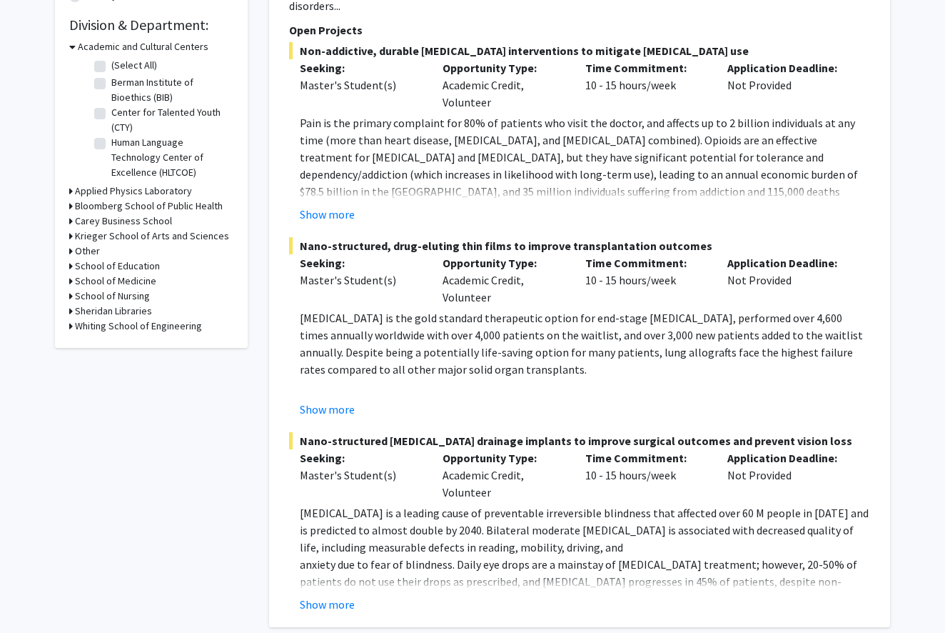
scroll to position [426, 0]
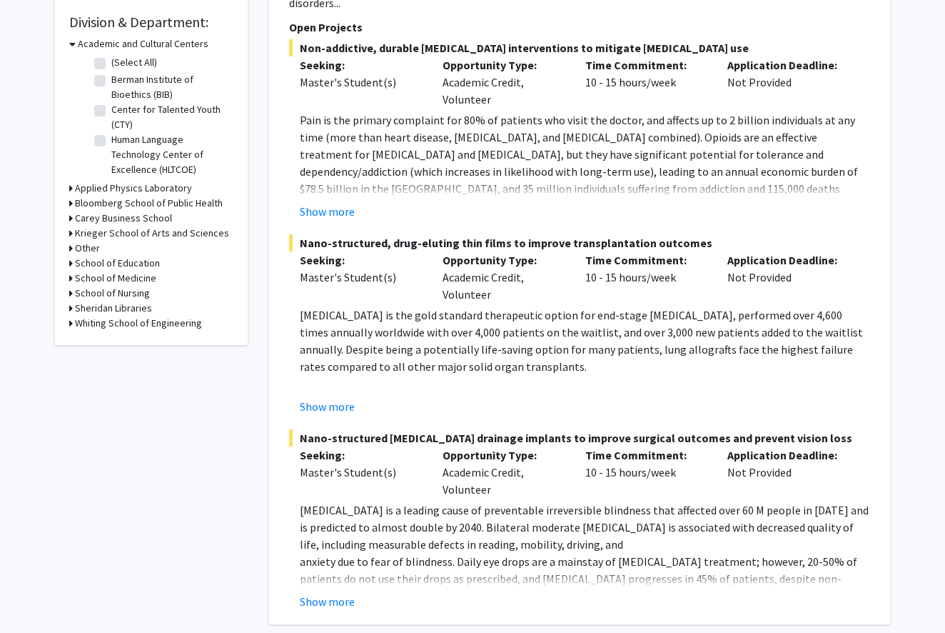
click at [71, 238] on icon at bounding box center [71, 233] width 4 height 15
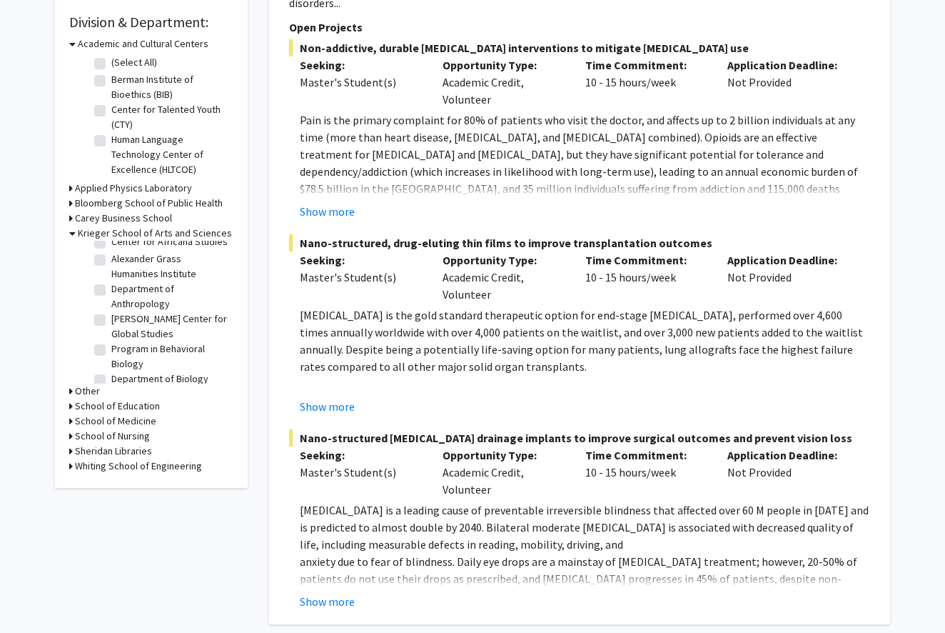
scroll to position [60, 0]
click at [111, 291] on label "Department of Anthropology" at bounding box center [170, 293] width 119 height 30
click at [111, 288] on input "Department of Anthropology" at bounding box center [115, 282] width 9 height 9
checkbox input "true"
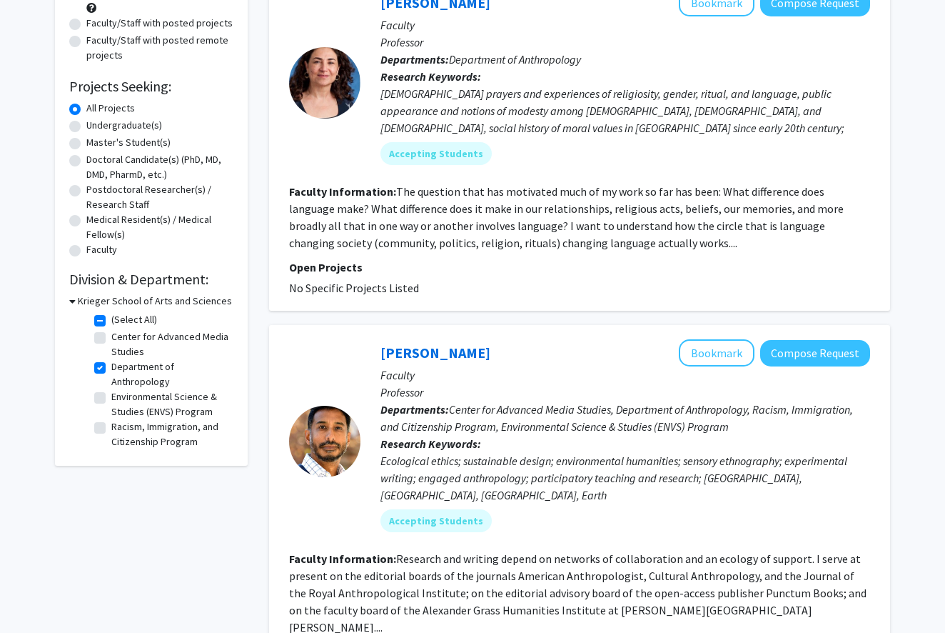
scroll to position [176, 0]
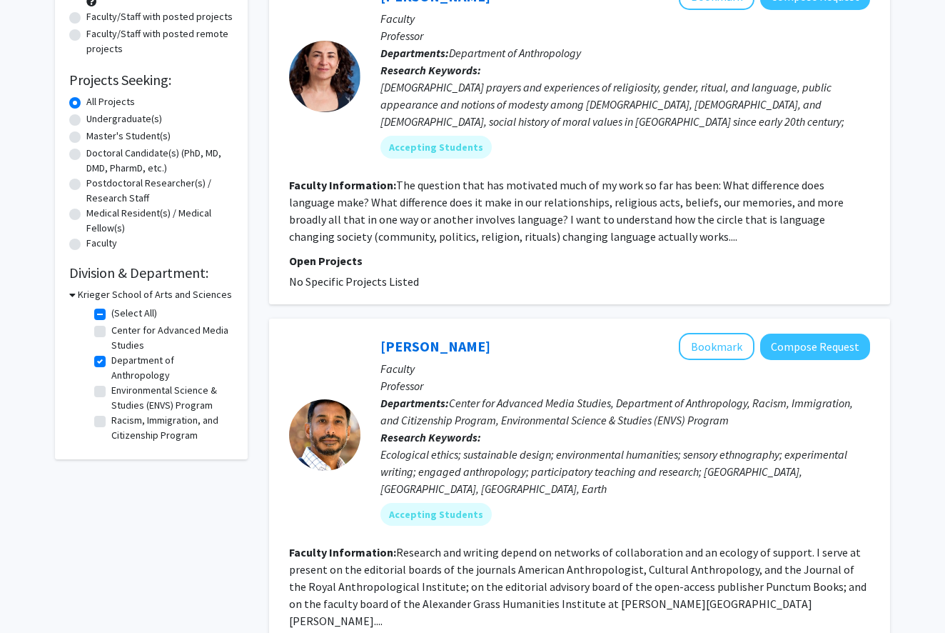
click at [111, 425] on label "Racism, Immigration, and Citizenship Program" at bounding box center [170, 428] width 119 height 30
click at [111, 422] on input "Racism, Immigration, and Citizenship Program" at bounding box center [115, 417] width 9 height 9
checkbox input "true"
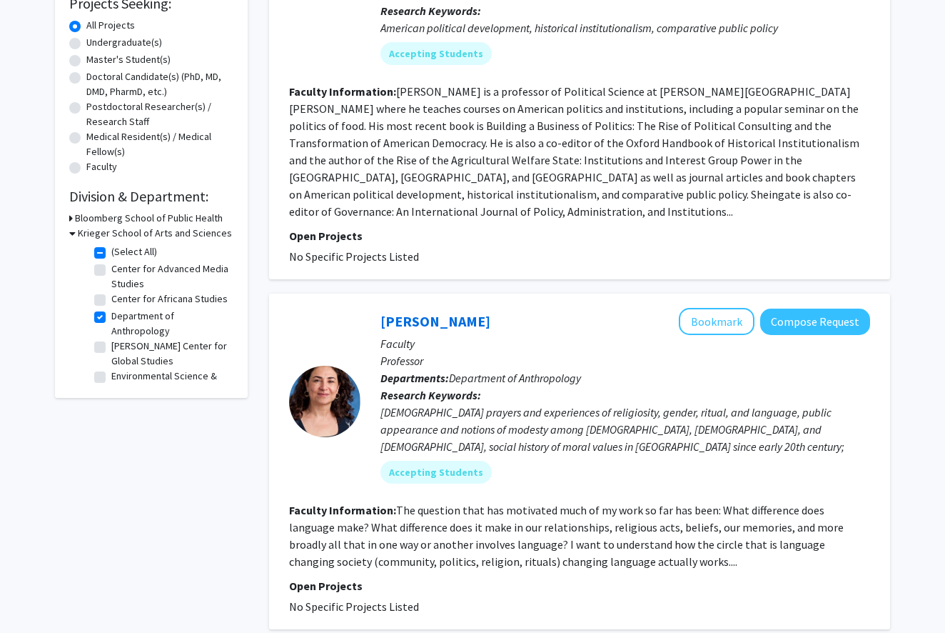
scroll to position [336, 0]
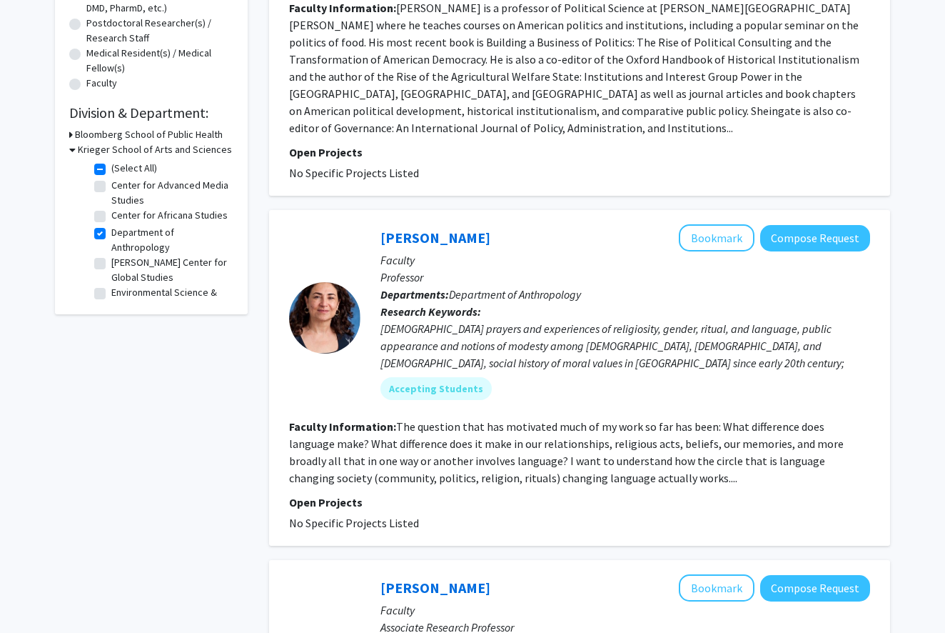
click at [449, 439] on fg-read-more "The question that has motivated much of my work so far has been: What differenc…" at bounding box center [566, 452] width 555 height 66
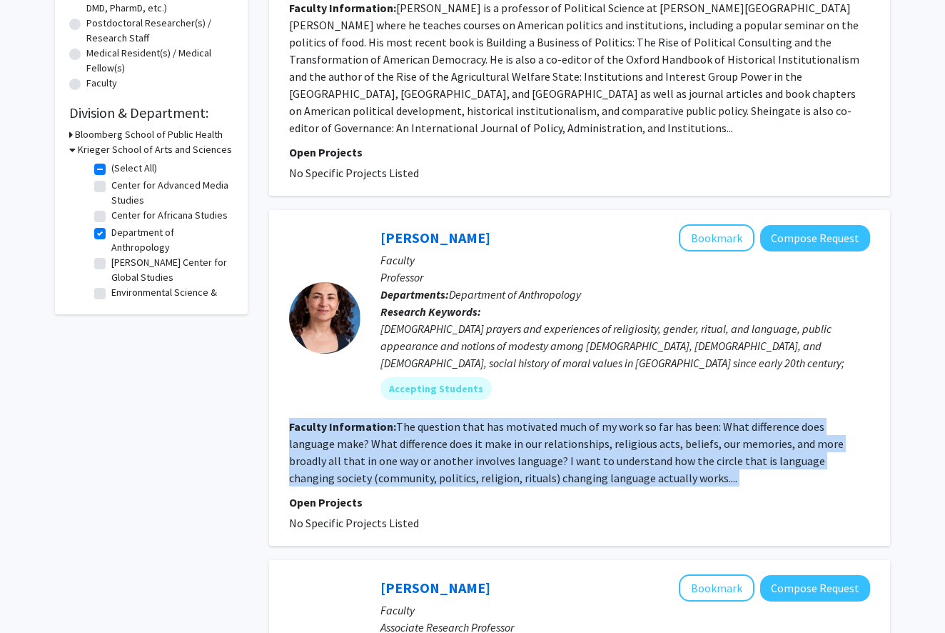
click at [449, 439] on fg-read-more "The question that has motivated much of my work so far has been: What differenc…" at bounding box center [566, 452] width 555 height 66
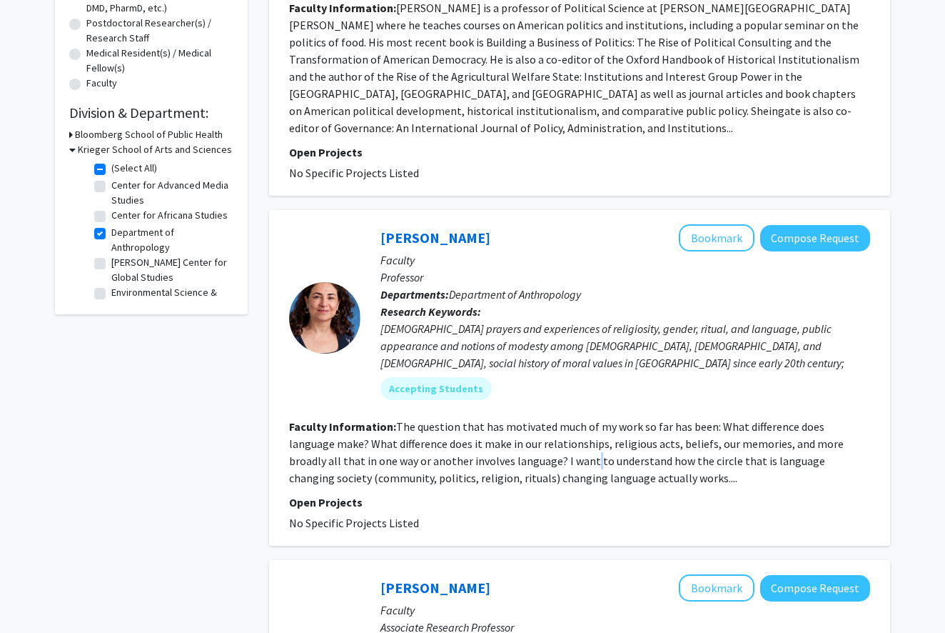
click at [507, 439] on fg-read-more "The question that has motivated much of my work so far has been: What differenc…" at bounding box center [566, 452] width 555 height 66
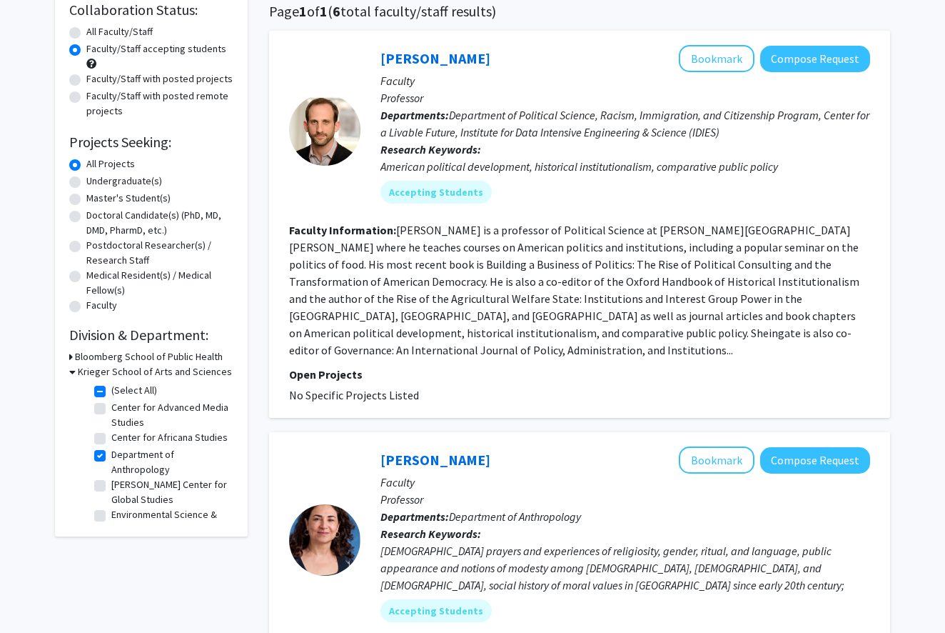
scroll to position [113, 0]
click at [556, 318] on fg-read-more "Adam Sheingate is a professor of Political Science at Johns Hopkins University …" at bounding box center [574, 290] width 571 height 134
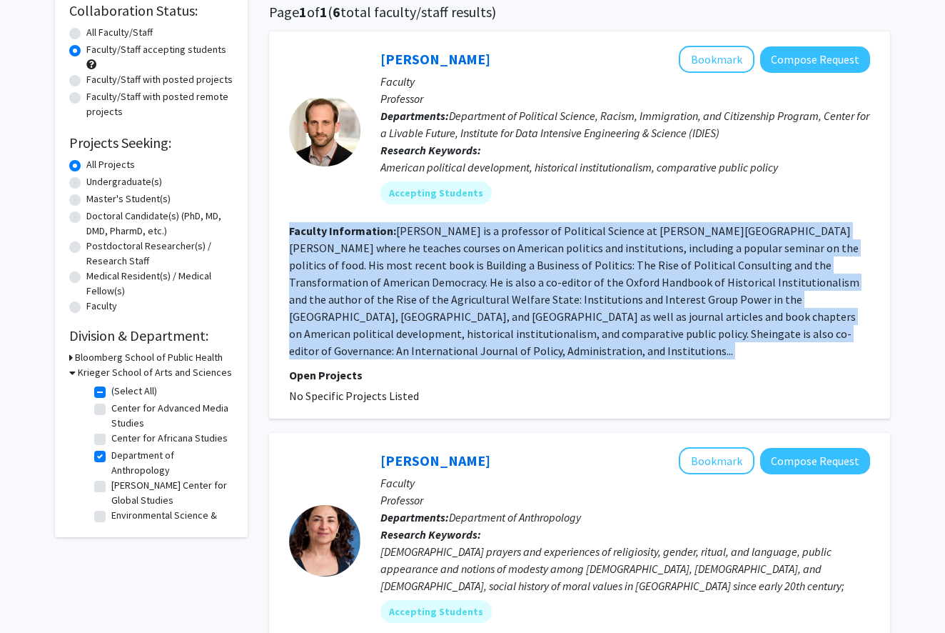
click at [556, 318] on fg-read-more "Adam Sheingate is a professor of Political Science at Johns Hopkins University …" at bounding box center [574, 290] width 571 height 134
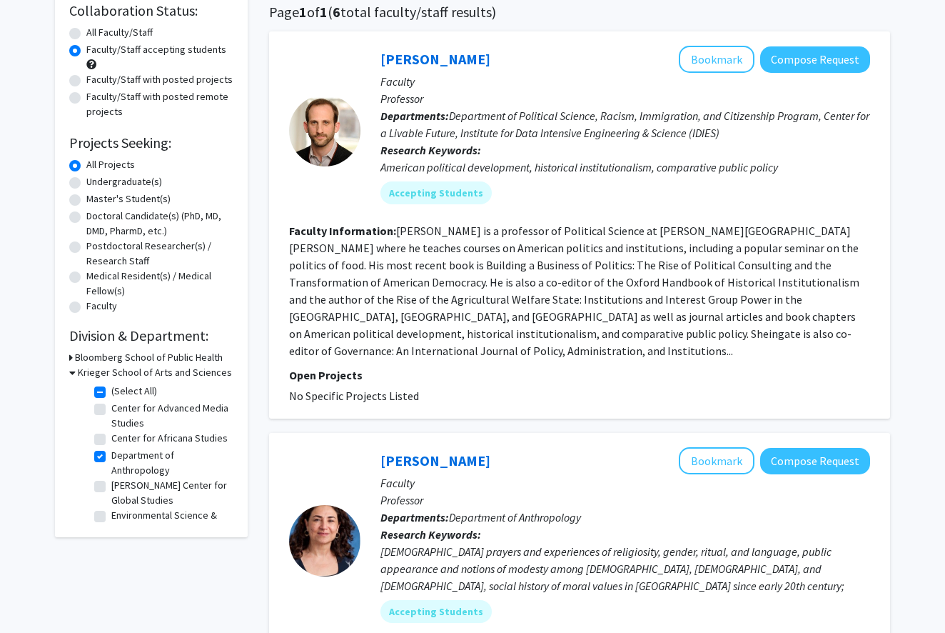
click at [541, 340] on fg-read-more "Adam Sheingate is a professor of Political Science at Johns Hopkins University …" at bounding box center [574, 290] width 571 height 134
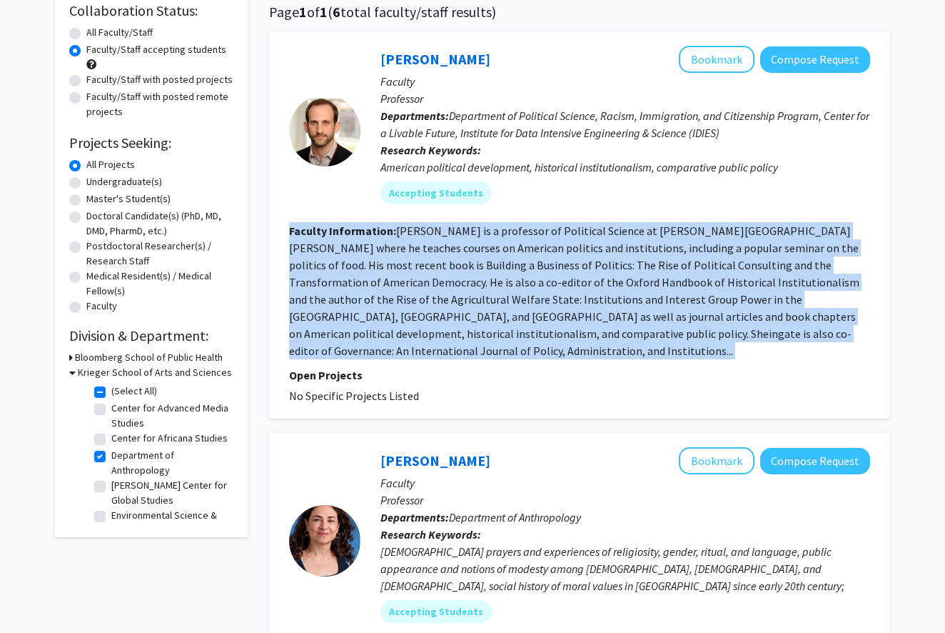
click at [541, 340] on fg-read-more "Adam Sheingate is a professor of Political Science at Johns Hopkins University …" at bounding box center [574, 290] width 571 height 134
click at [580, 316] on fg-read-more "Adam Sheingate is a professor of Political Science at Johns Hopkins University …" at bounding box center [574, 290] width 571 height 134
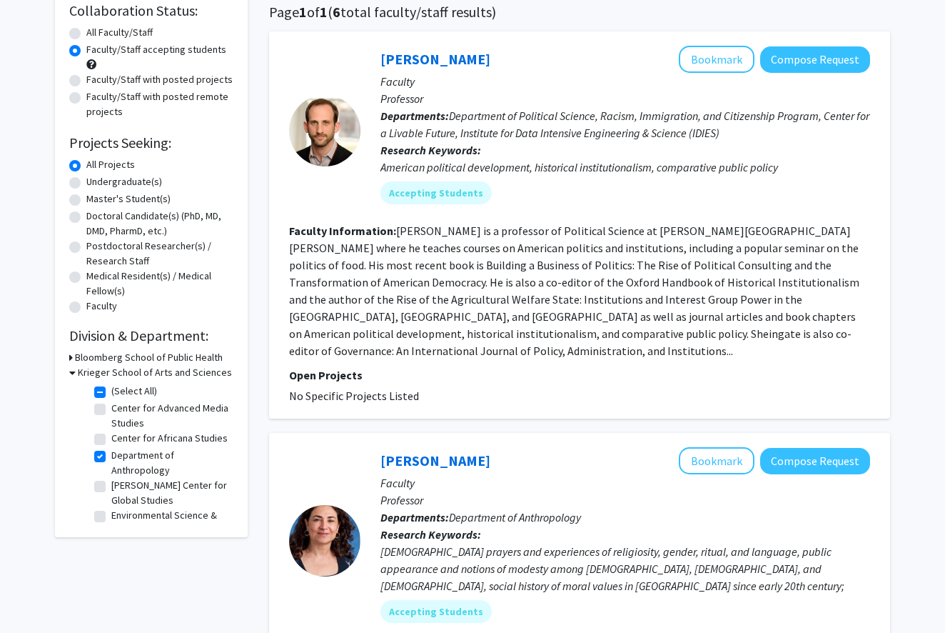
click at [608, 260] on fg-read-more "Adam Sheingate is a professor of Political Science at Johns Hopkins University …" at bounding box center [574, 290] width 571 height 134
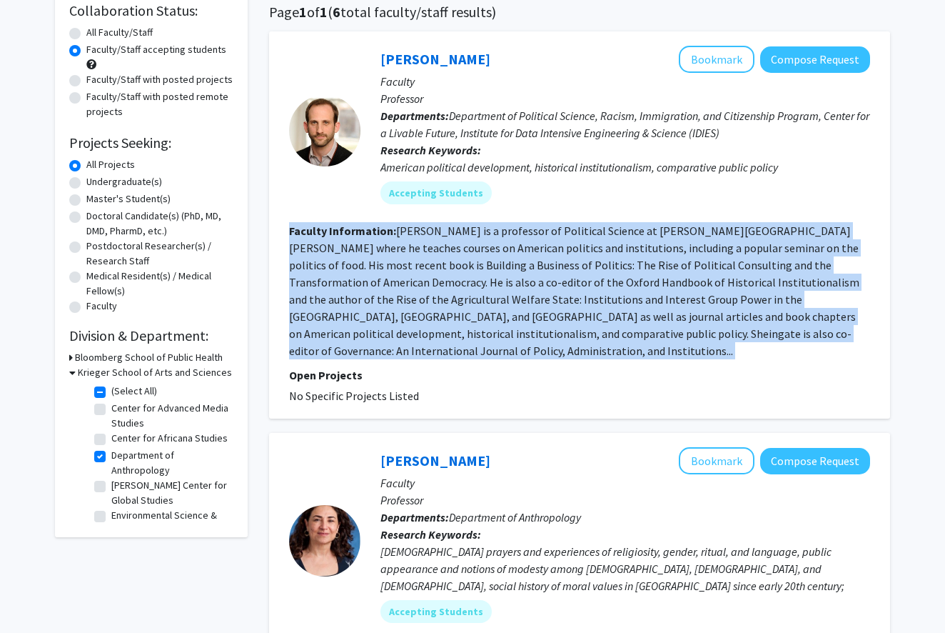
click at [608, 260] on fg-read-more "Adam Sheingate is a professor of Political Science at Johns Hopkins University …" at bounding box center [574, 290] width 571 height 134
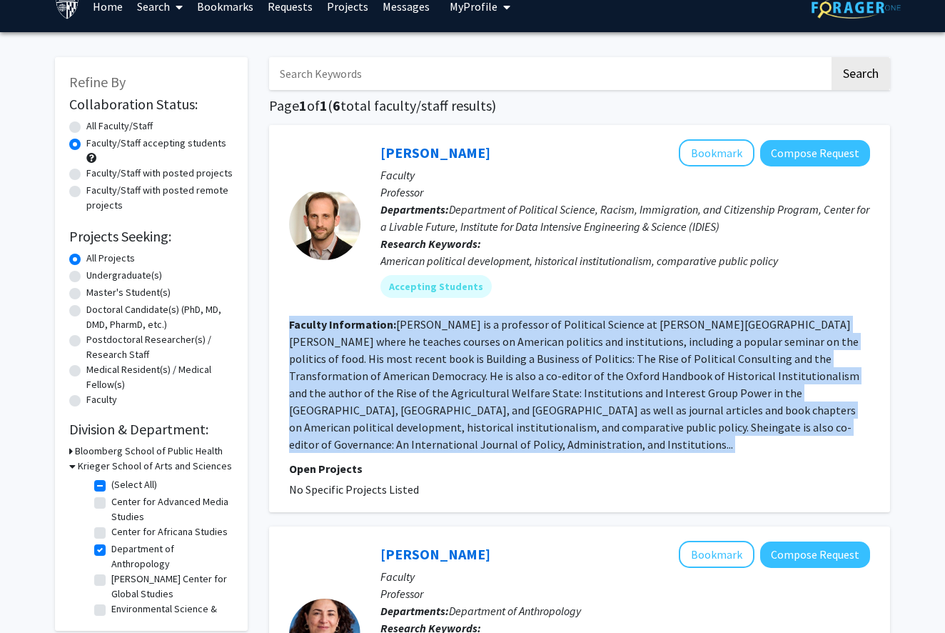
scroll to position [303, 0]
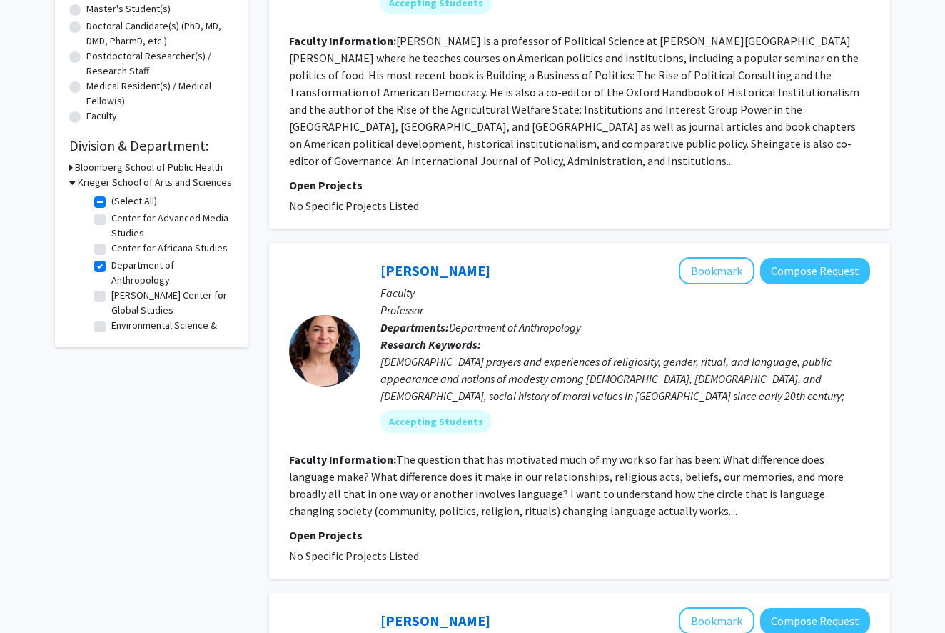
click at [111, 268] on label "Department of Anthropology" at bounding box center [170, 273] width 119 height 30
click at [111, 267] on input "Department of Anthropology" at bounding box center [115, 262] width 9 height 9
checkbox input "false"
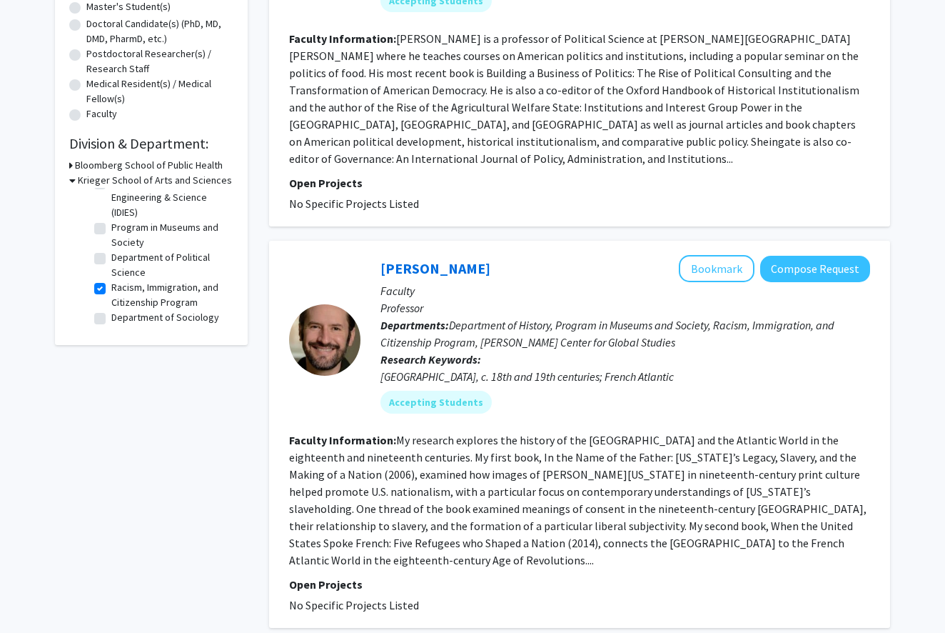
scroll to position [188, 0]
click at [112, 293] on label "Racism, Immigration, and Citizenship Program" at bounding box center [170, 295] width 119 height 30
click at [112, 289] on input "Racism, Immigration, and Citizenship Program" at bounding box center [115, 284] width 9 height 9
checkbox input "false"
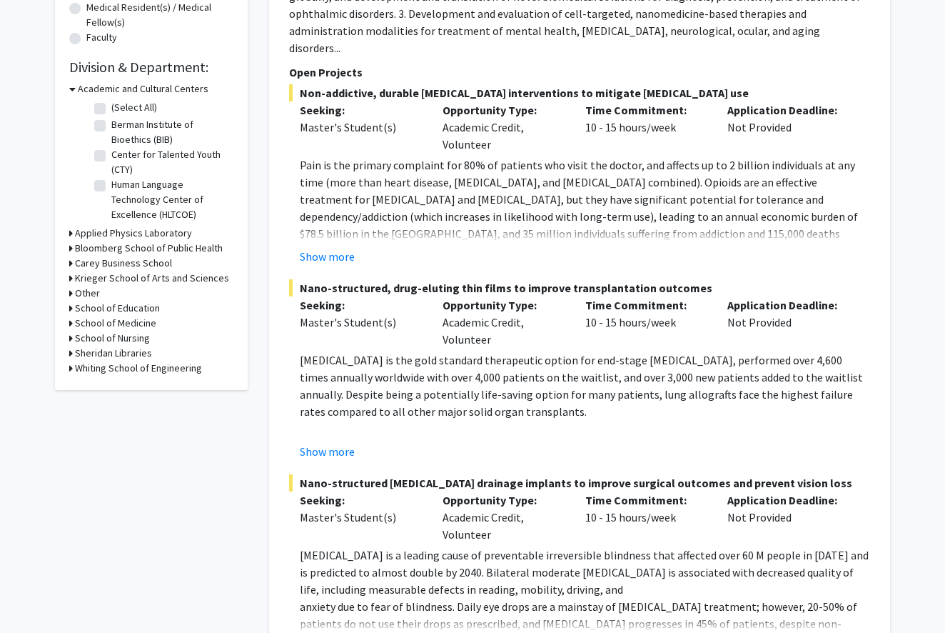
scroll to position [309, 0]
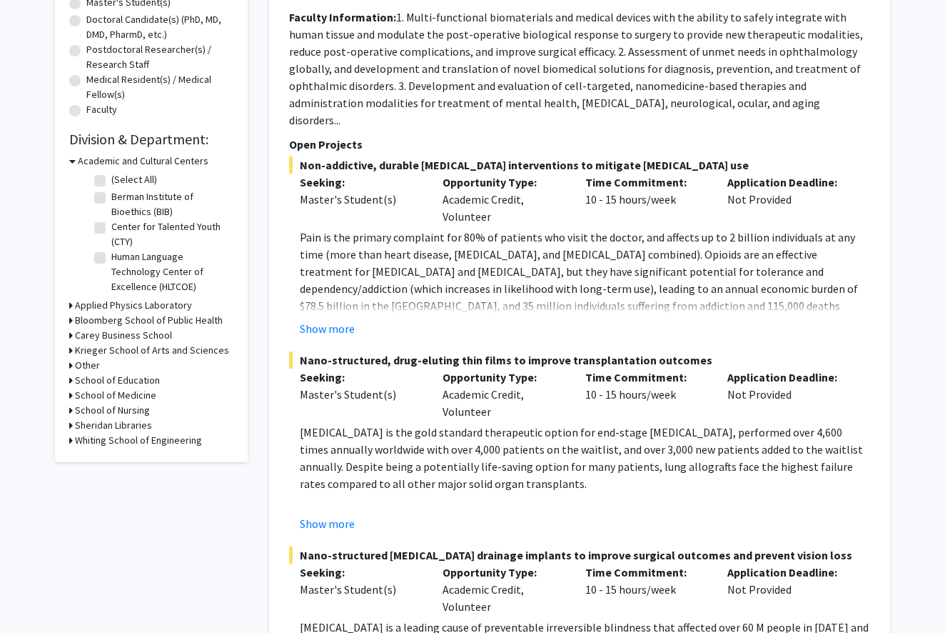
click at [69, 351] on icon at bounding box center [71, 350] width 4 height 15
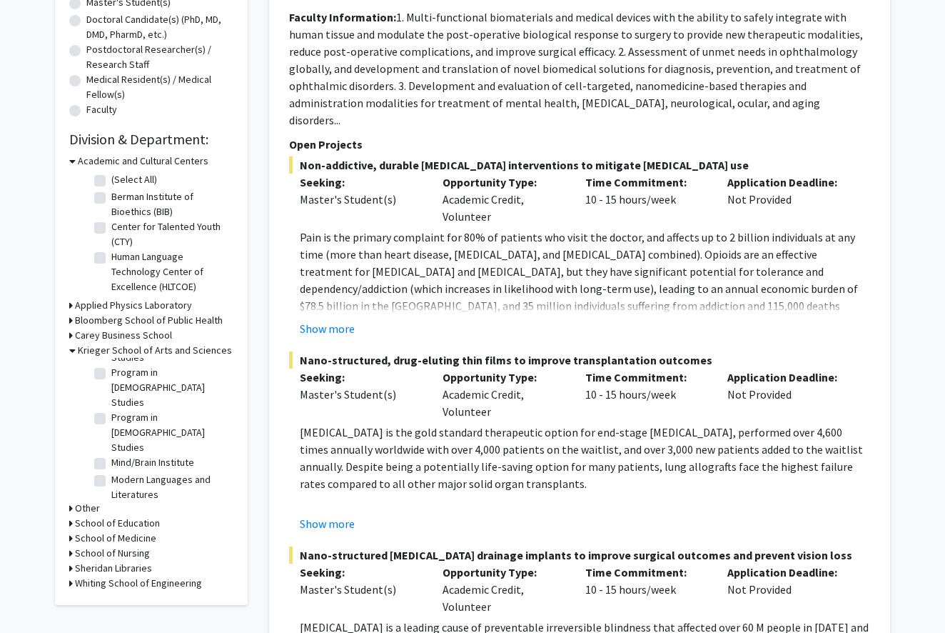
scroll to position [490, 0]
click at [111, 441] on label "Program in Jewish Studies" at bounding box center [170, 463] width 119 height 45
click at [111, 441] on input "Program in Jewish Studies" at bounding box center [115, 445] width 9 height 9
checkbox input "true"
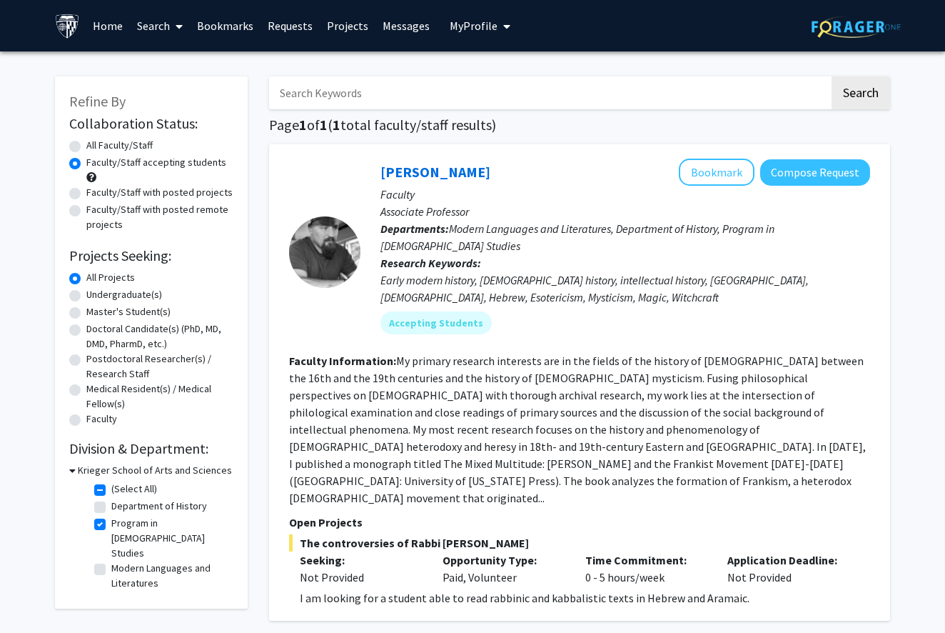
click at [401, 383] on fg-read-more "My primary research interests are in the fields of the history of European Jewr…" at bounding box center [577, 428] width 577 height 151
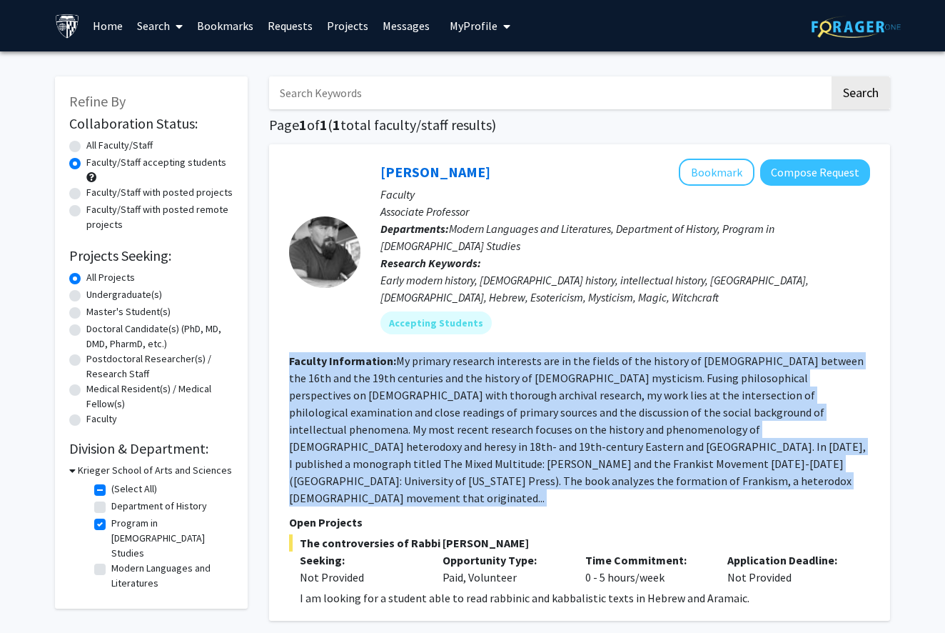
click at [401, 383] on fg-read-more "My primary research interests are in the fields of the history of European Jewr…" at bounding box center [577, 428] width 577 height 151
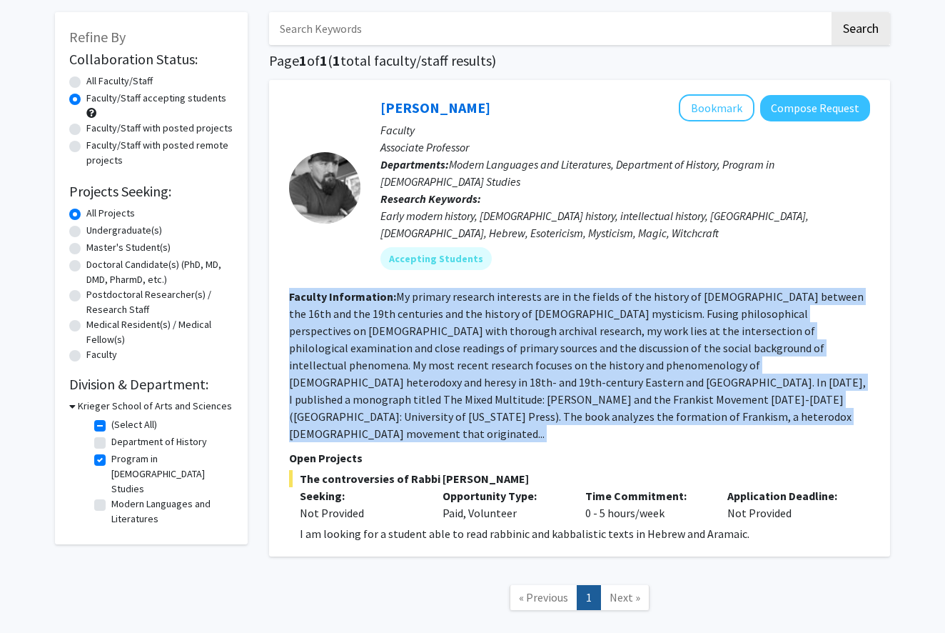
scroll to position [75, 0]
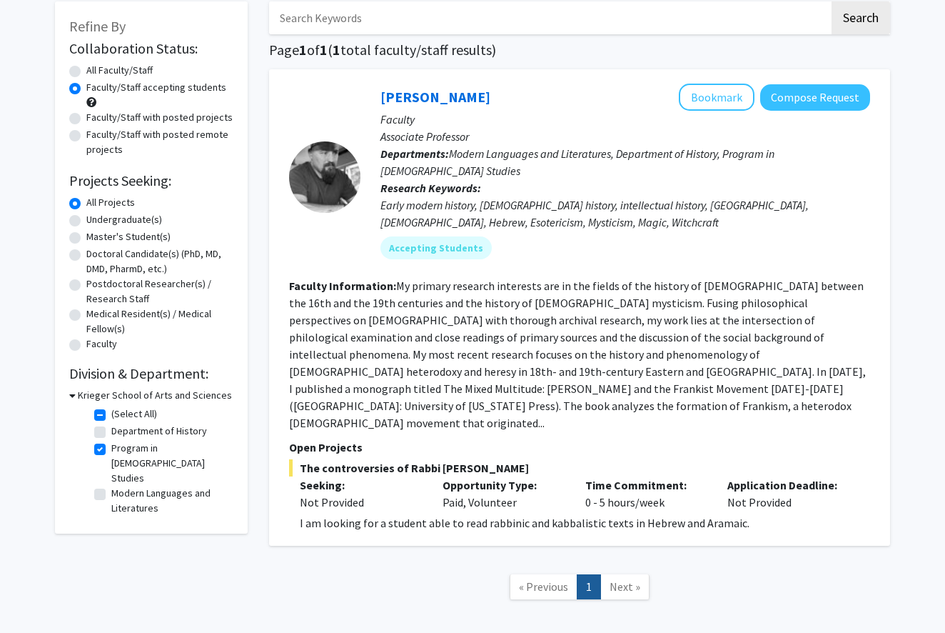
click at [111, 416] on label "(Select All)" at bounding box center [134, 413] width 46 height 15
click at [111, 416] on input "(Select All)" at bounding box center [115, 410] width 9 height 9
checkbox input "false"
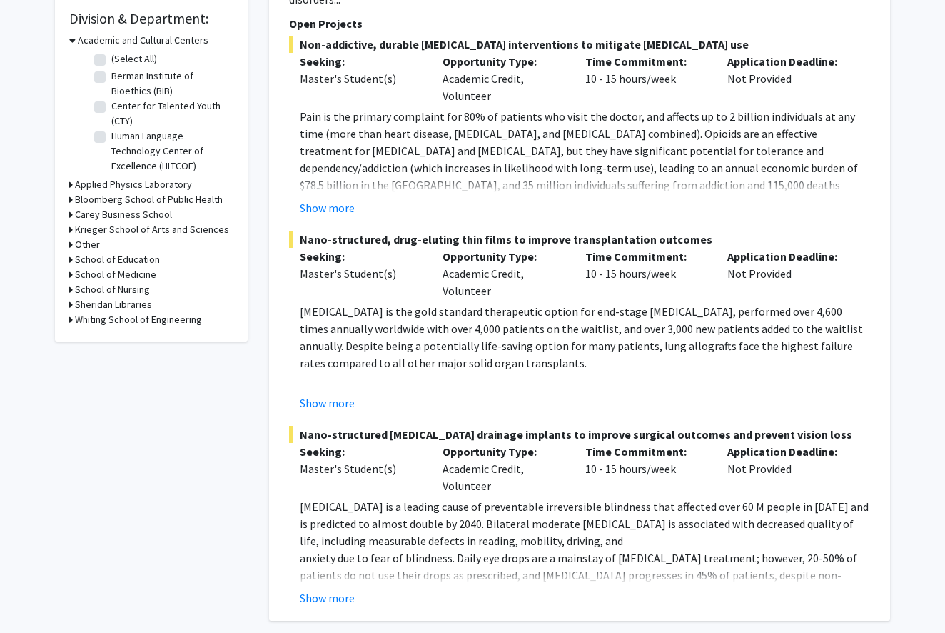
scroll to position [376, 0]
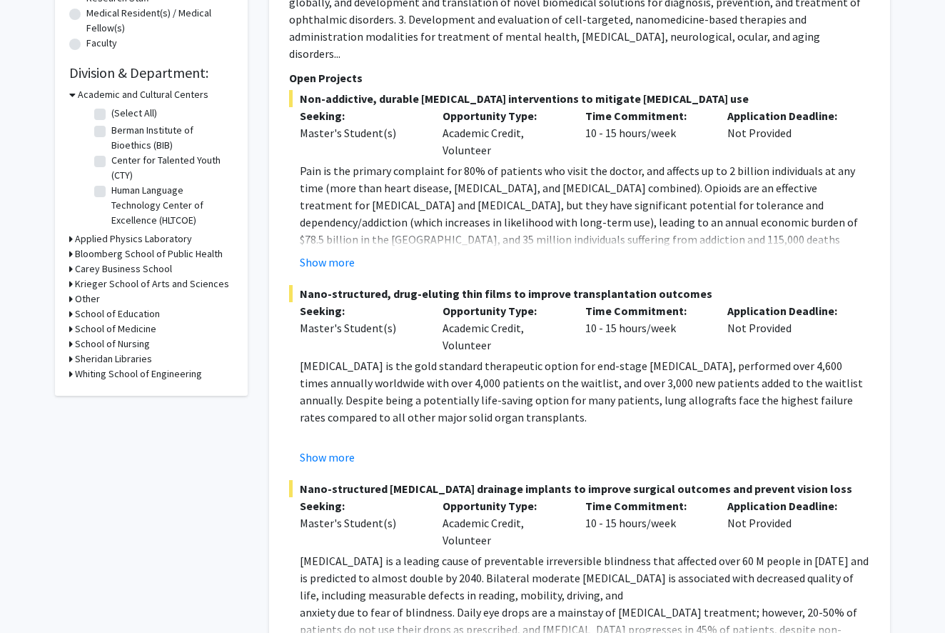
click at [69, 286] on div "Refine By Collaboration Status: Collaboration Status All Faculty/Staff Collabor…" at bounding box center [151, 48] width 193 height 695
click at [71, 282] on icon at bounding box center [71, 283] width 4 height 15
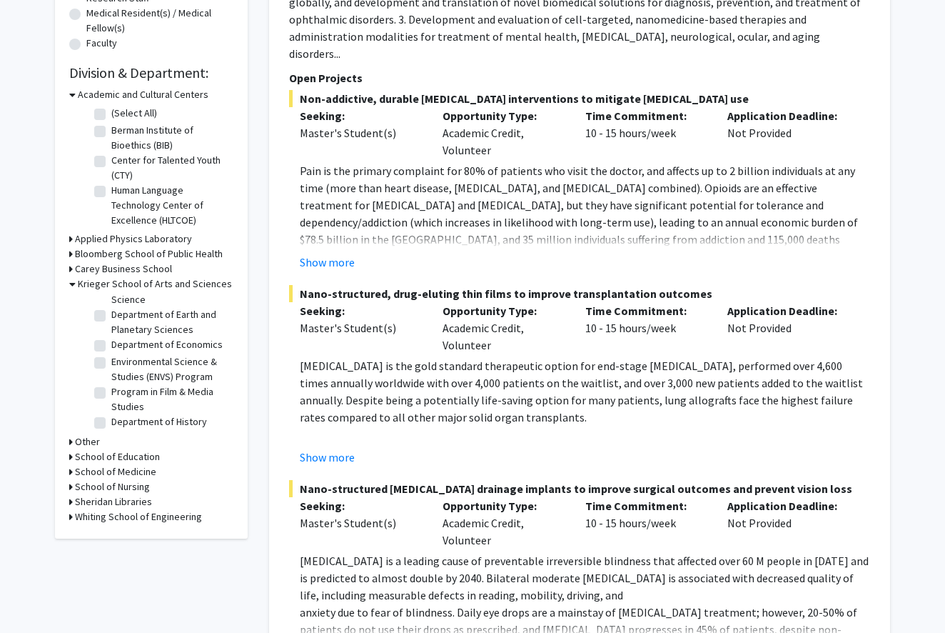
scroll to position [300, 0]
click at [111, 378] on label "Department of History" at bounding box center [159, 375] width 96 height 15
click at [111, 377] on input "Department of History" at bounding box center [115, 372] width 9 height 9
checkbox input "true"
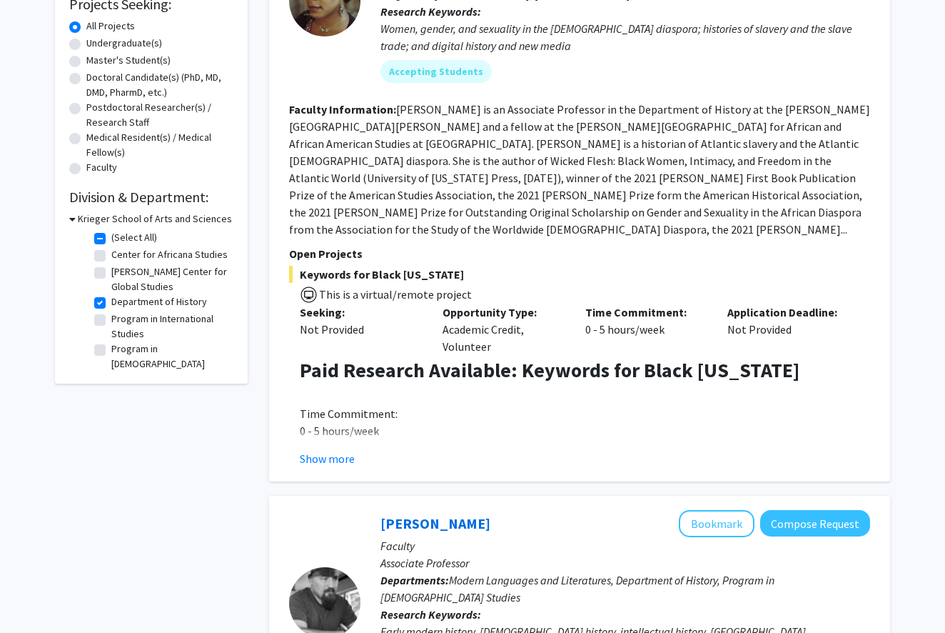
click at [111, 308] on label "Department of History" at bounding box center [159, 301] width 96 height 15
click at [111, 303] on input "Department of History" at bounding box center [115, 298] width 9 height 9
checkbox input "false"
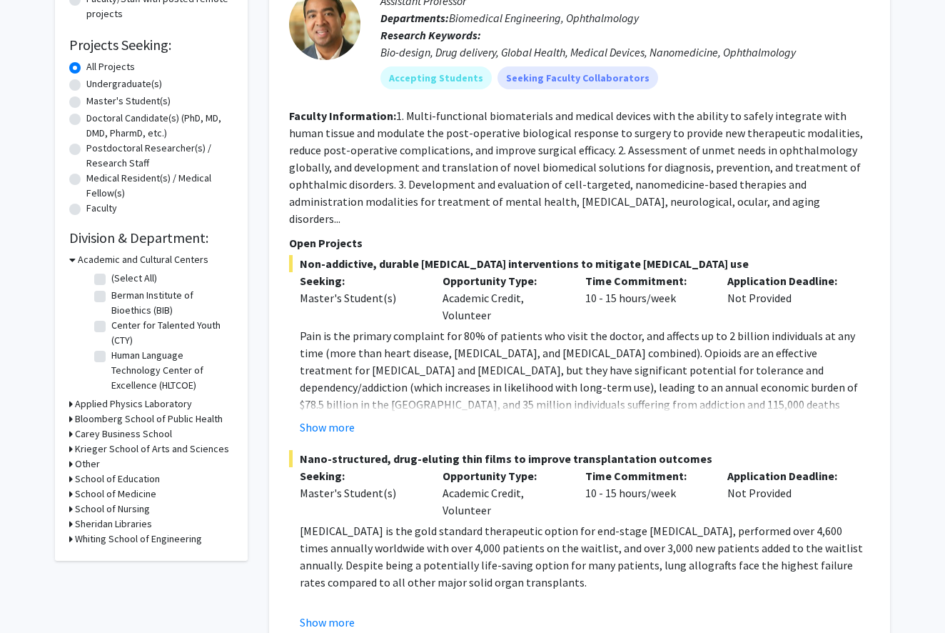
scroll to position [371, 0]
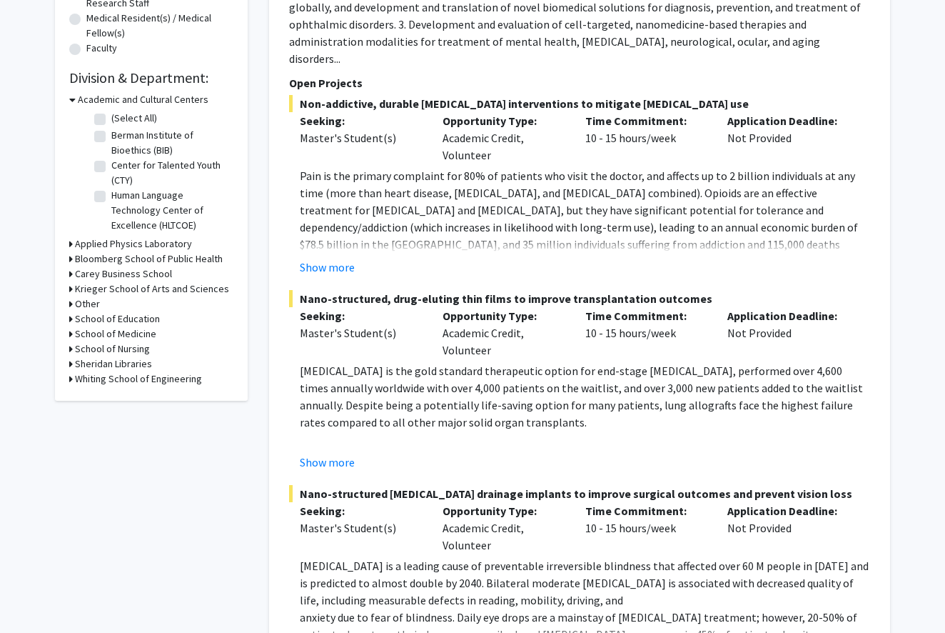
click at [73, 292] on div "Krieger School of Arts and Sciences" at bounding box center [151, 288] width 164 height 15
click at [67, 290] on div "Refine By Collaboration Status: Collaboration Status All Faculty/Staff Collabor…" at bounding box center [151, 53] width 193 height 695
click at [71, 291] on icon at bounding box center [71, 288] width 4 height 15
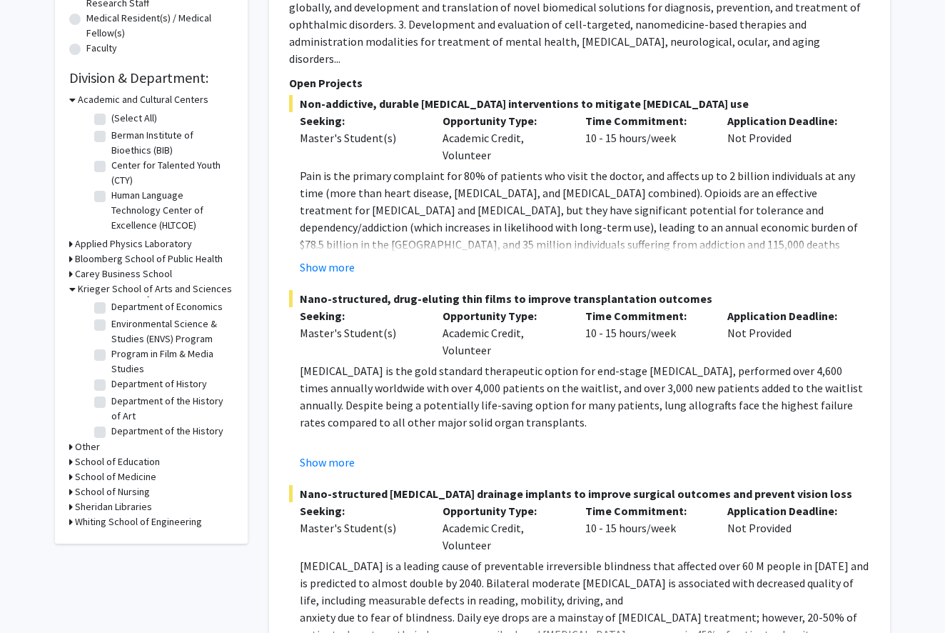
scroll to position [268, 0]
click at [111, 386] on label "Program in Film & Media Studies" at bounding box center [170, 389] width 119 height 30
click at [111, 383] on input "Program in Film & Media Studies" at bounding box center [115, 378] width 9 height 9
checkbox input "true"
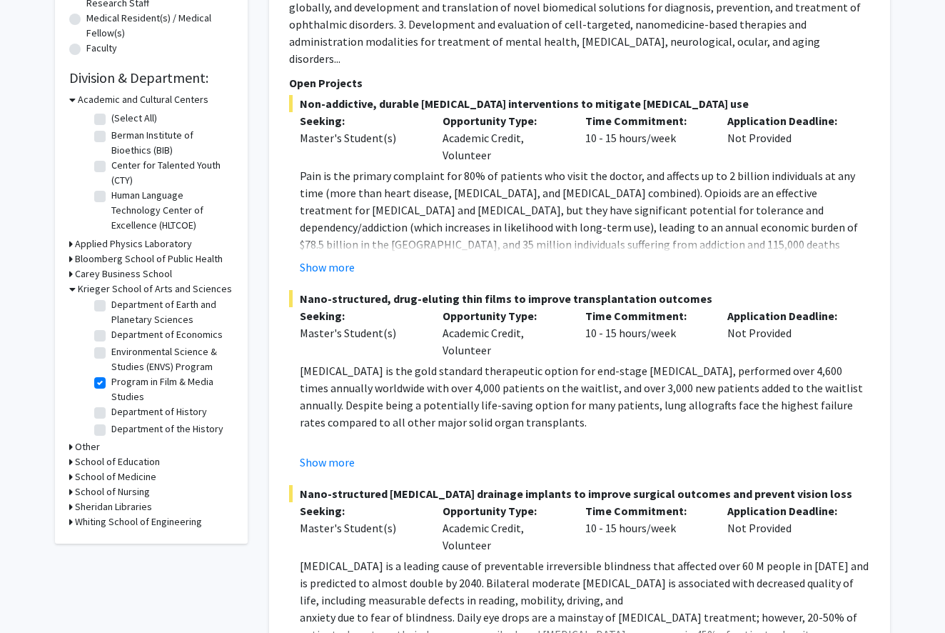
checkbox input "true"
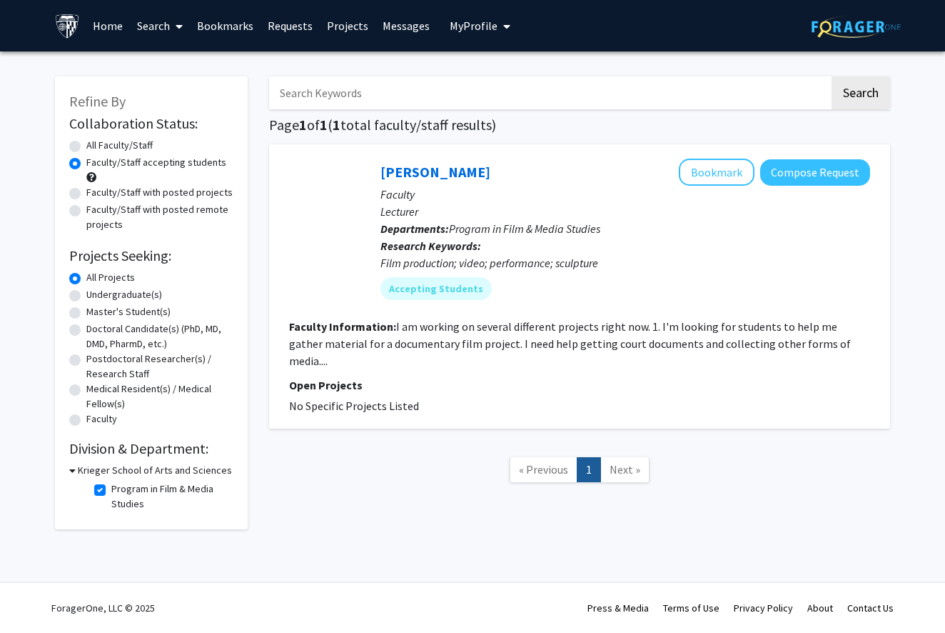
click at [608, 328] on fg-read-more "I am working on several different projects right now. 1. I'm looking for studen…" at bounding box center [570, 343] width 562 height 49
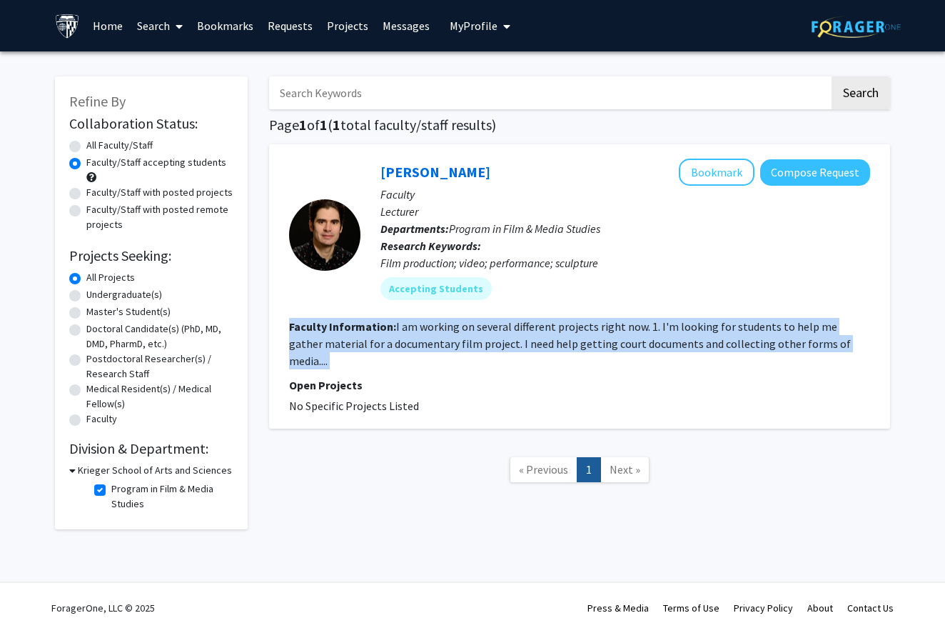
click at [608, 328] on fg-read-more "I am working on several different projects right now. 1. I'm looking for studen…" at bounding box center [570, 343] width 562 height 49
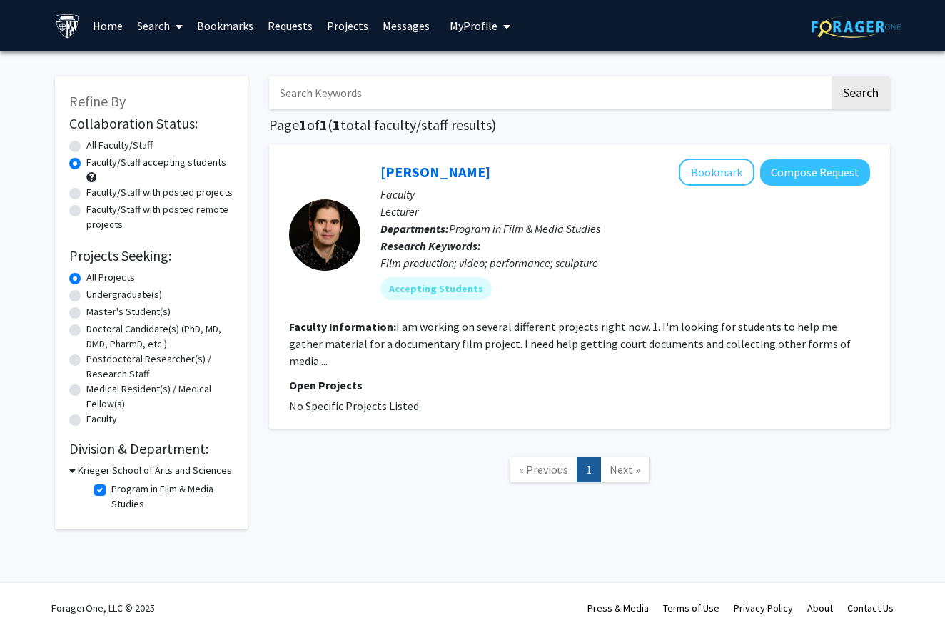
click at [644, 330] on fg-read-more "I am working on several different projects right now. 1. I'm looking for studen…" at bounding box center [570, 343] width 562 height 49
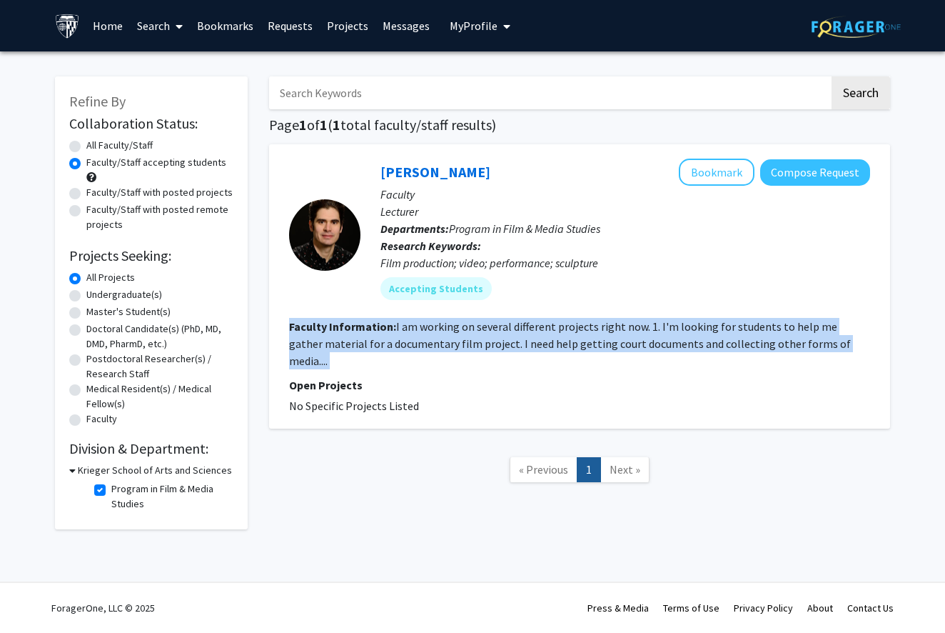
click at [644, 330] on fg-read-more "I am working on several different projects right now. 1. I'm looking for studen…" at bounding box center [570, 343] width 562 height 49
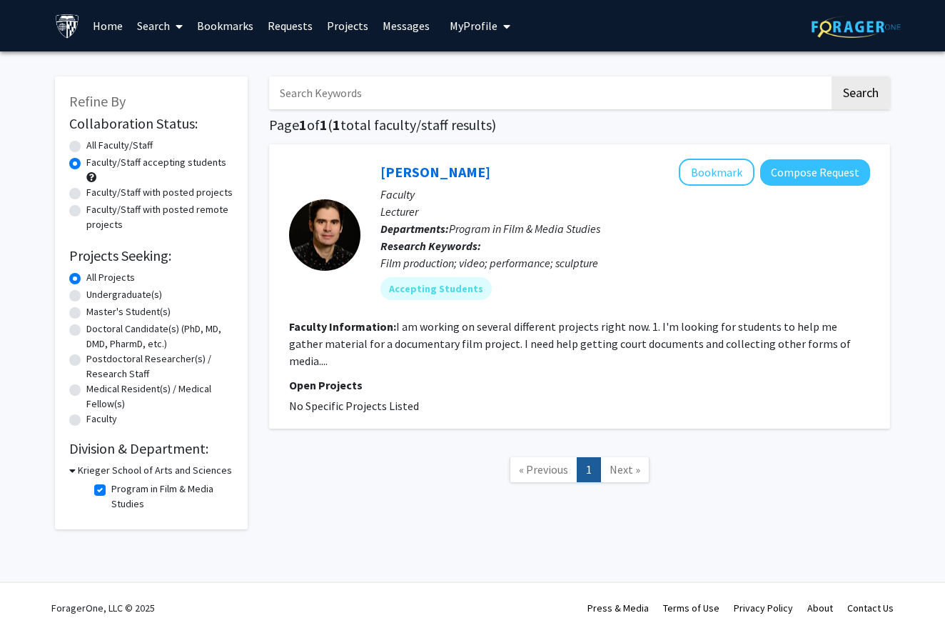
click at [640, 332] on fg-read-more "I am working on several different projects right now. 1. I'm looking for studen…" at bounding box center [570, 343] width 562 height 49
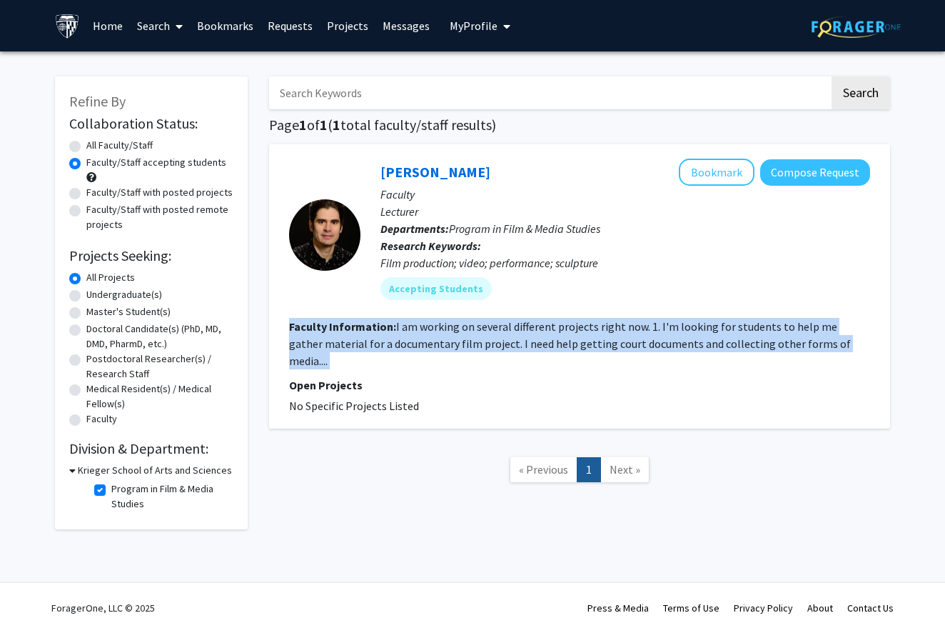
click at [640, 332] on fg-read-more "I am working on several different projects right now. 1. I'm looking for studen…" at bounding box center [570, 343] width 562 height 49
click at [426, 178] on link "Jimmy Roche" at bounding box center [436, 172] width 110 height 18
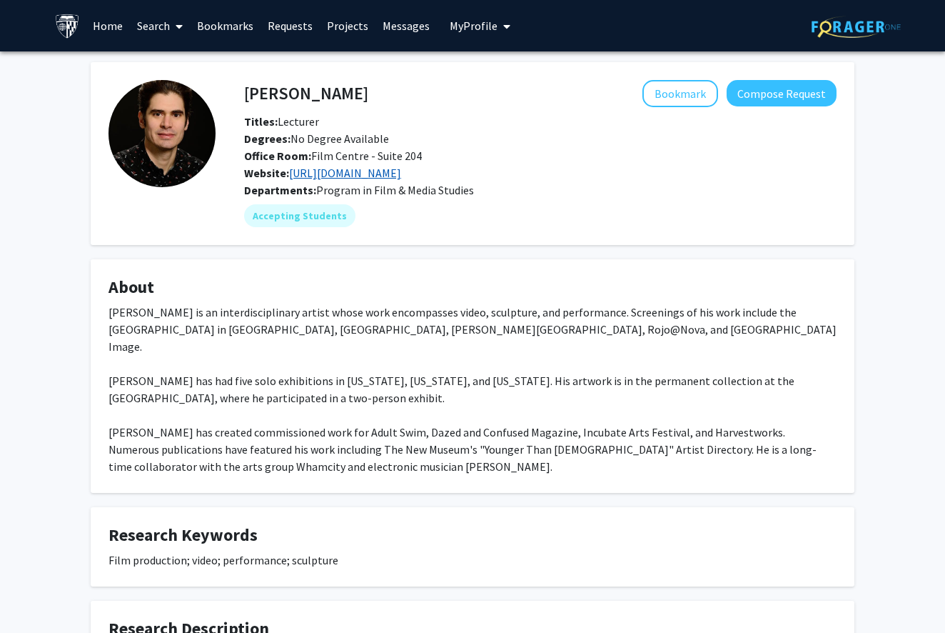
click at [348, 180] on link "https://www.jimmyjoeroche.com/" at bounding box center [345, 173] width 112 height 14
click at [308, 99] on h4 "Jimmy Roche" at bounding box center [306, 93] width 124 height 26
copy h4 "Jimmy Roche"
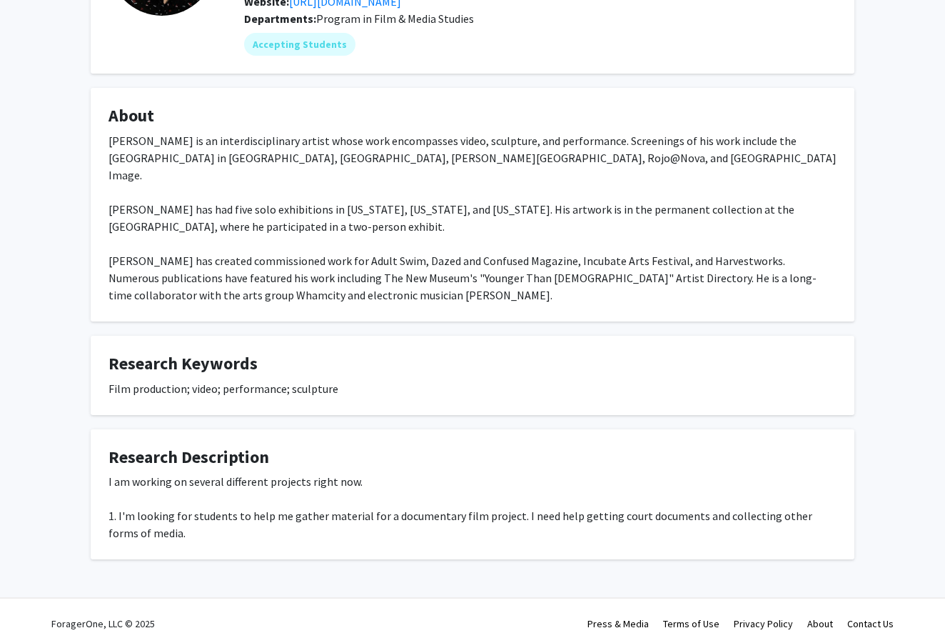
scroll to position [171, 0]
